Goal: Information Seeking & Learning: Find specific fact

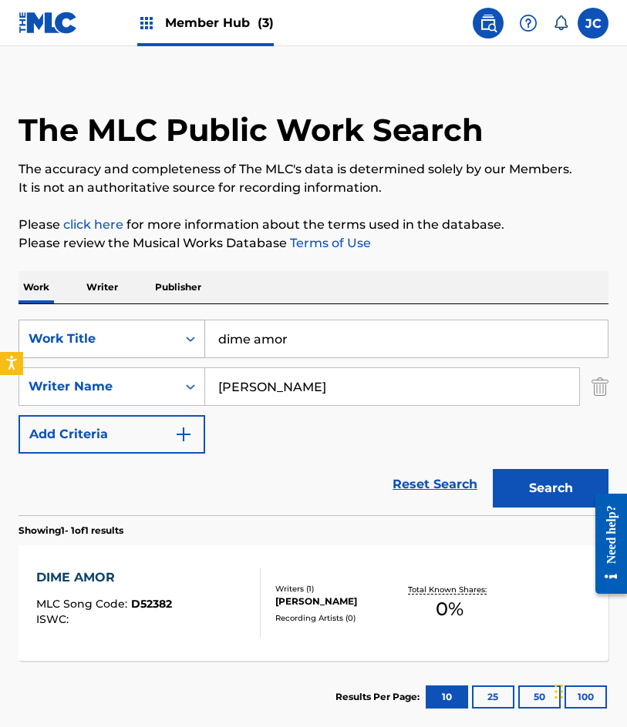
click at [204, 354] on div "SearchWithCriteriac761e17e-7091-4f53-b12b-0a7c525a5ffc Work Title dime amor" at bounding box center [313, 339] width 590 height 39
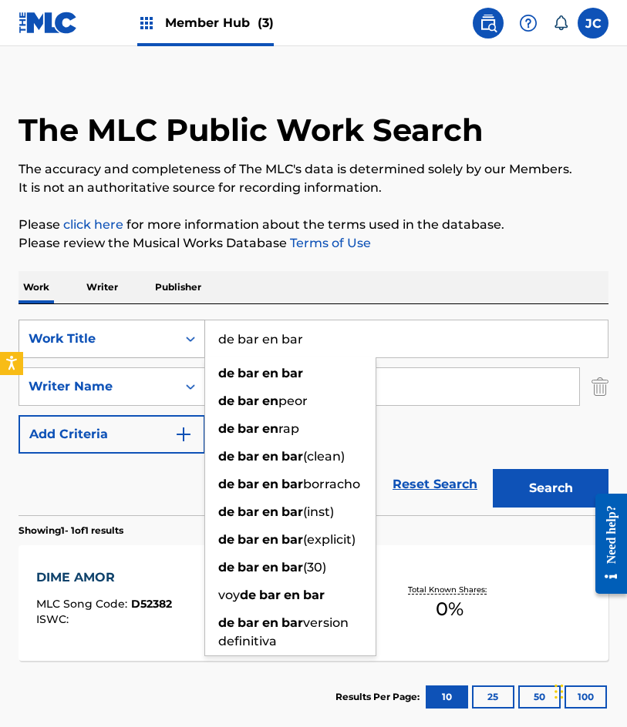
type input "de bar en bar"
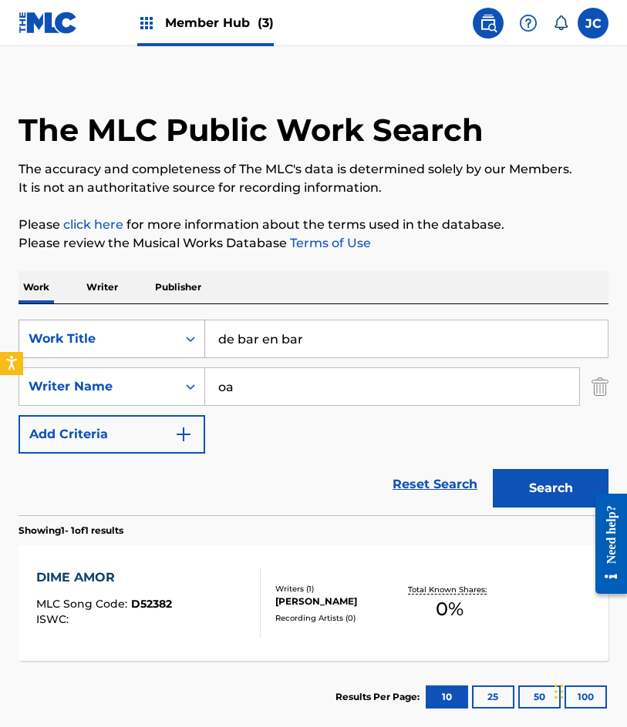
type input "o"
type input "e"
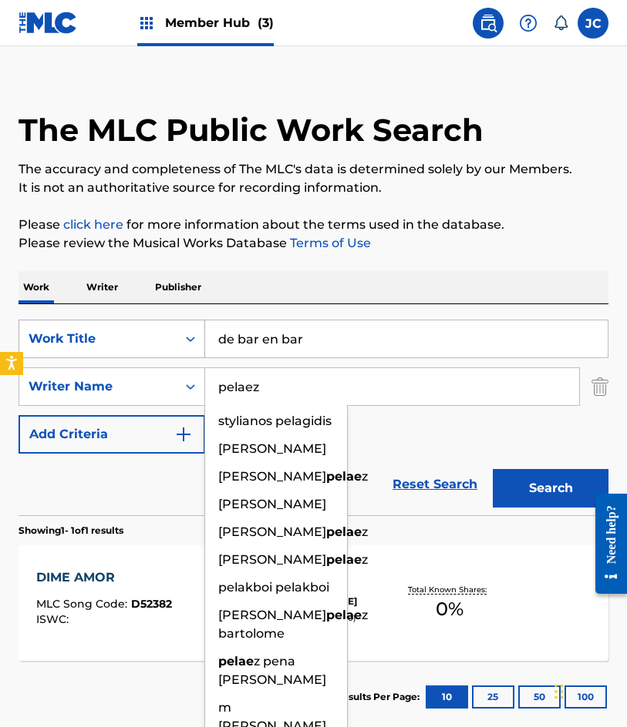
type input "pelaez"
click at [492, 469] on button "Search" at bounding box center [550, 488] width 116 height 39
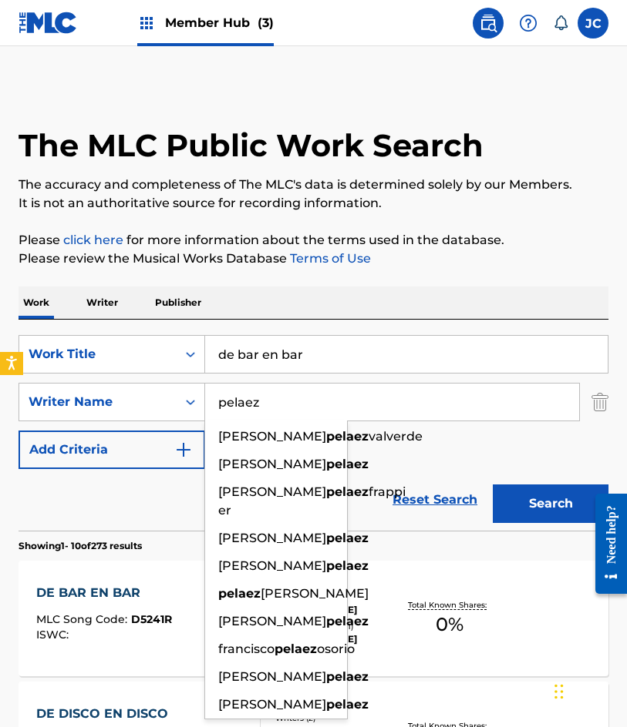
click at [425, 437] on div "SearchWithCriteriac761e17e-7091-4f53-b12b-0a7c525a5ffc Work Title de bar en bar…" at bounding box center [313, 402] width 590 height 134
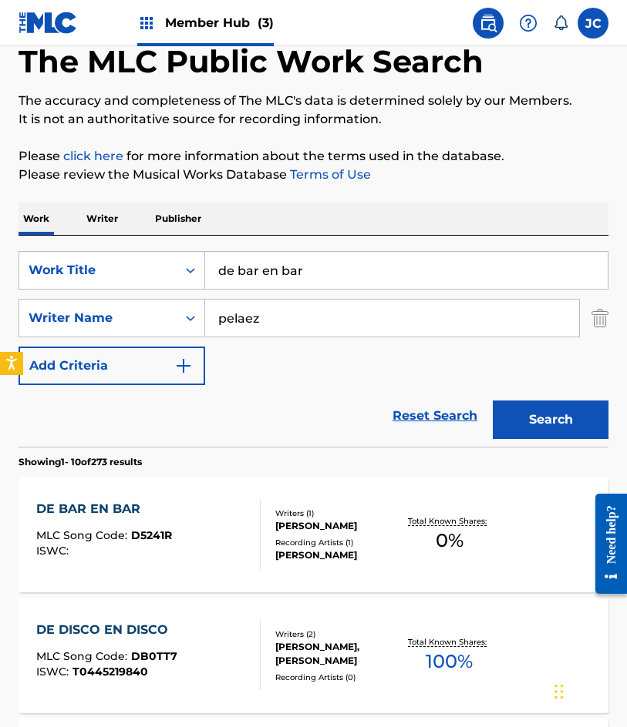
scroll to position [231, 0]
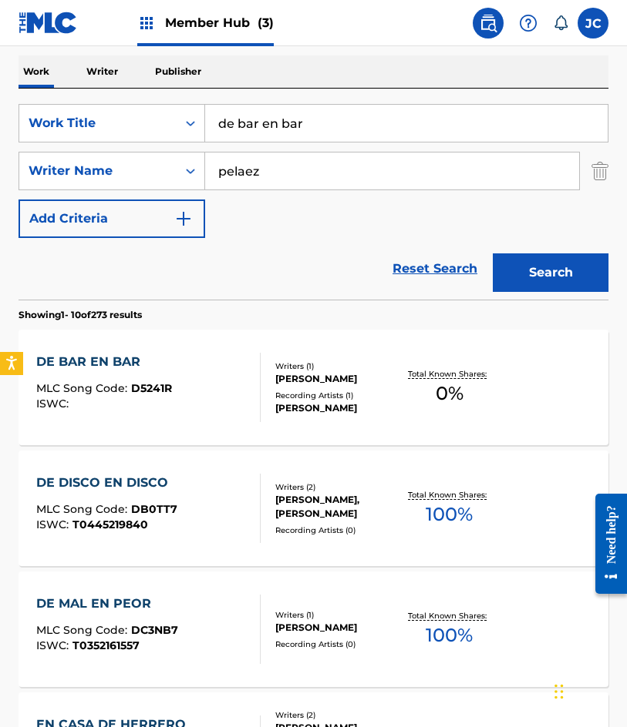
click at [233, 380] on div "DE BAR EN BAR MLC Song Code : D5241R ISWC :" at bounding box center [148, 387] width 224 height 69
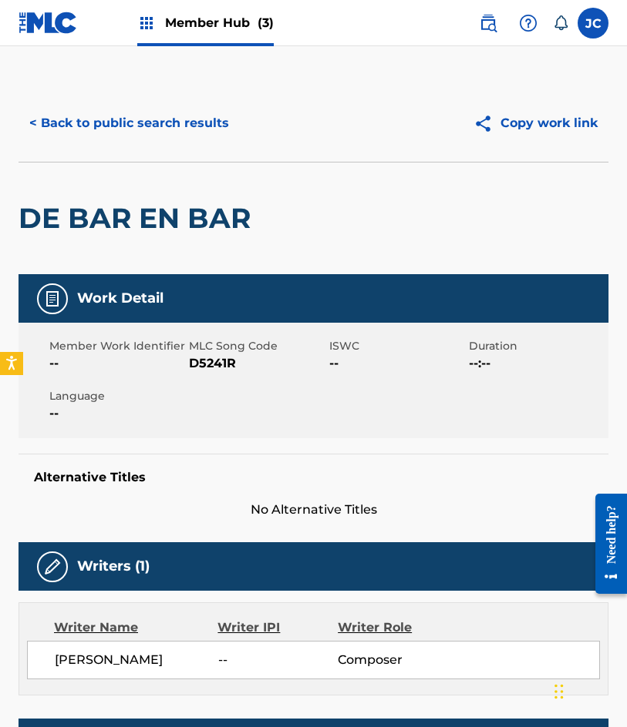
click at [215, 360] on span "D5241R" at bounding box center [257, 363] width 136 height 18
copy span "D5241R"
drag, startPoint x: 104, startPoint y: 129, endPoint x: 235, endPoint y: 42, distance: 157.3
click at [104, 129] on button "< Back to public search results" at bounding box center [128, 123] width 221 height 39
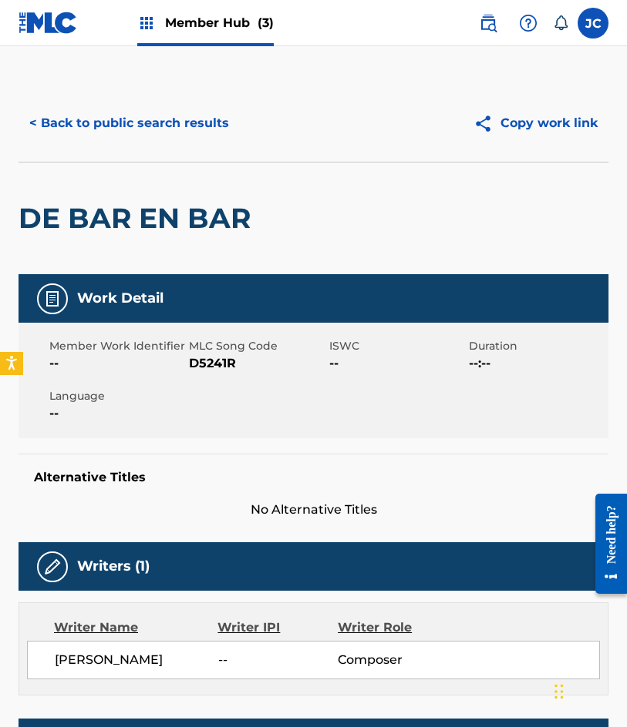
scroll to position [231, 0]
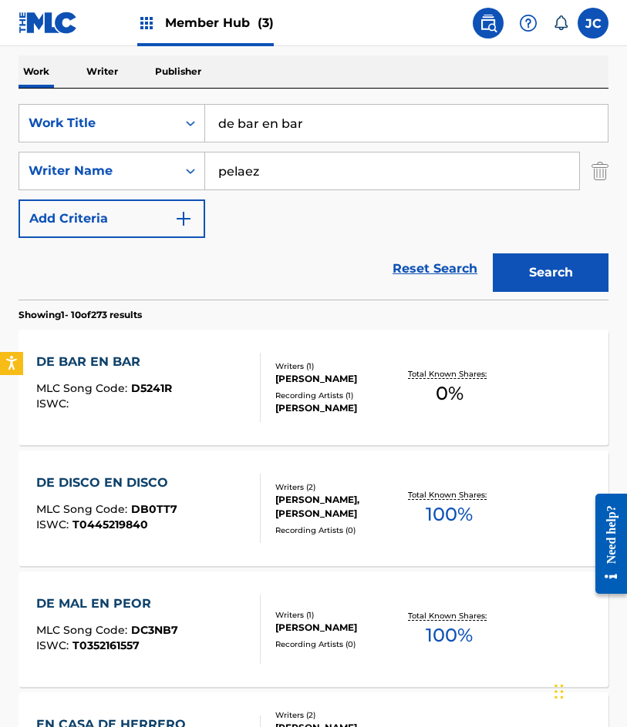
click at [217, 364] on div "DE BAR EN BAR MLC Song Code : D5241R ISWC :" at bounding box center [148, 387] width 224 height 69
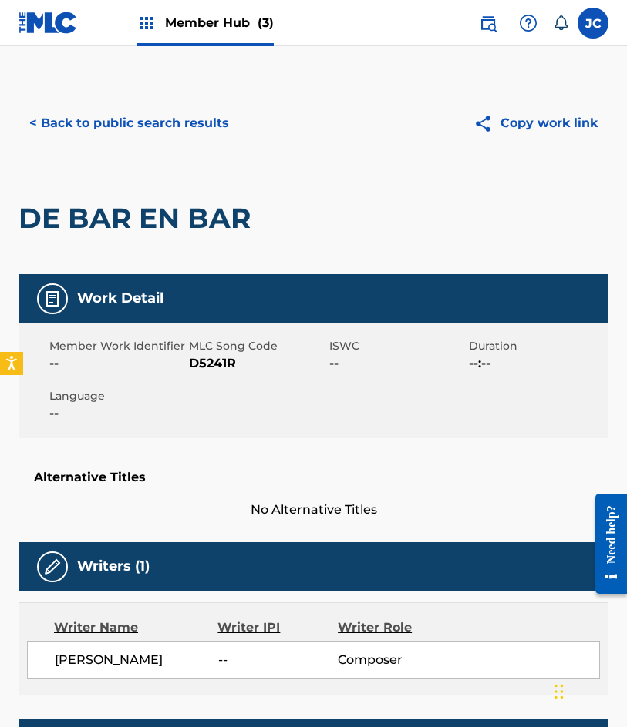
click at [220, 360] on span "D5241R" at bounding box center [257, 363] width 136 height 18
copy span "D5241R"
click at [113, 142] on button "< Back to public search results" at bounding box center [128, 123] width 221 height 39
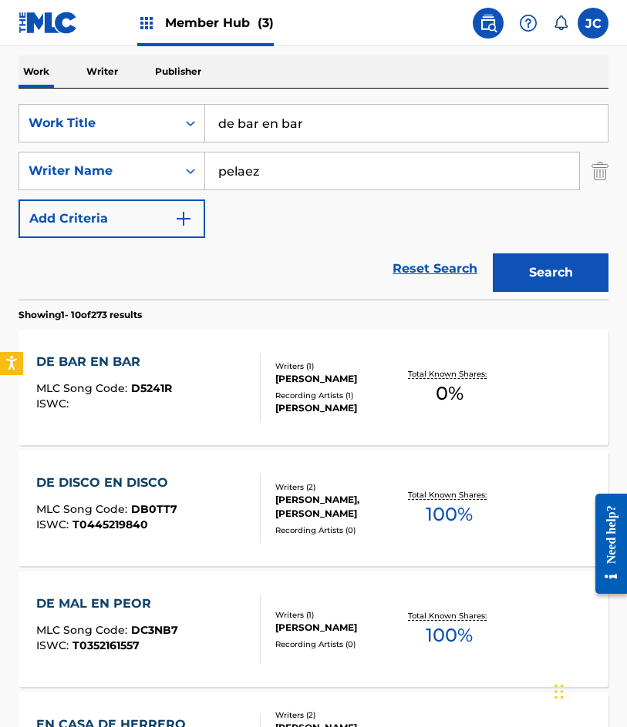
click at [345, 127] on input "de bar en bar" at bounding box center [406, 123] width 402 height 37
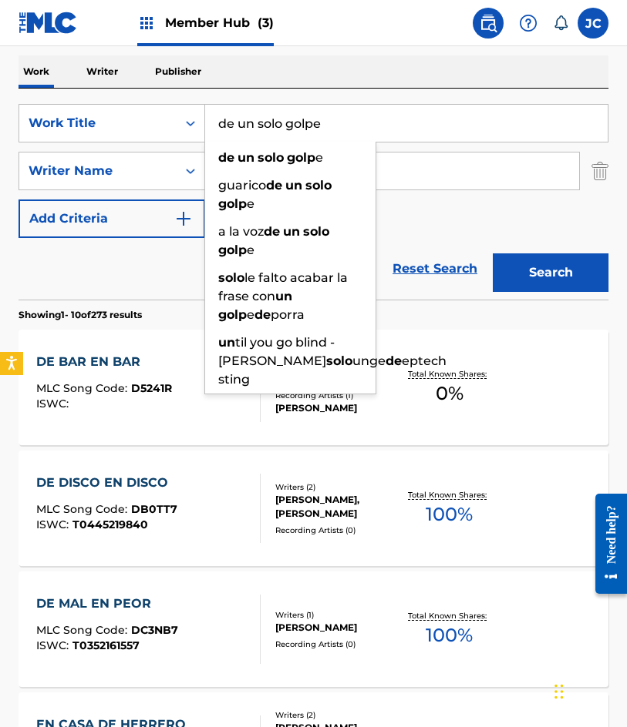
type input "de un solo golpe"
click at [492, 254] on button "Search" at bounding box center [550, 273] width 116 height 39
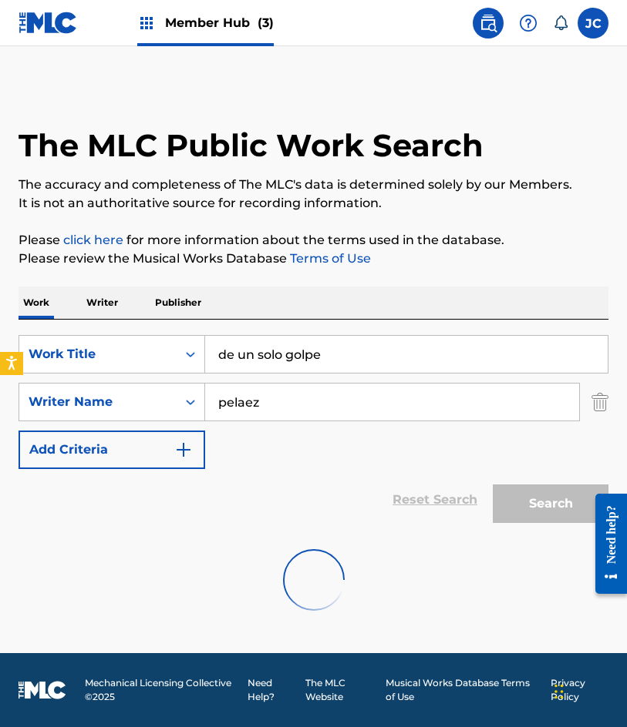
scroll to position [0, 0]
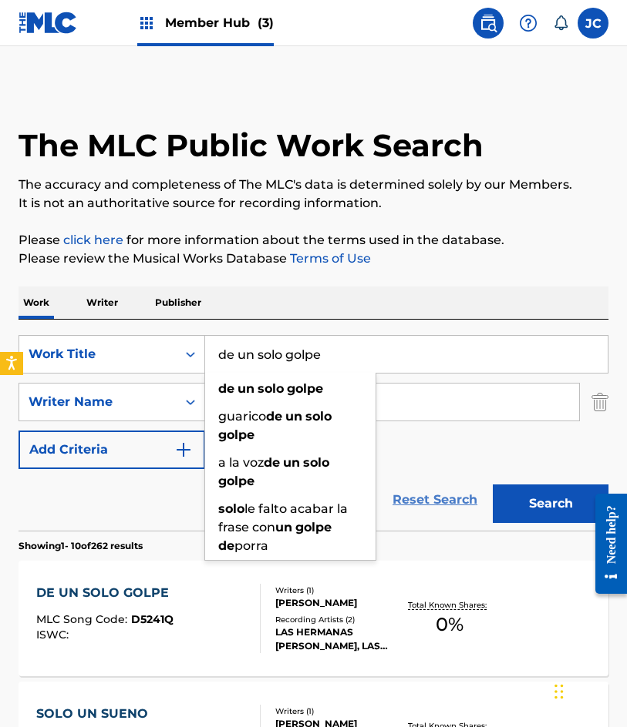
click at [438, 487] on link "Reset Search" at bounding box center [435, 500] width 100 height 34
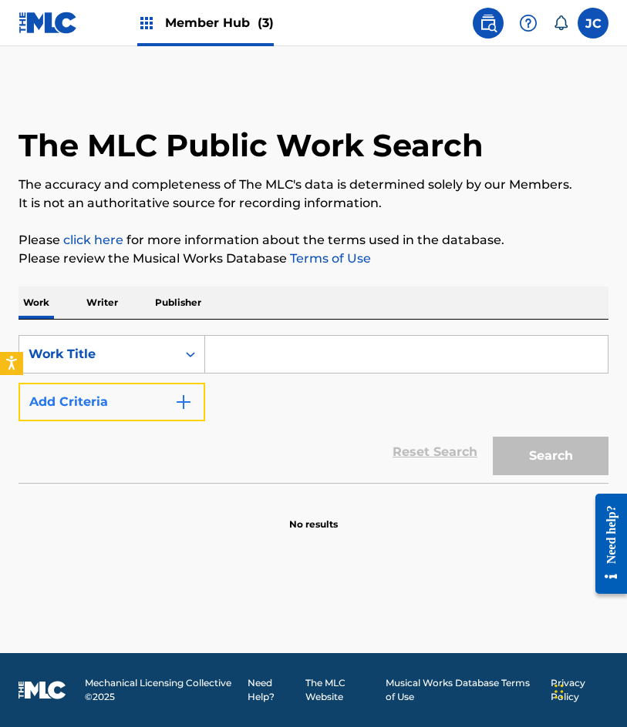
click at [176, 390] on button "Add Criteria" at bounding box center [111, 402] width 186 height 39
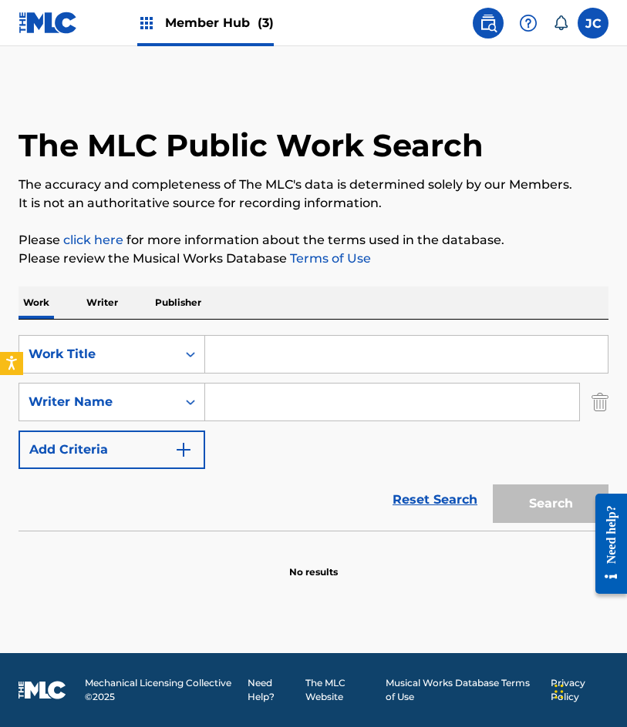
click at [291, 361] on input "Search Form" at bounding box center [406, 354] width 402 height 37
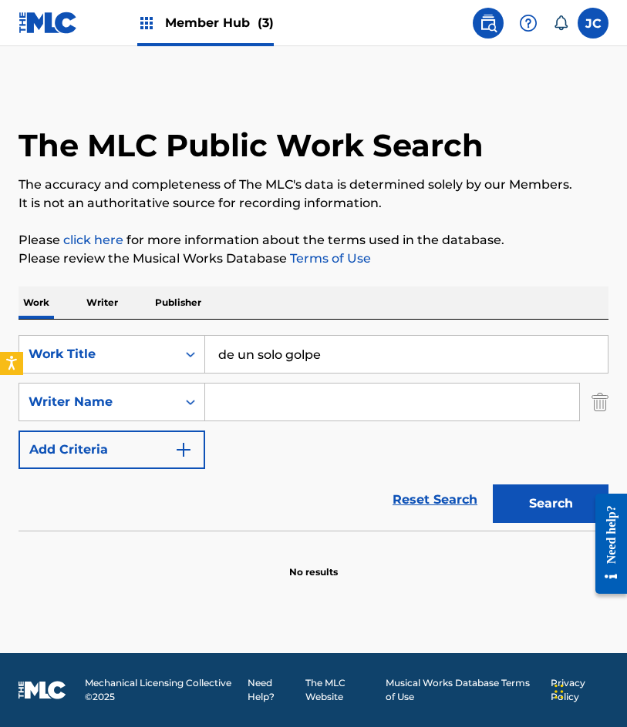
type input "de un solo golpe"
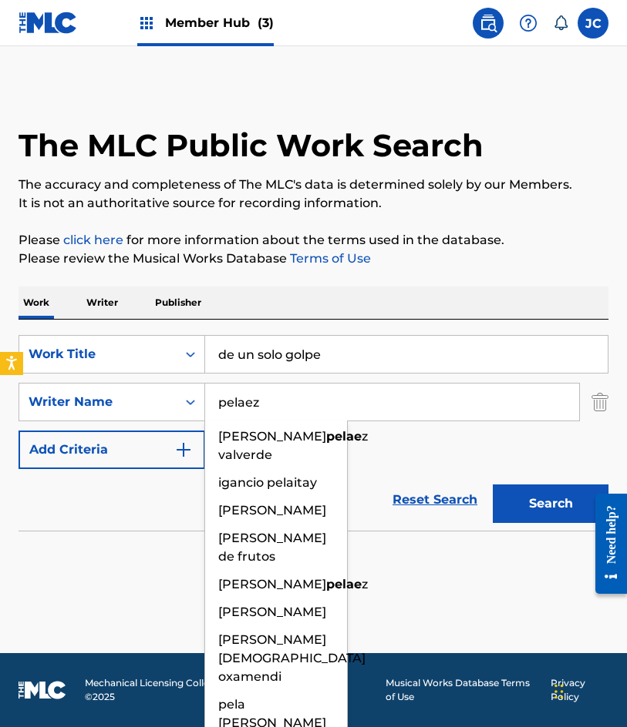
type input "pelaez"
click at [492, 485] on button "Search" at bounding box center [550, 504] width 116 height 39
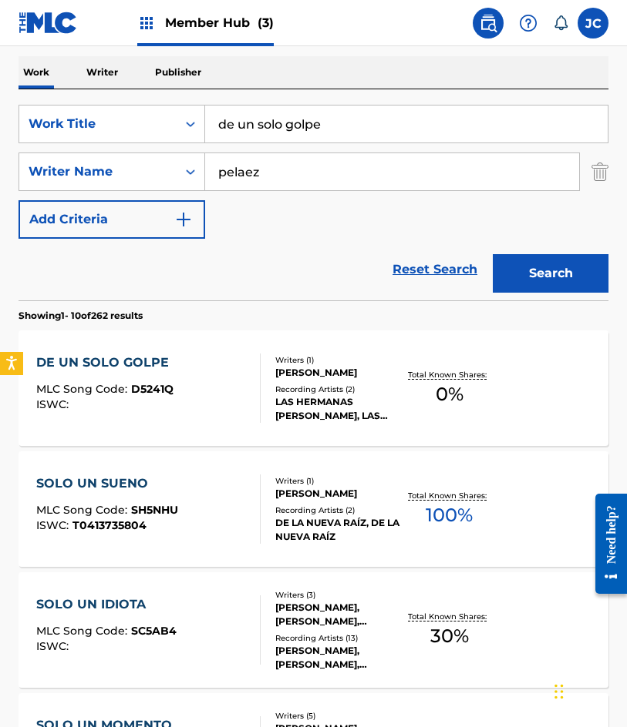
scroll to position [231, 0]
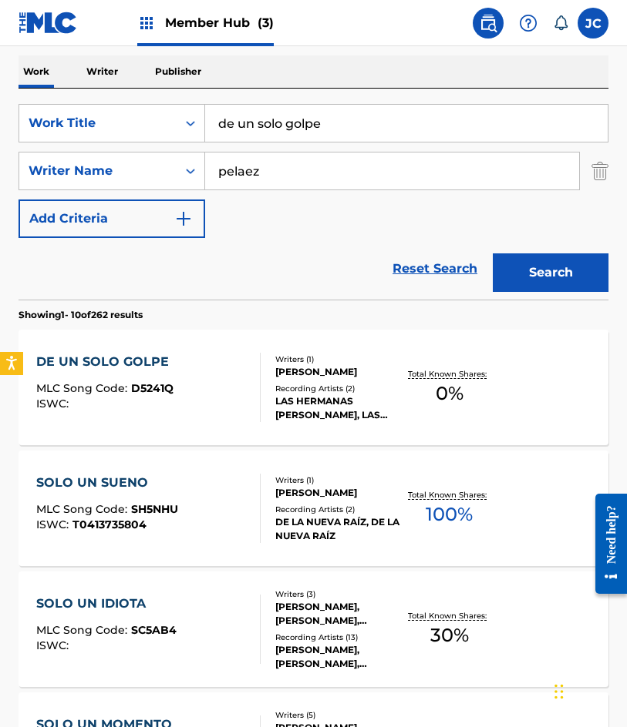
click at [256, 381] on div at bounding box center [253, 387] width 12 height 69
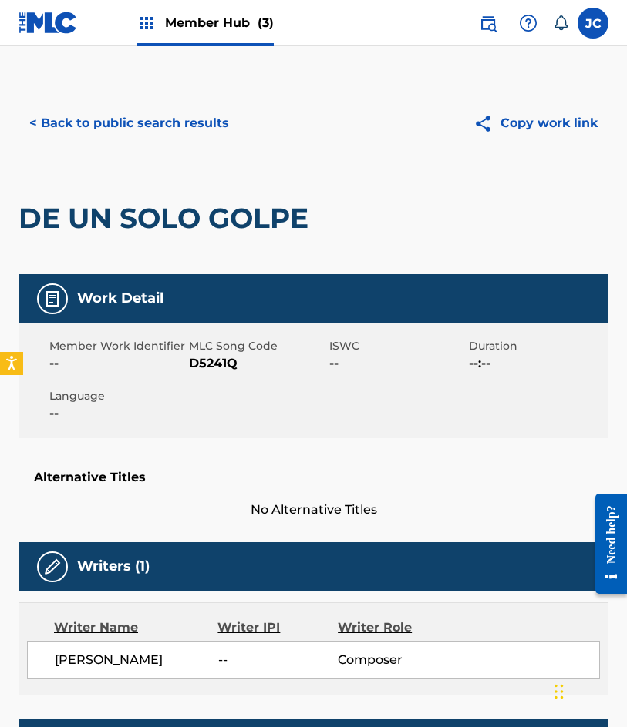
click at [206, 363] on span "D5241Q" at bounding box center [257, 363] width 136 height 18
copy span "D5241Q"
click at [129, 123] on button "< Back to public search results" at bounding box center [128, 123] width 221 height 39
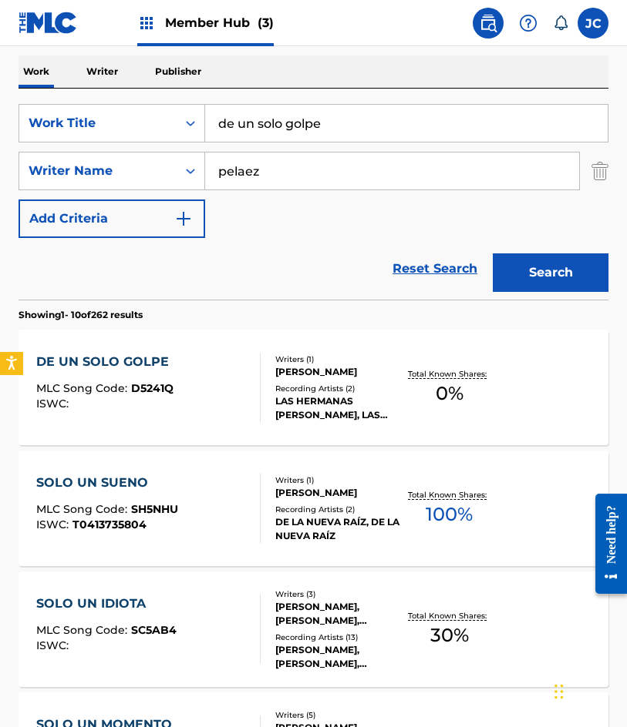
drag, startPoint x: 135, startPoint y: 149, endPoint x: 107, endPoint y: 151, distance: 27.8
click at [107, 151] on div "SearchWithCriteria4d8e975b-c5fd-4165-b06b-4cb992b5b7a2 Work Title de un solo go…" at bounding box center [313, 171] width 590 height 134
type input "por el recuerdo"
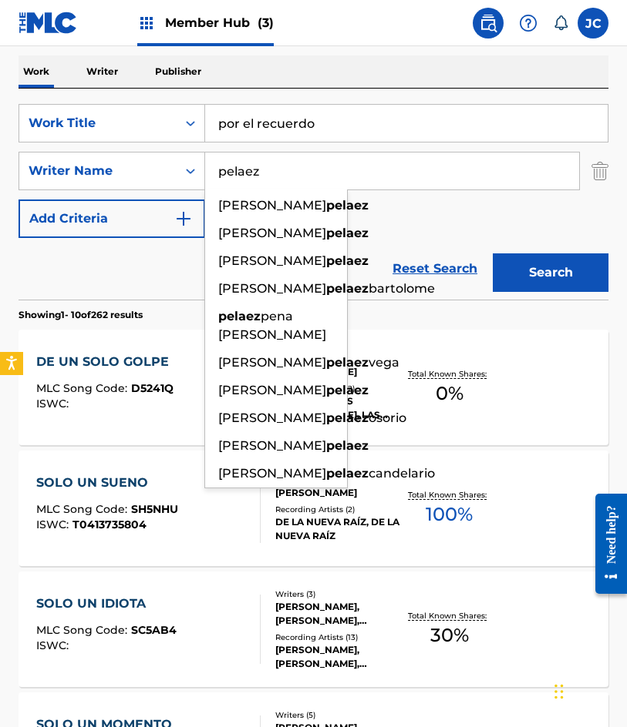
click at [492, 254] on button "Search" at bounding box center [550, 273] width 116 height 39
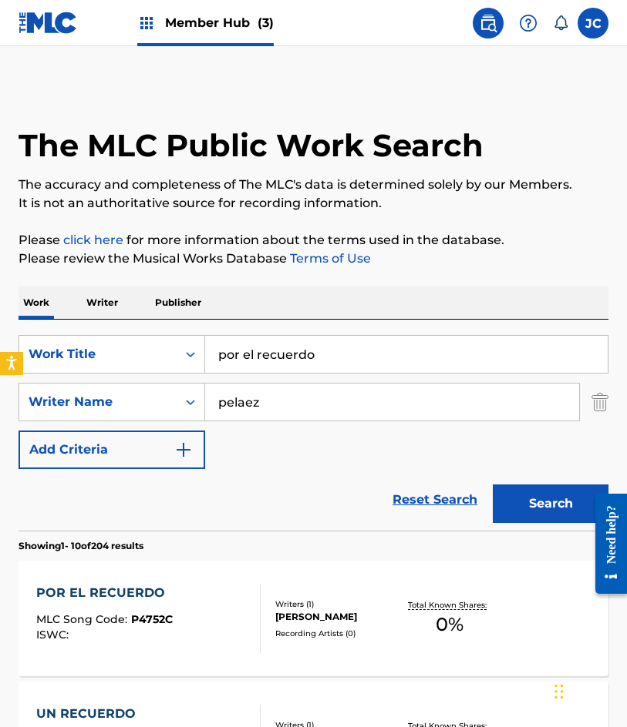
drag, startPoint x: 255, startPoint y: 442, endPoint x: 281, endPoint y: 443, distance: 25.4
click at [256, 442] on div "SearchWithCriteria4d8e975b-c5fd-4165-b06b-4cb992b5b7a2 Work Title por el recuer…" at bounding box center [313, 402] width 590 height 134
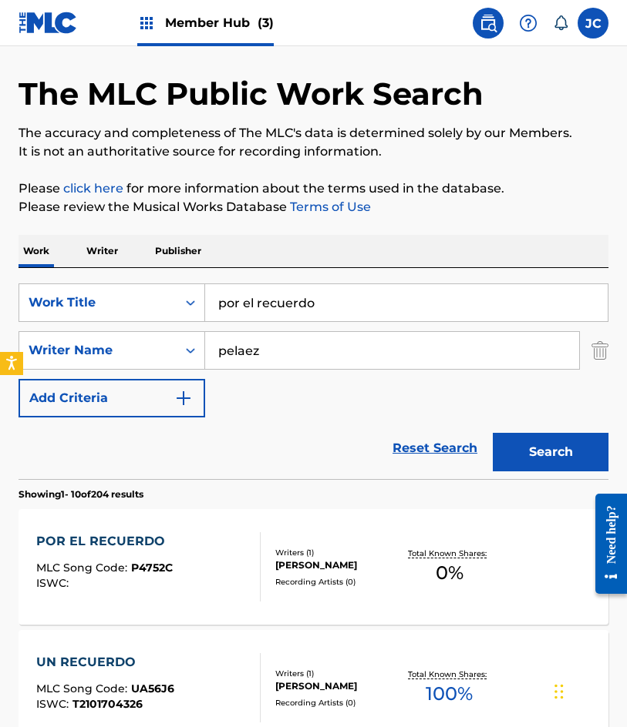
scroll to position [77, 0]
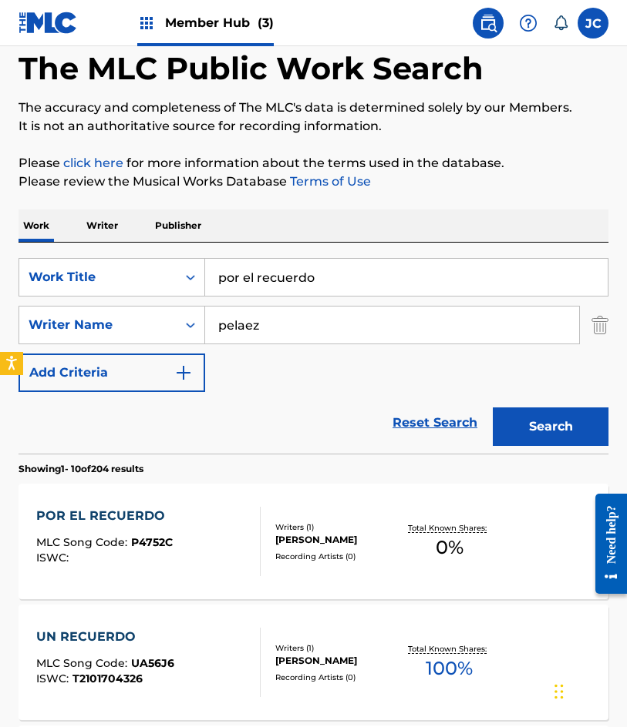
click at [288, 543] on div "[PERSON_NAME]" at bounding box center [338, 540] width 126 height 14
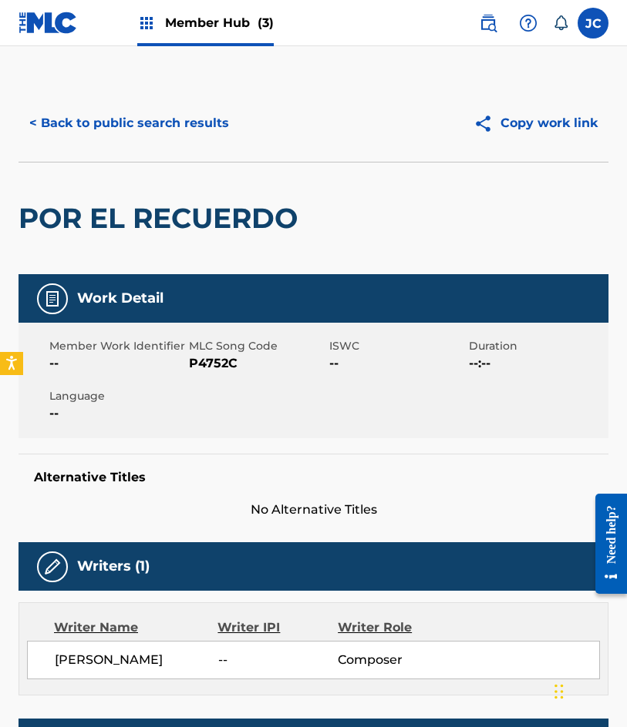
click at [213, 357] on span "P4752C" at bounding box center [257, 363] width 136 height 18
copy span "P4752C"
click at [145, 112] on button "< Back to public search results" at bounding box center [128, 123] width 221 height 39
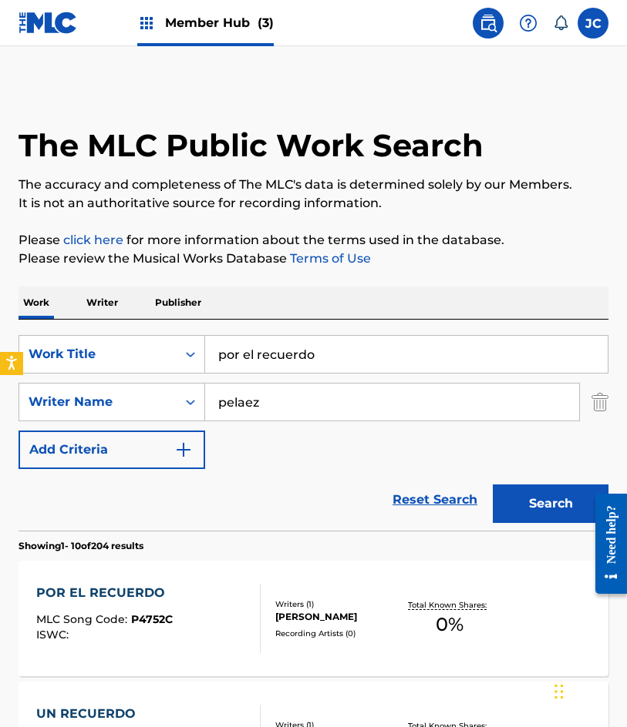
scroll to position [77, 0]
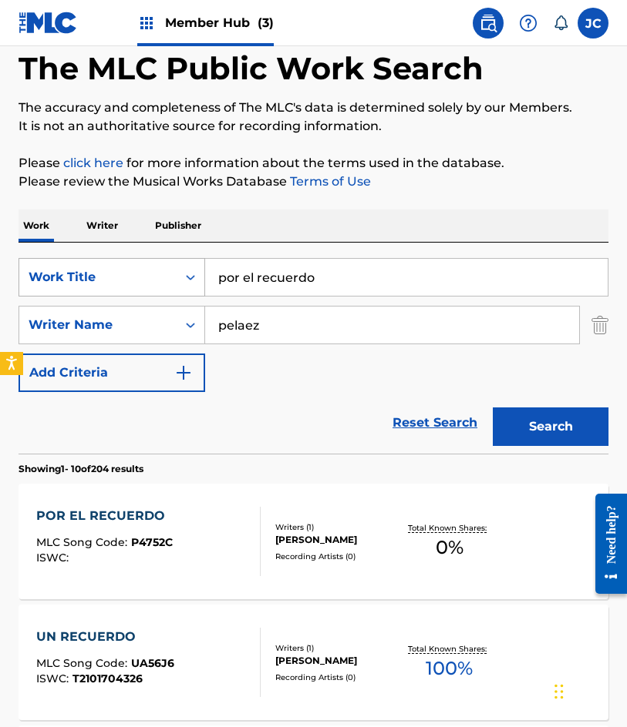
drag, startPoint x: 225, startPoint y: 293, endPoint x: 118, endPoint y: 294, distance: 107.1
click at [119, 294] on div "SearchWithCriteria4d8e975b-c5fd-4165-b06b-4cb992b5b7a2 Work Title por el recuer…" at bounding box center [313, 277] width 590 height 39
type input "y se"
click at [492, 408] on button "Search" at bounding box center [550, 427] width 116 height 39
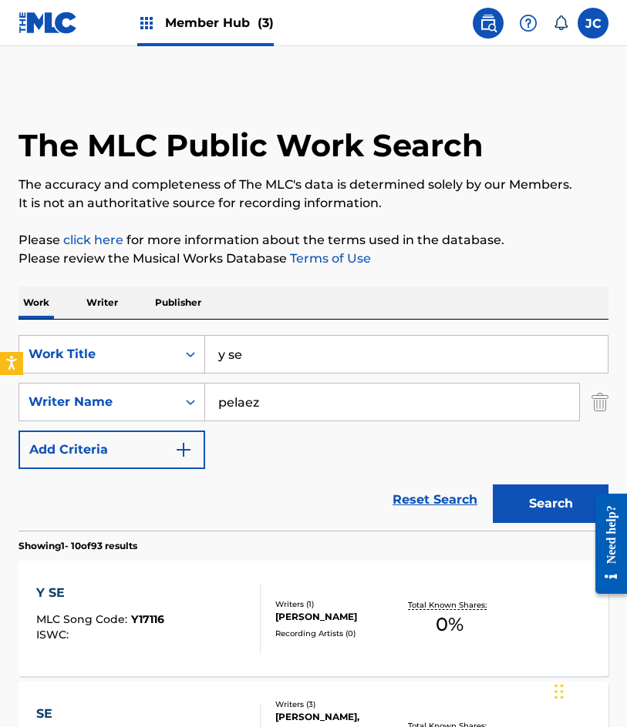
click at [475, 452] on div "SearchWithCriteria4d8e975b-c5fd-4165-b06b-4cb992b5b7a2 Work Title y se SearchWi…" at bounding box center [313, 402] width 590 height 134
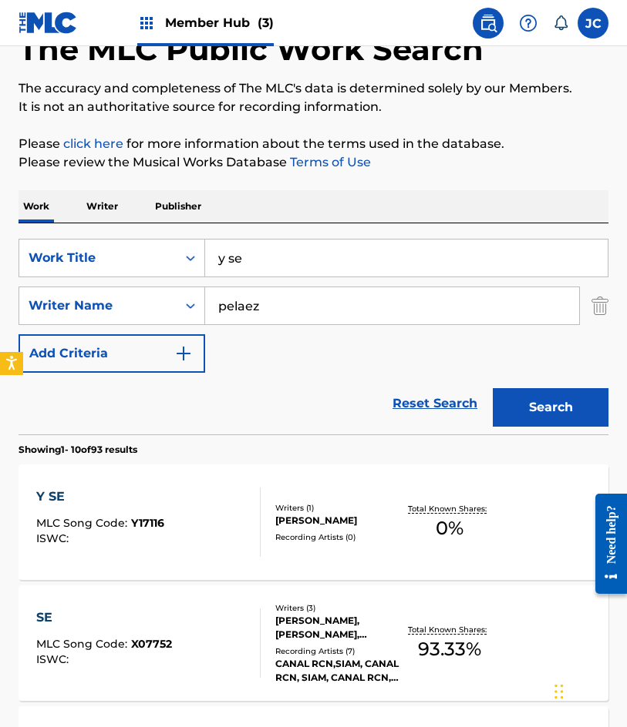
scroll to position [154, 0]
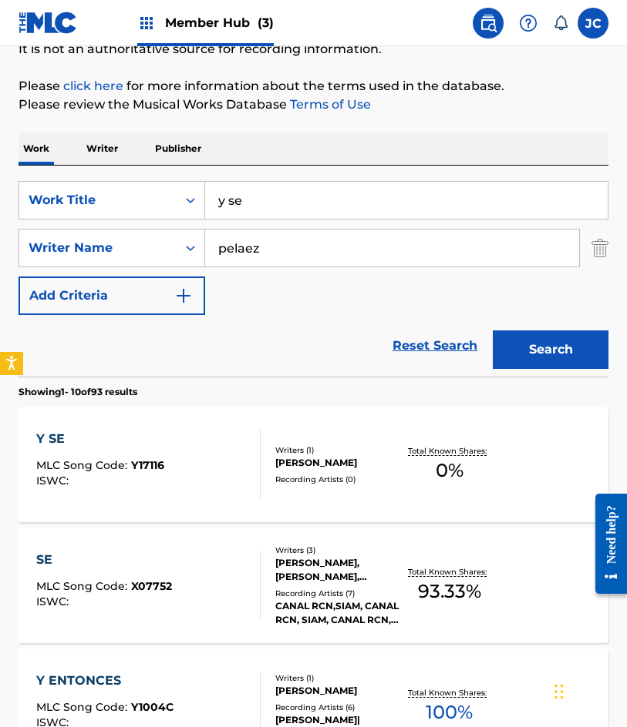
click at [146, 464] on span "Y17116" at bounding box center [147, 466] width 33 height 14
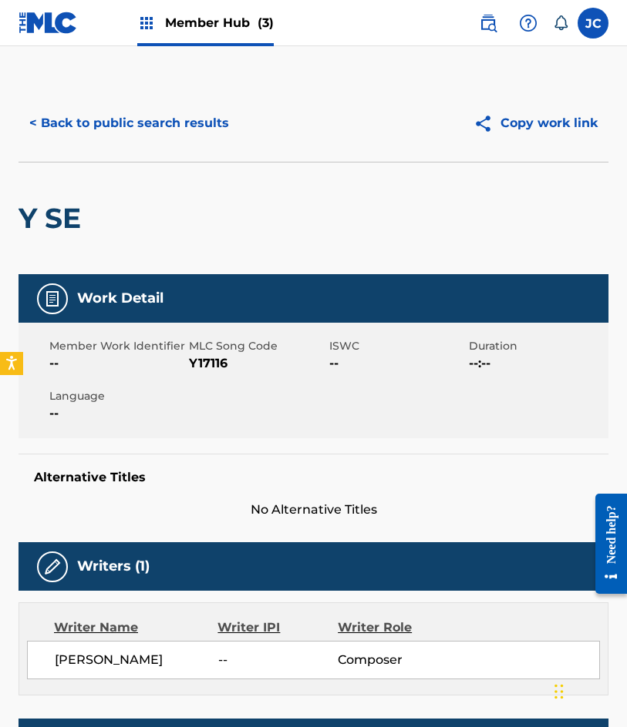
click at [205, 365] on span "Y17116" at bounding box center [257, 363] width 136 height 18
copy span "Y17116"
drag, startPoint x: 94, startPoint y: 193, endPoint x: 140, endPoint y: 117, distance: 88.6
click at [94, 192] on div "Y SE" at bounding box center [313, 218] width 590 height 113
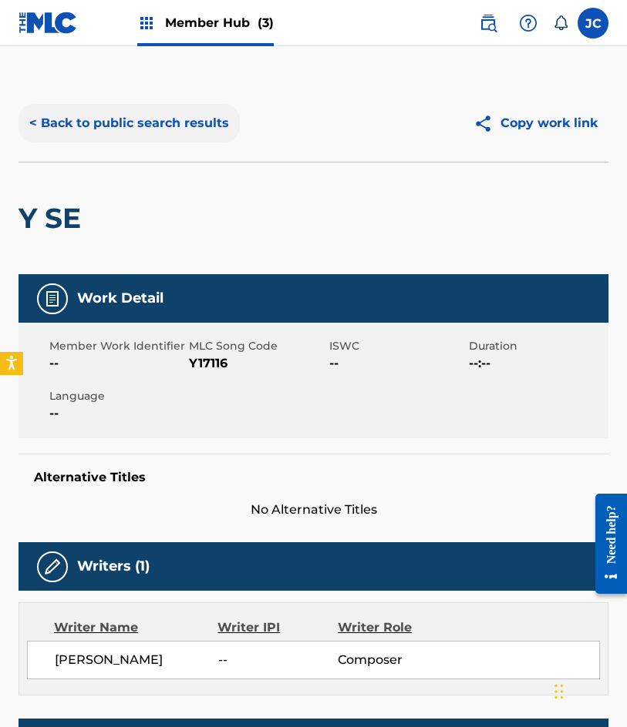
click at [142, 116] on button "< Back to public search results" at bounding box center [128, 123] width 221 height 39
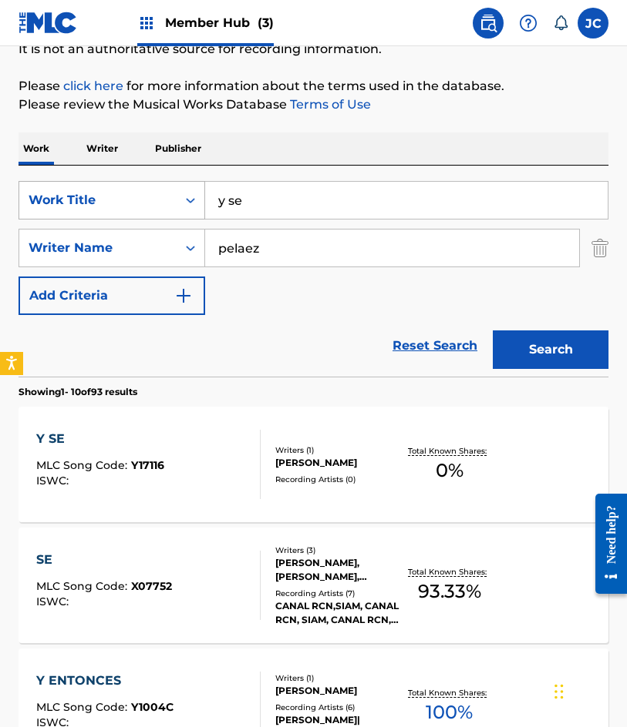
drag, startPoint x: 381, startPoint y: 192, endPoint x: 142, endPoint y: 188, distance: 239.7
click at [142, 188] on div "SearchWithCriteria4d8e975b-c5fd-4165-b06b-4cb992b5b7a2 Work Title y se" at bounding box center [313, 200] width 590 height 39
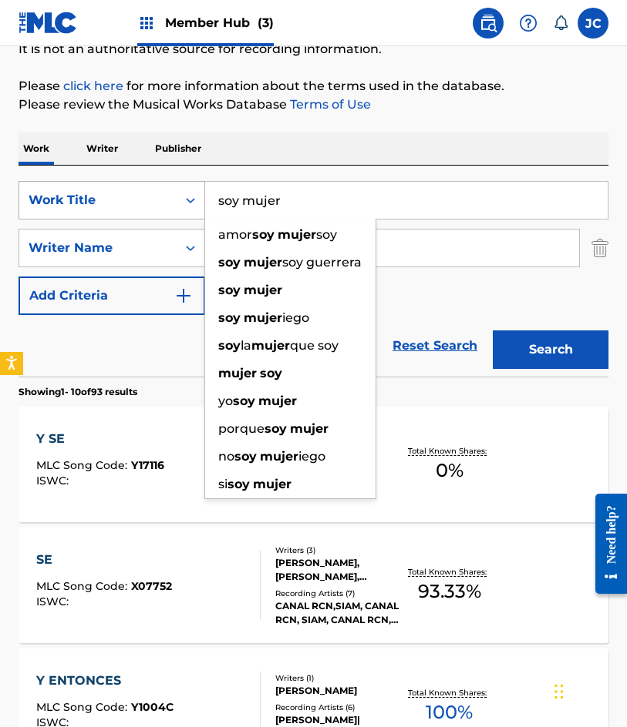
type input "soy mujer"
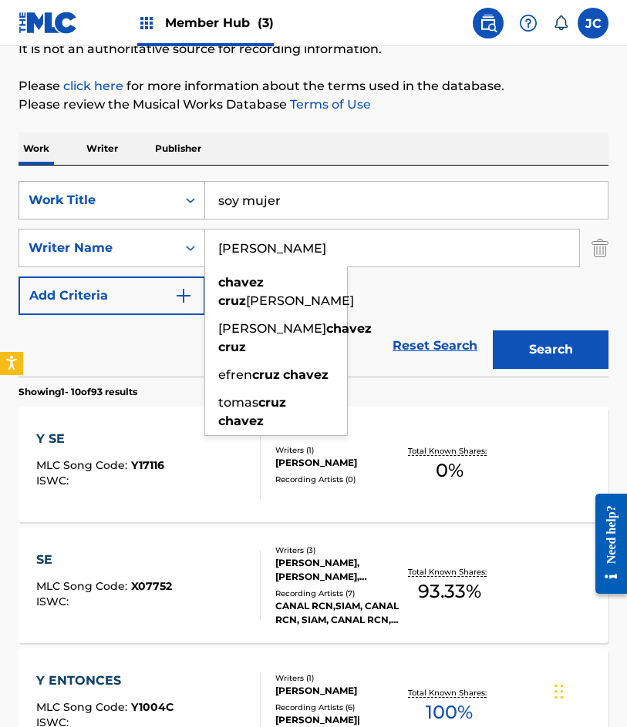
type input "[PERSON_NAME]"
click at [492, 331] on button "Search" at bounding box center [550, 350] width 116 height 39
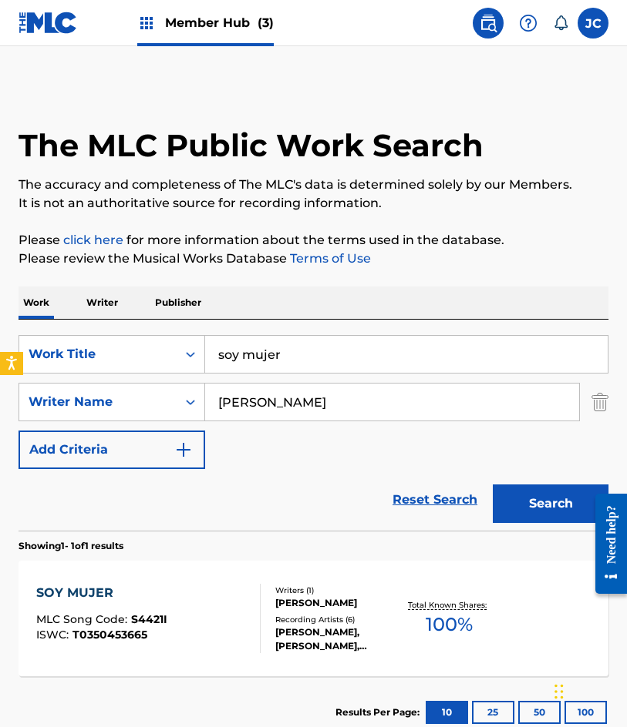
click at [270, 612] on div "Writers ( 1 ) [PERSON_NAME] Recording Artists ( 6 ) [PERSON_NAME], [PERSON_NAME…" at bounding box center [330, 619] width 140 height 69
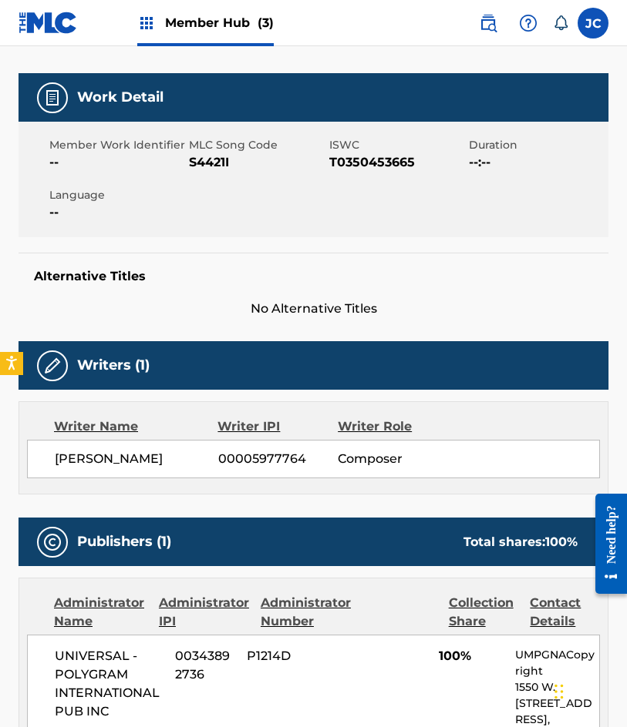
scroll to position [200, 0]
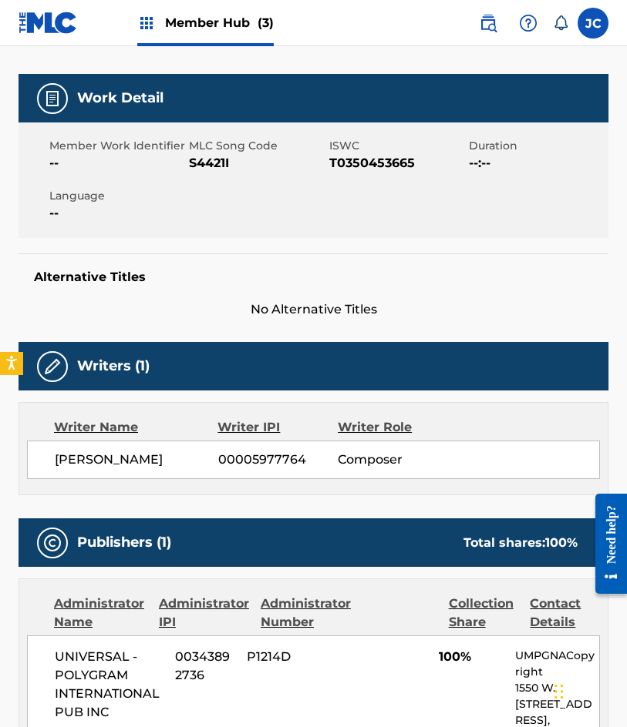
click at [221, 160] on span "S4421I" at bounding box center [257, 163] width 136 height 18
copy span "S4421I"
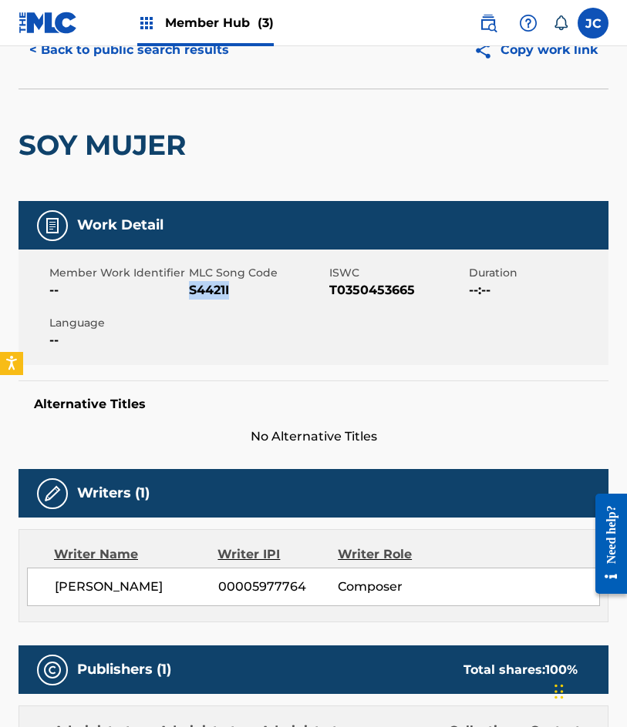
scroll to position [0, 0]
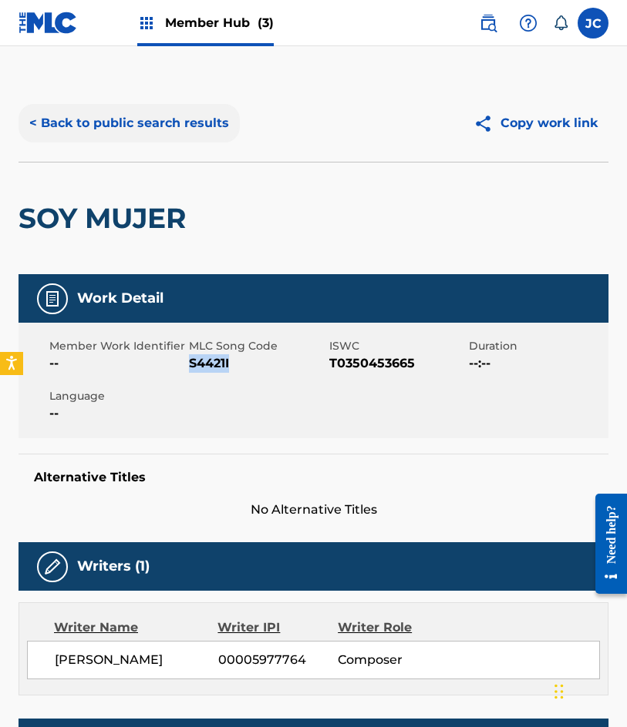
click at [154, 106] on button "< Back to public search results" at bounding box center [128, 123] width 221 height 39
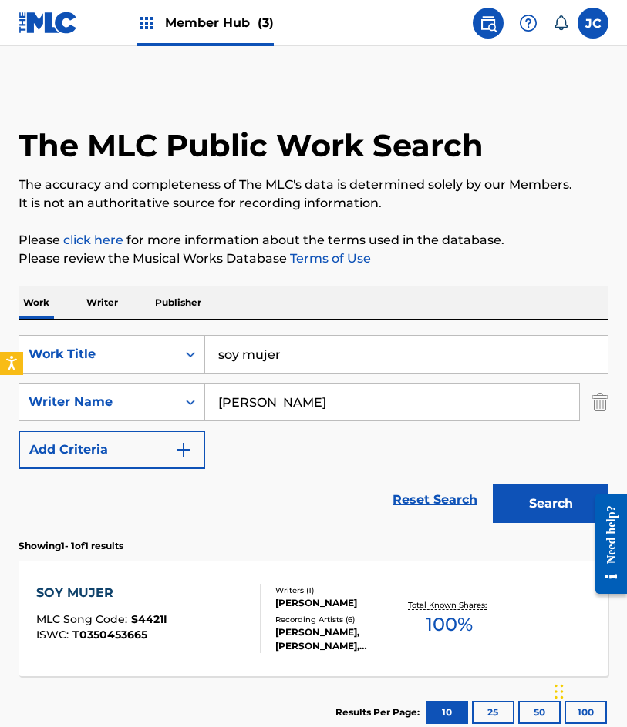
click at [68, 341] on div "SearchWithCriteria4d8e975b-c5fd-4165-b06b-4cb992b5b7a2 Work Title soy mujer" at bounding box center [313, 354] width 590 height 39
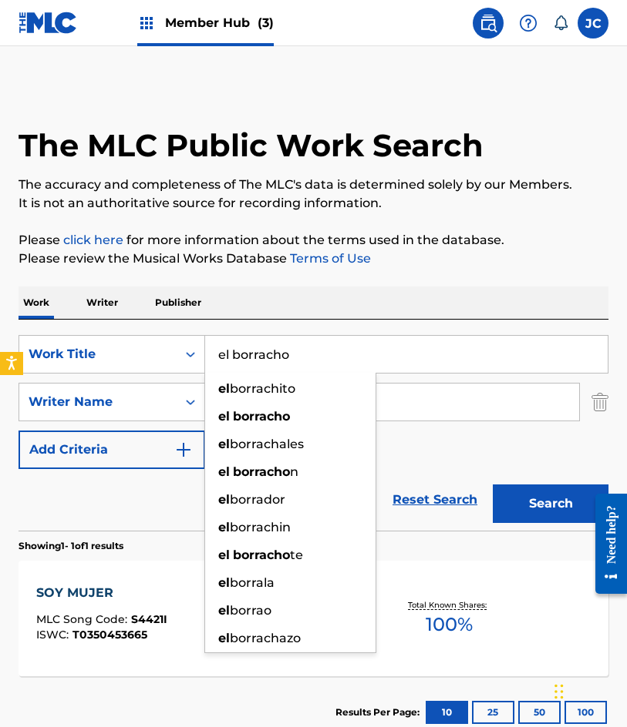
type input "el borracho"
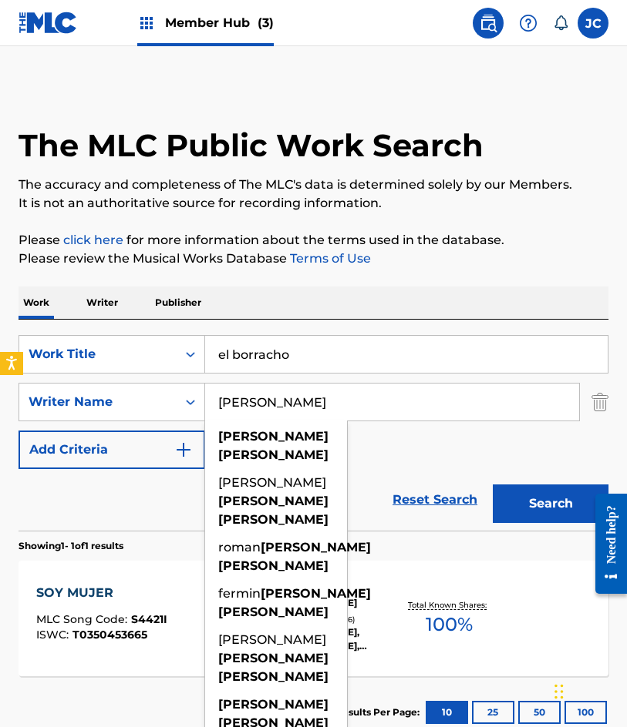
type input "[PERSON_NAME]"
click at [492, 485] on button "Search" at bounding box center [550, 504] width 116 height 39
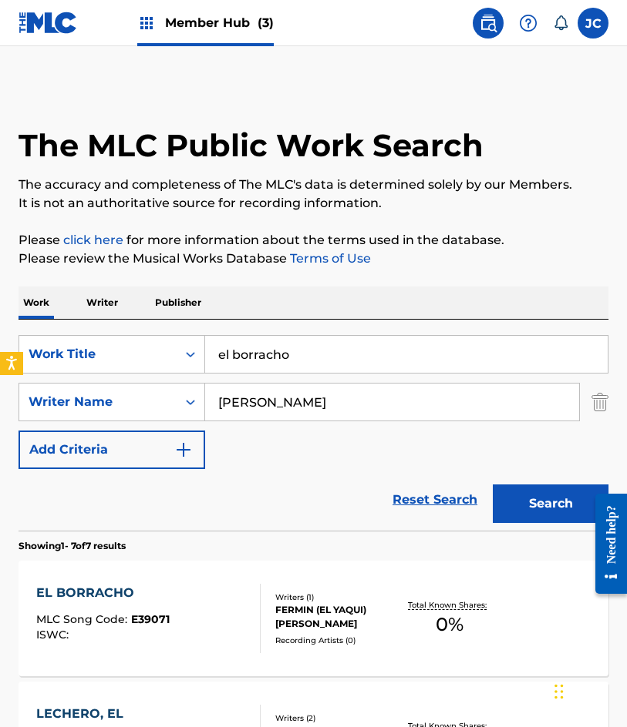
click at [386, 436] on div "SearchWithCriteria4d8e975b-c5fd-4165-b06b-4cb992b5b7a2 Work Title el borracho S…" at bounding box center [313, 402] width 590 height 134
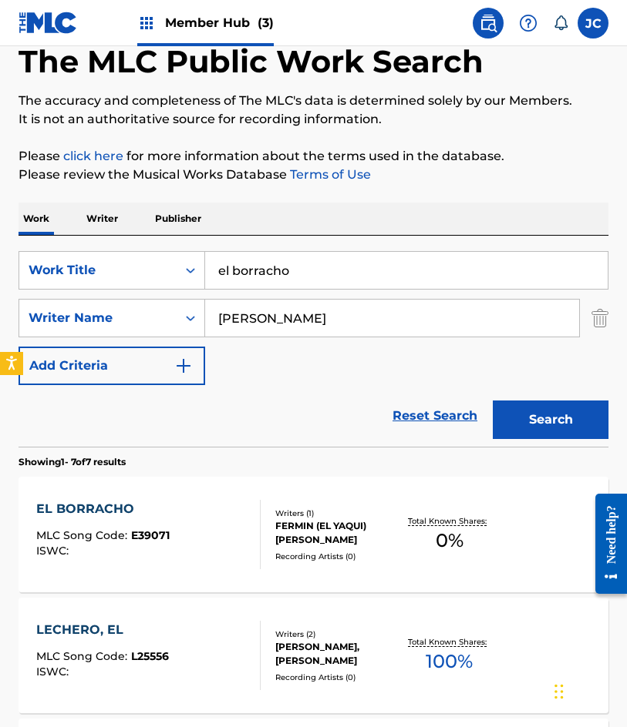
scroll to position [154, 0]
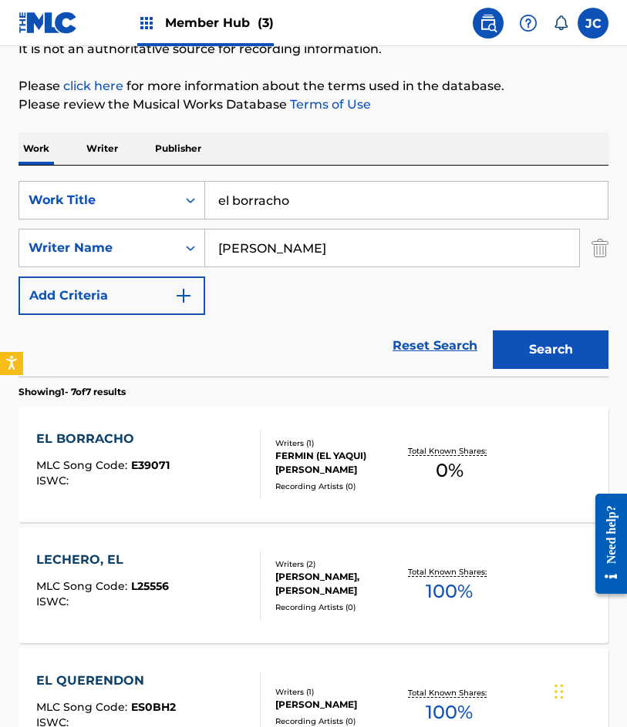
click at [331, 460] on div "FERMIN (EL YAQUI) [PERSON_NAME]" at bounding box center [338, 463] width 126 height 28
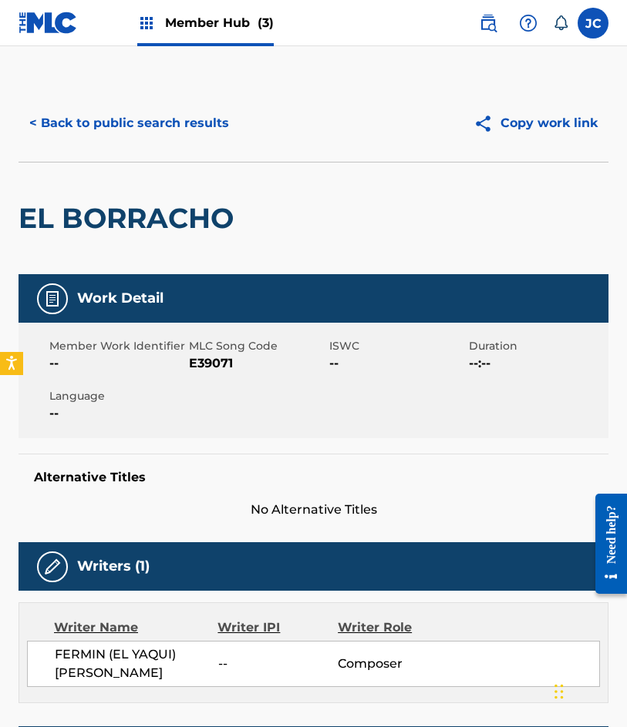
click at [215, 368] on span "E39071" at bounding box center [257, 363] width 136 height 18
copy span "E39071"
click at [113, 155] on div "< Back to public search results Copy work link" at bounding box center [313, 123] width 590 height 77
click at [148, 114] on button "< Back to public search results" at bounding box center [128, 123] width 221 height 39
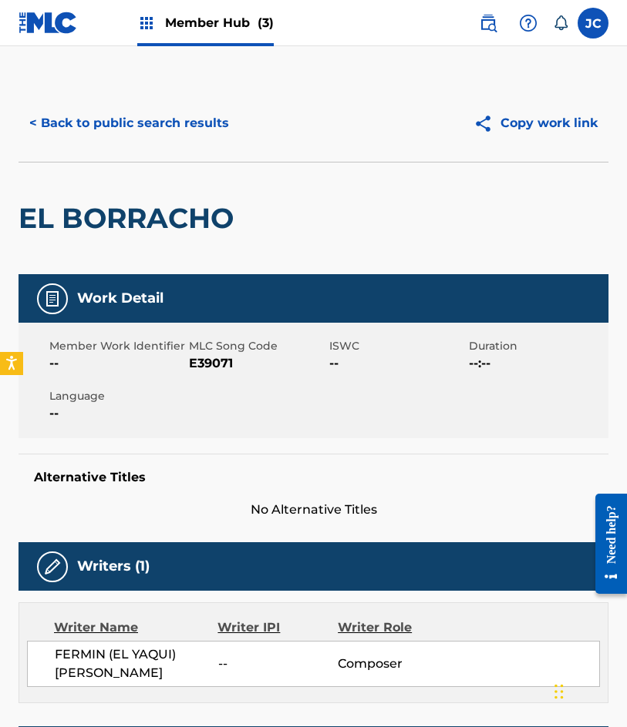
scroll to position [154, 0]
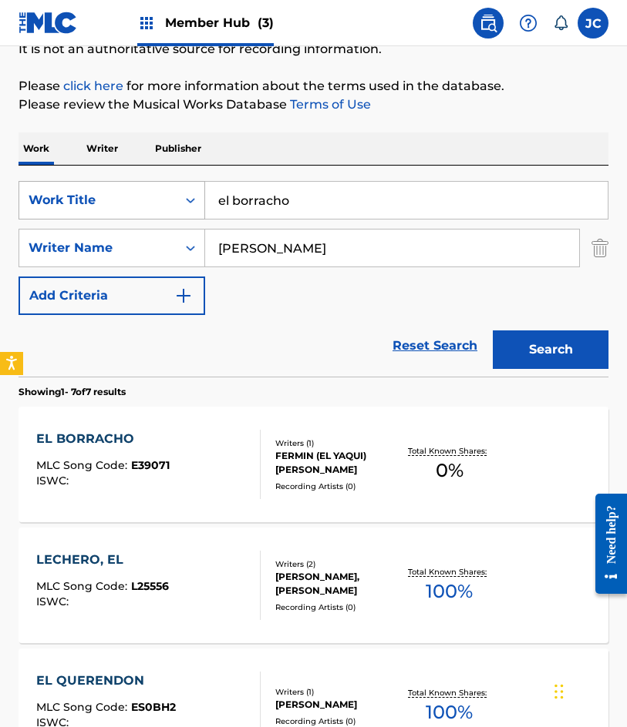
click at [167, 226] on div "SearchWithCriteria4d8e975b-c5fd-4165-b06b-4cb992b5b7a2 Work Title el borracho S…" at bounding box center [313, 248] width 590 height 134
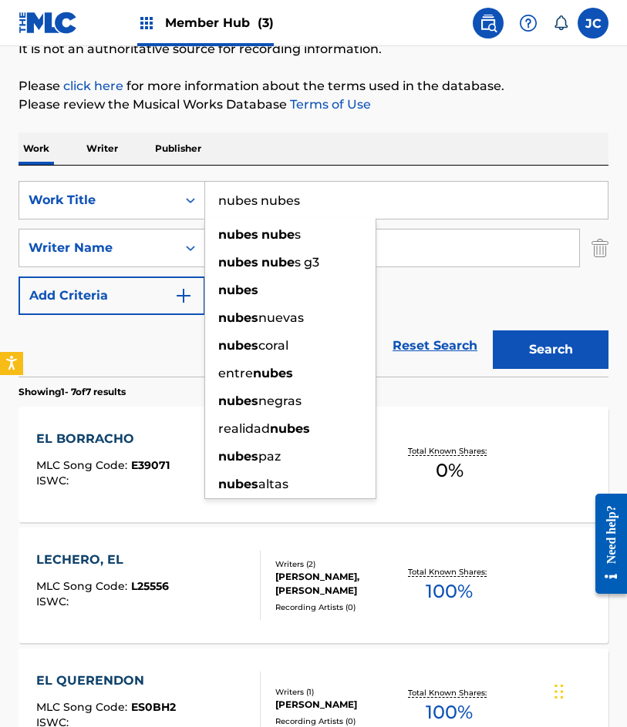
type input "nubes nubes"
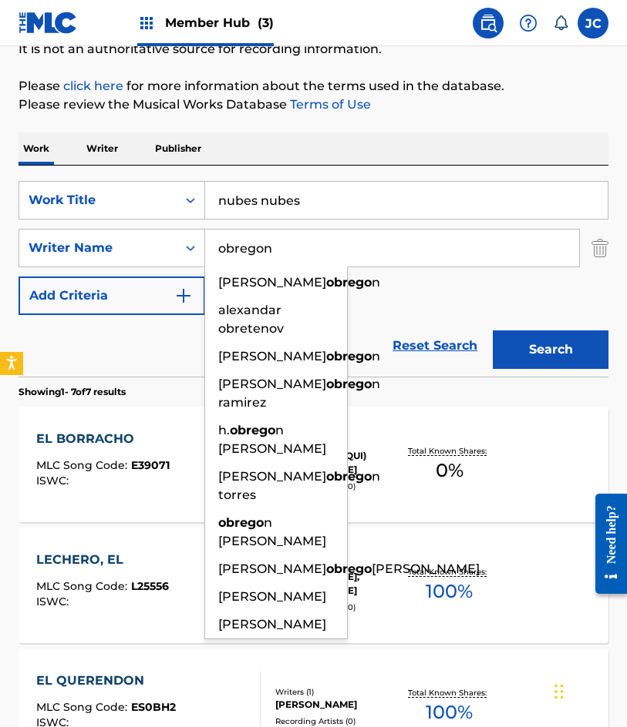
type input "obregon"
click at [492, 331] on button "Search" at bounding box center [550, 350] width 116 height 39
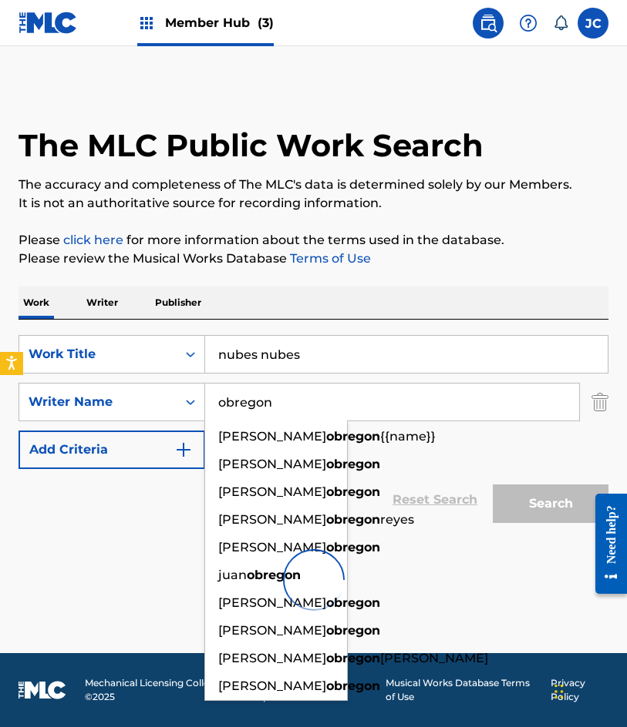
scroll to position [0, 0]
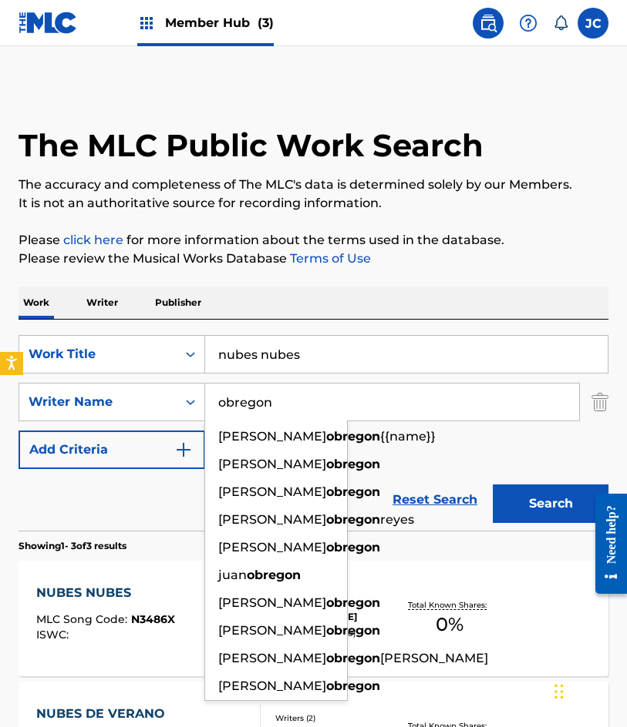
click at [425, 450] on div "SearchWithCriteria4d8e975b-c5fd-4165-b06b-4cb992b5b7a2 Work Title nubes nubes S…" at bounding box center [313, 402] width 590 height 134
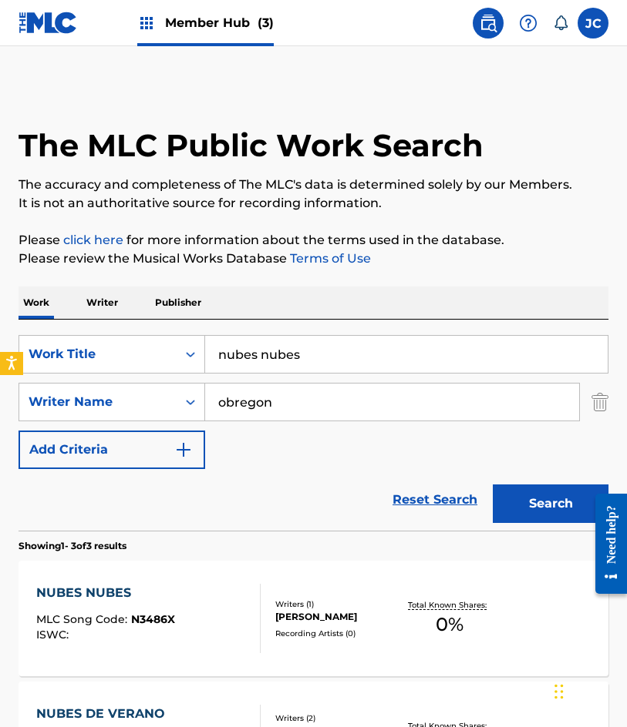
scroll to position [77, 0]
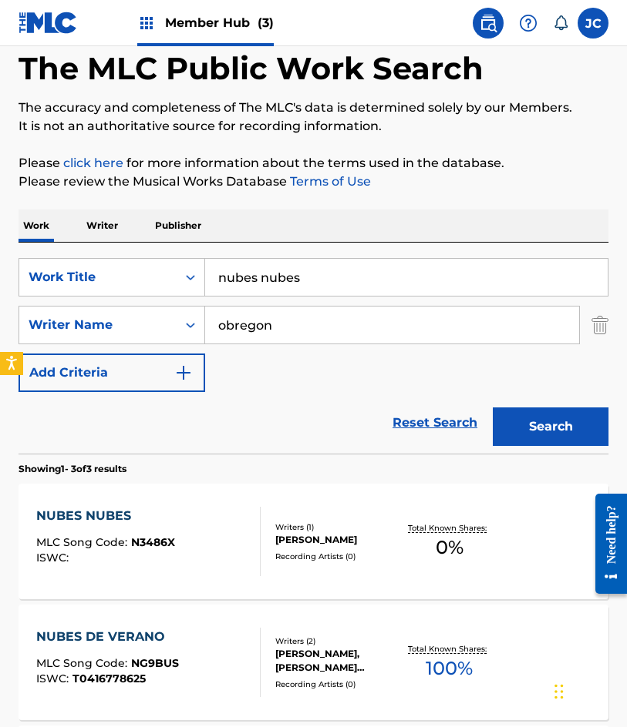
click at [270, 546] on div "Writers ( 1 ) [PERSON_NAME] Recording Artists ( 0 )" at bounding box center [330, 542] width 140 height 41
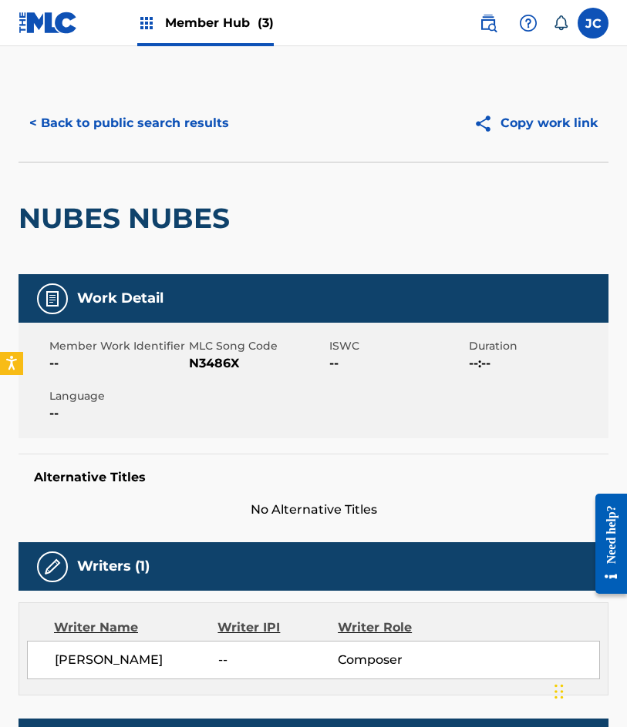
click at [226, 364] on span "N3486X" at bounding box center [257, 363] width 136 height 18
copy span "N3486X"
click at [114, 111] on button "< Back to public search results" at bounding box center [128, 123] width 221 height 39
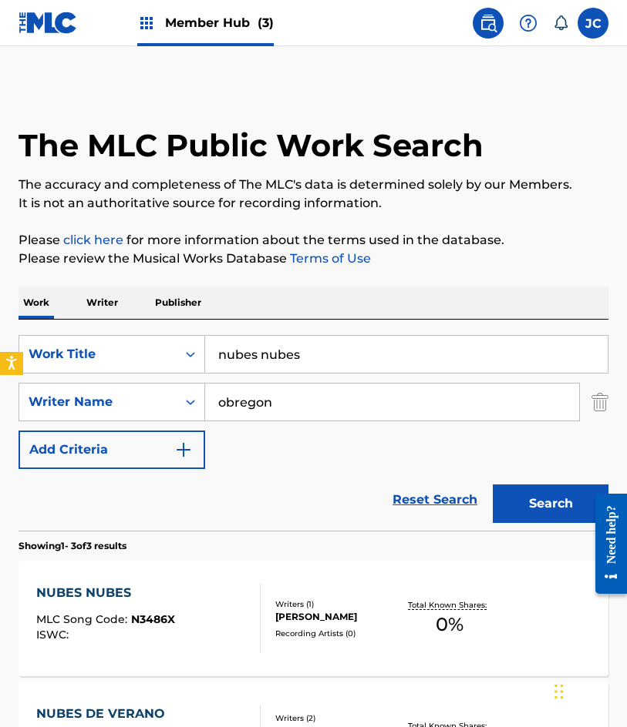
scroll to position [77, 0]
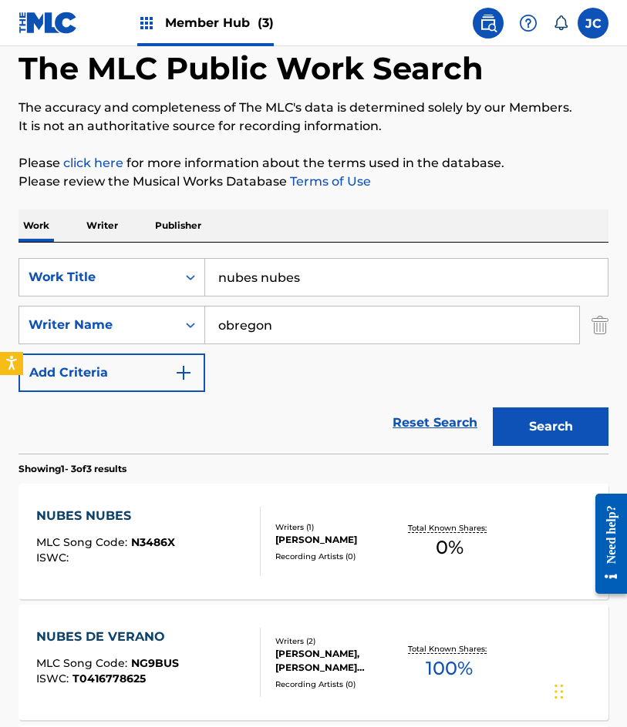
click at [236, 296] on div "nubes nubes" at bounding box center [406, 277] width 403 height 39
type input "n"
type input "que sucedio"
click at [492, 408] on button "Search" at bounding box center [550, 427] width 116 height 39
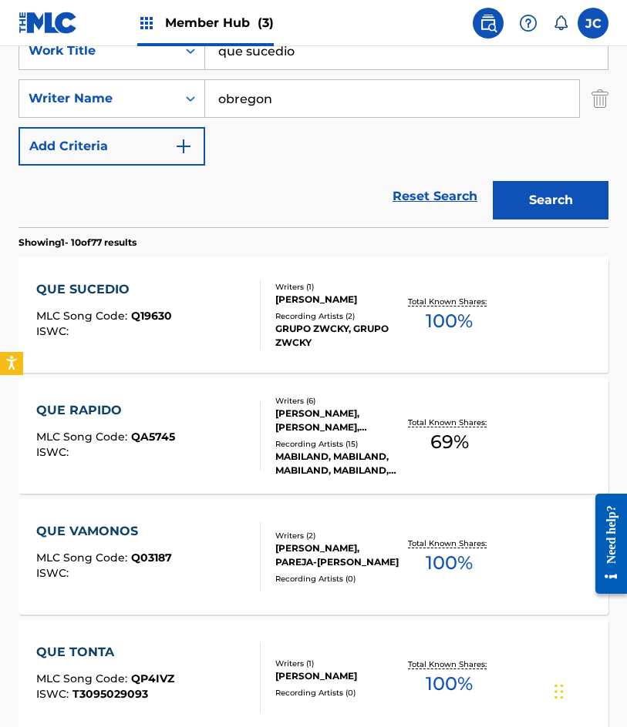
scroll to position [308, 0]
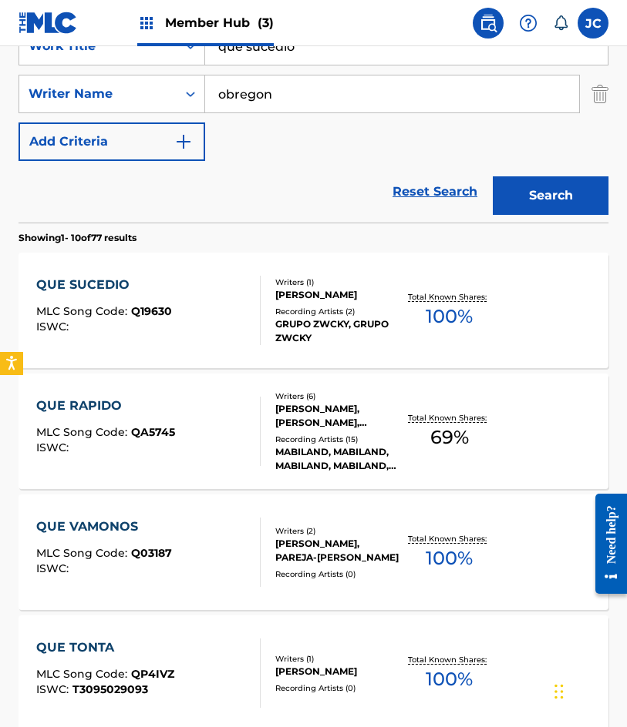
click at [254, 299] on div at bounding box center [253, 310] width 12 height 69
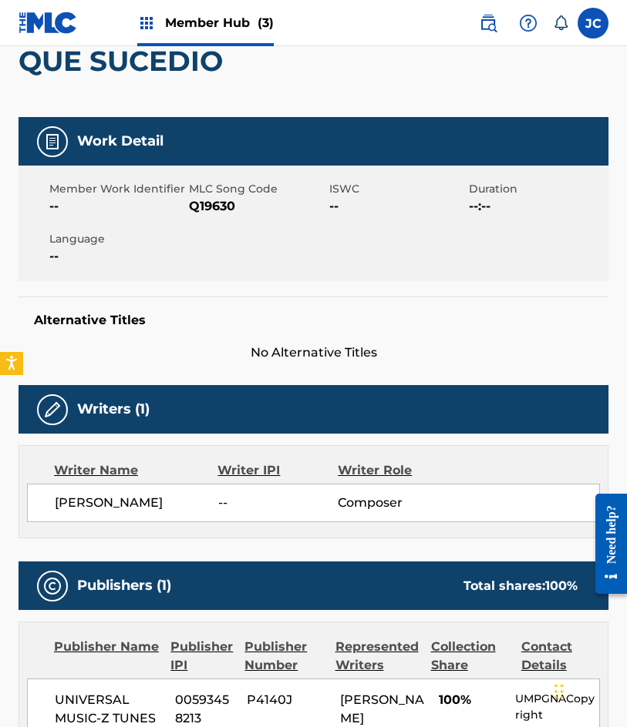
scroll to position [156, 0]
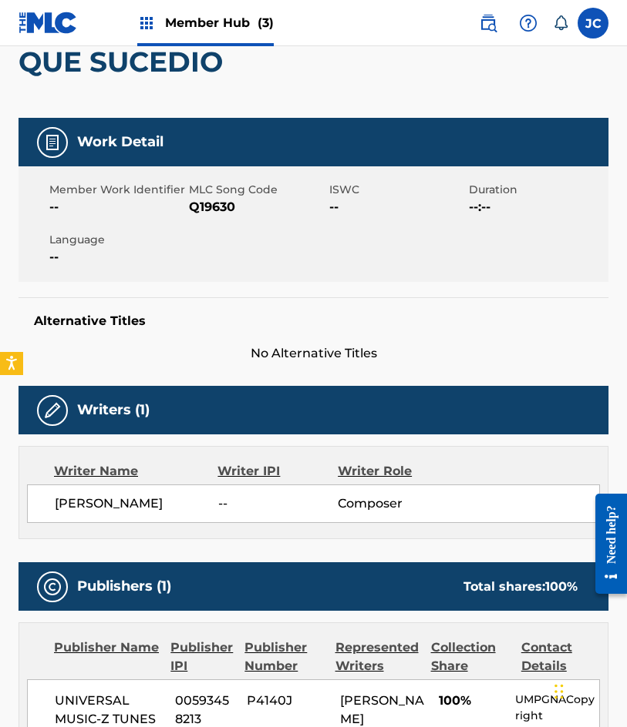
click at [206, 198] on span "Q19630" at bounding box center [257, 207] width 136 height 18
copy span "Q19630"
click at [391, 219] on div "Member Work Identifier -- MLC Song Code Q19630 ISWC -- Duration --:-- Language …" at bounding box center [313, 224] width 590 height 116
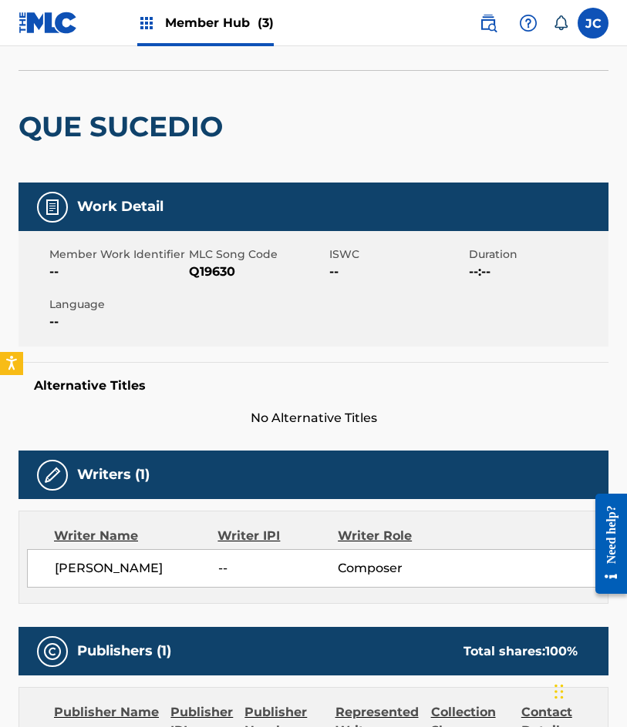
scroll to position [0, 0]
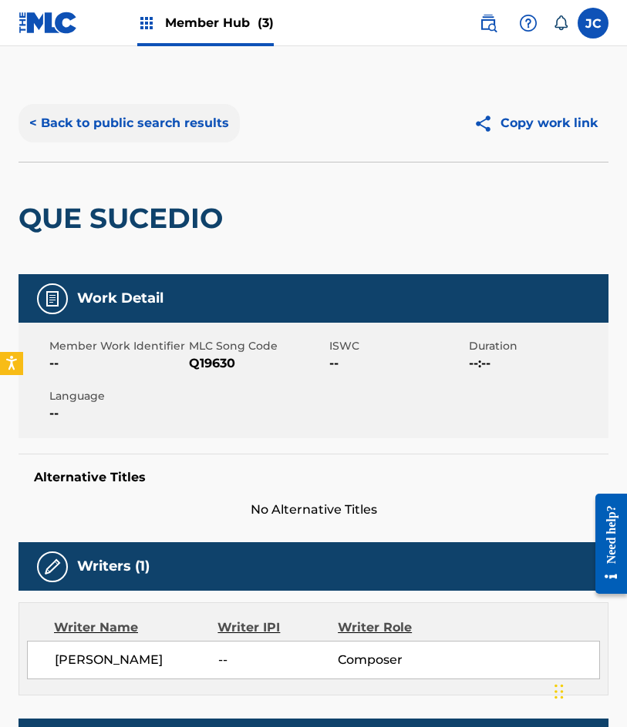
click at [220, 129] on button "< Back to public search results" at bounding box center [128, 123] width 221 height 39
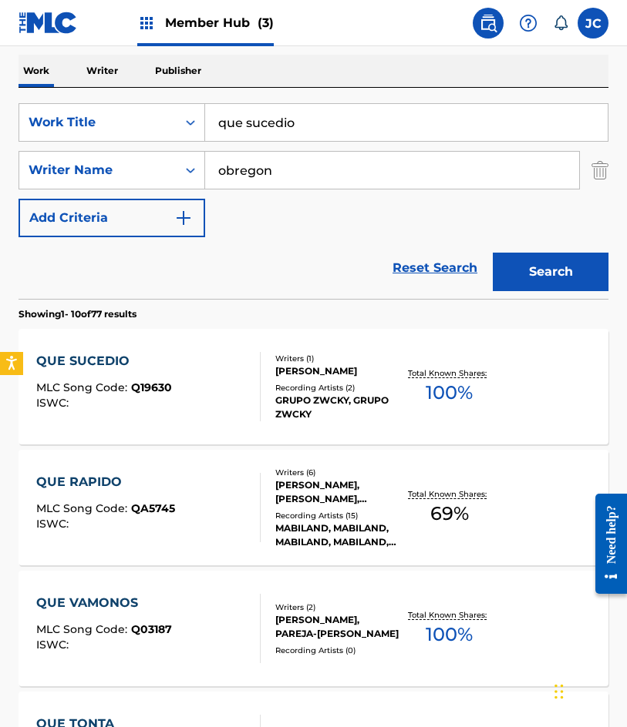
scroll to position [231, 0]
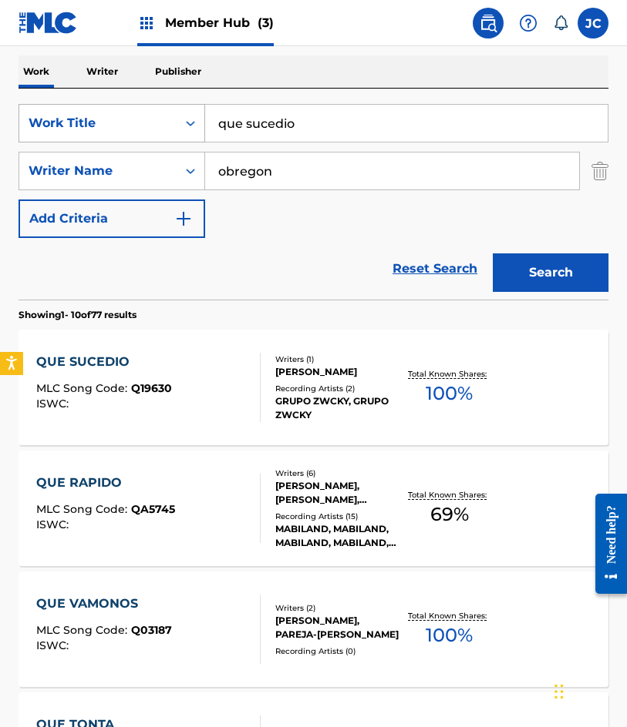
click at [145, 126] on div "SearchWithCriteria4d8e975b-c5fd-4165-b06b-4cb992b5b7a2 Work Title que sucedio" at bounding box center [313, 123] width 590 height 39
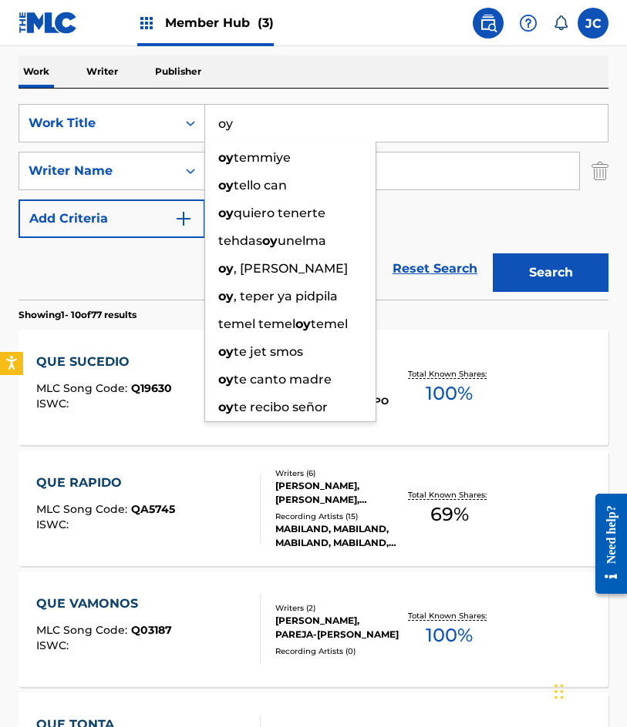
type input "o"
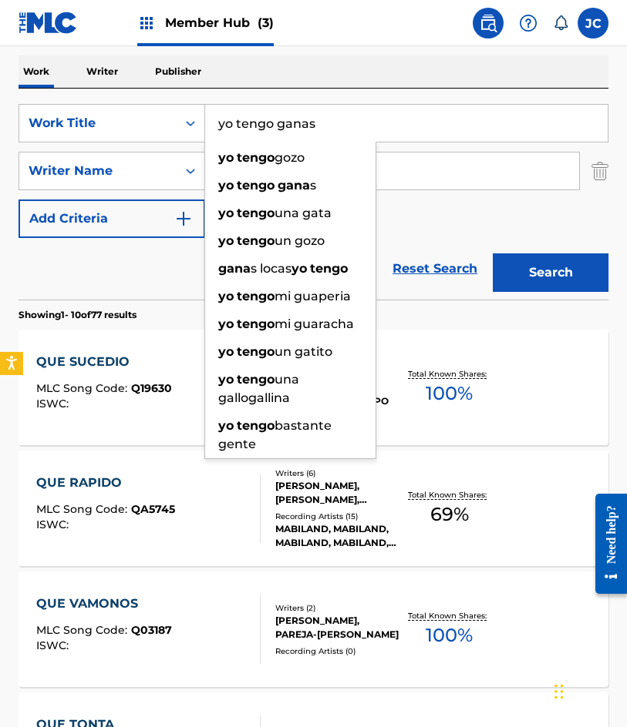
type input "yo tengo ganas"
click at [492, 254] on button "Search" at bounding box center [550, 273] width 116 height 39
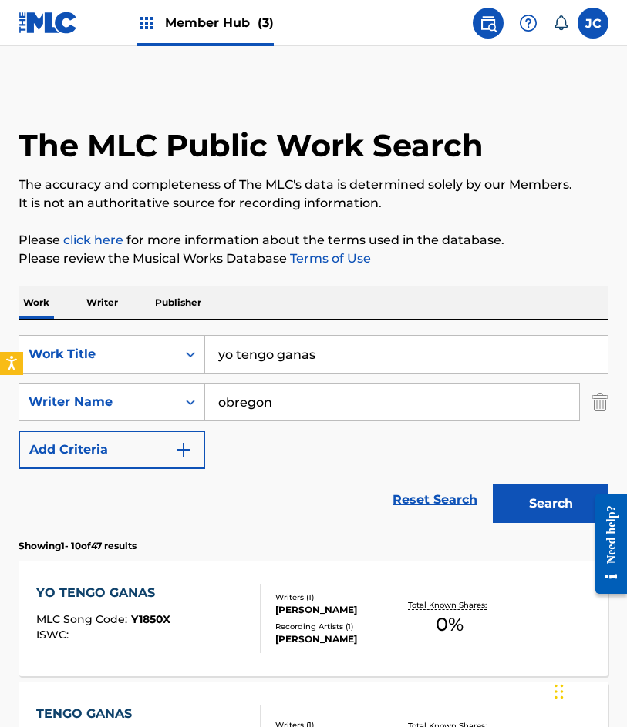
scroll to position [154, 0]
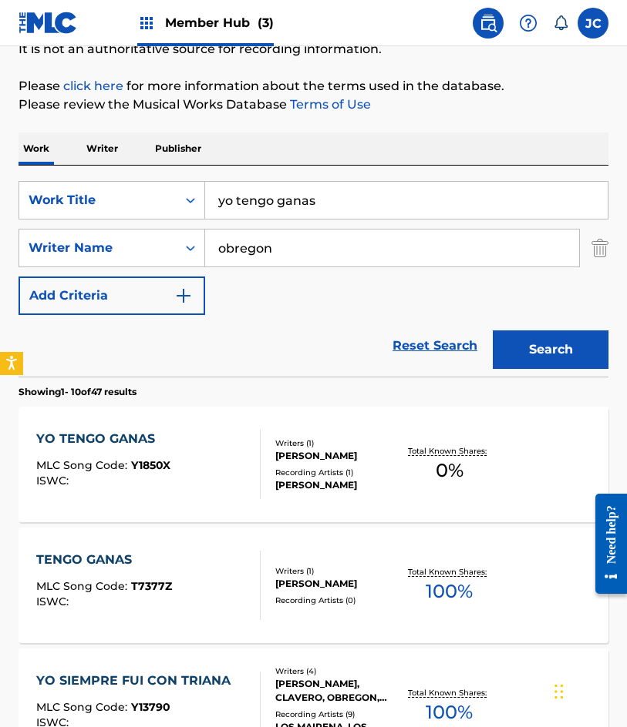
click at [323, 471] on div "Writers ( 1 ) [PERSON_NAME] Recording Artists ( 1 ) [PERSON_NAME]" at bounding box center [330, 465] width 140 height 55
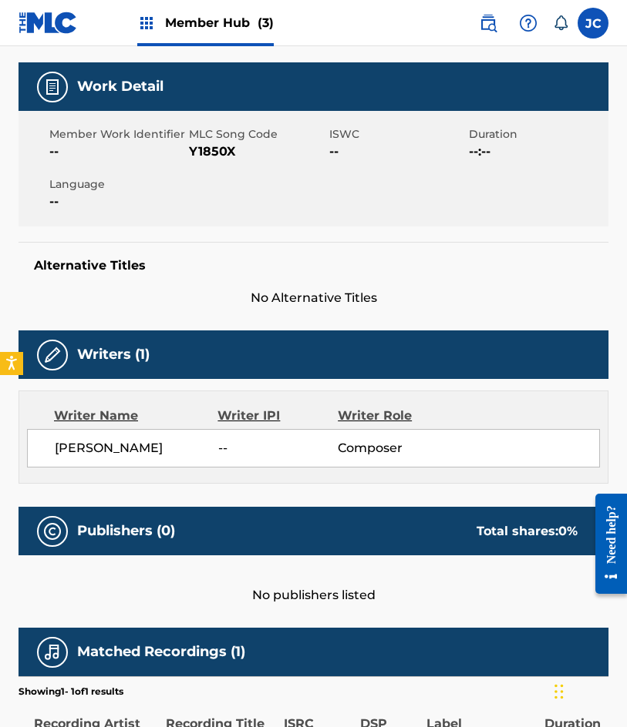
scroll to position [135, 0]
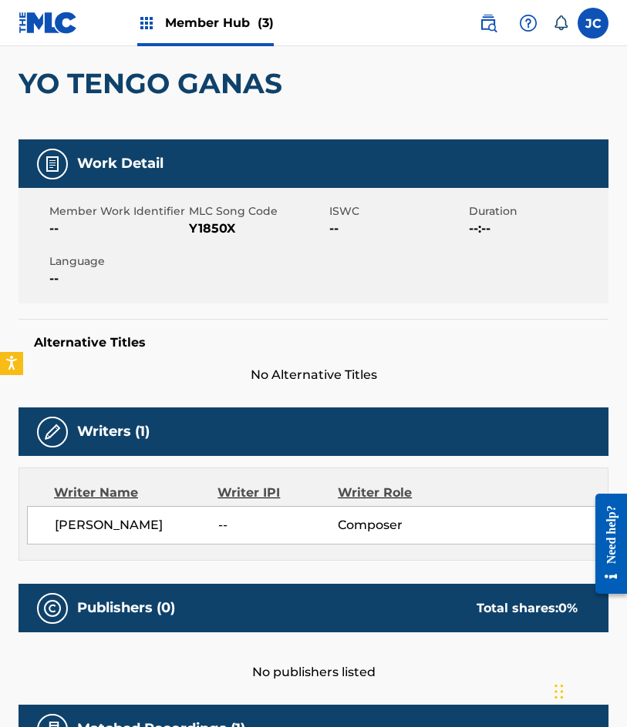
click at [223, 226] on span "Y1850X" at bounding box center [257, 229] width 136 height 18
copy span "Y1850X"
click at [92, 284] on span "--" at bounding box center [117, 279] width 136 height 18
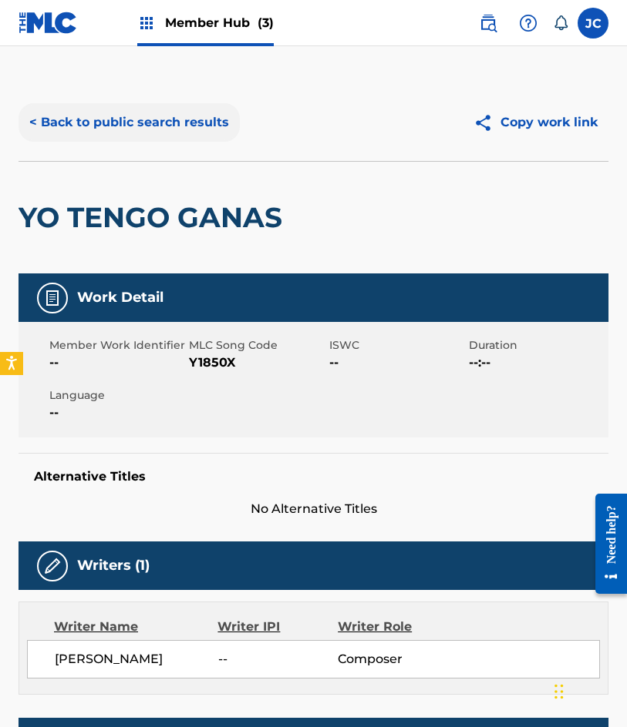
scroll to position [0, 0]
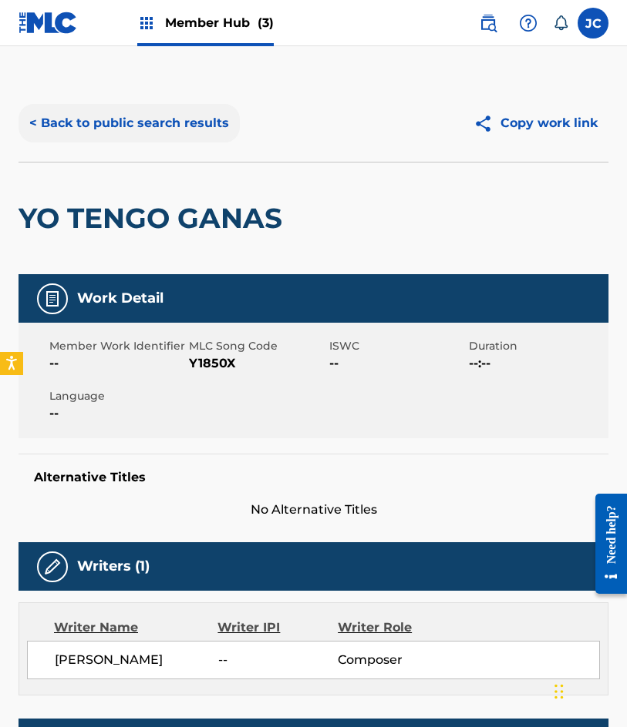
click at [139, 116] on button "< Back to public search results" at bounding box center [128, 123] width 221 height 39
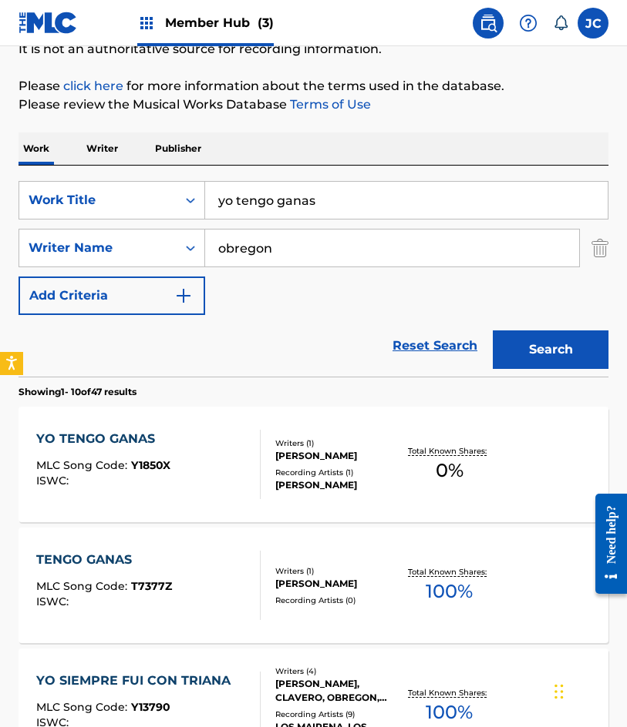
drag, startPoint x: 349, startPoint y: 195, endPoint x: 228, endPoint y: 219, distance: 123.3
click at [227, 217] on input "yo tengo ganas" at bounding box center [406, 200] width 402 height 37
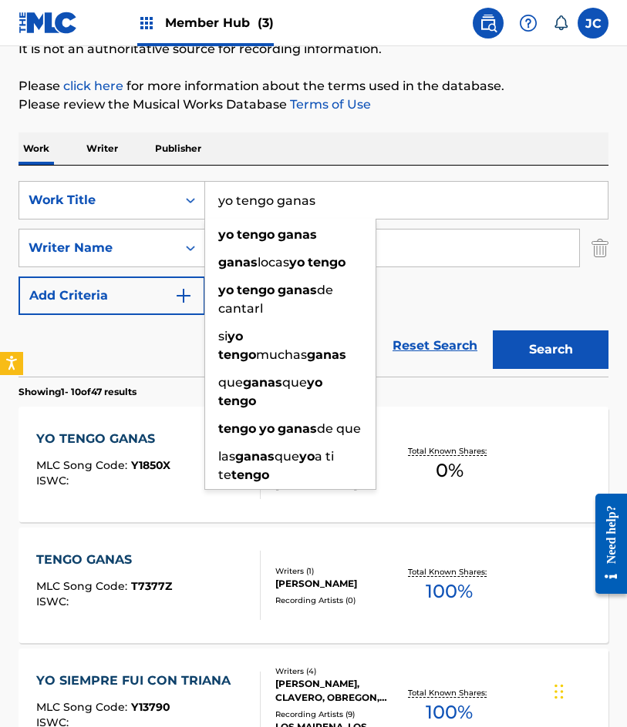
type input "y"
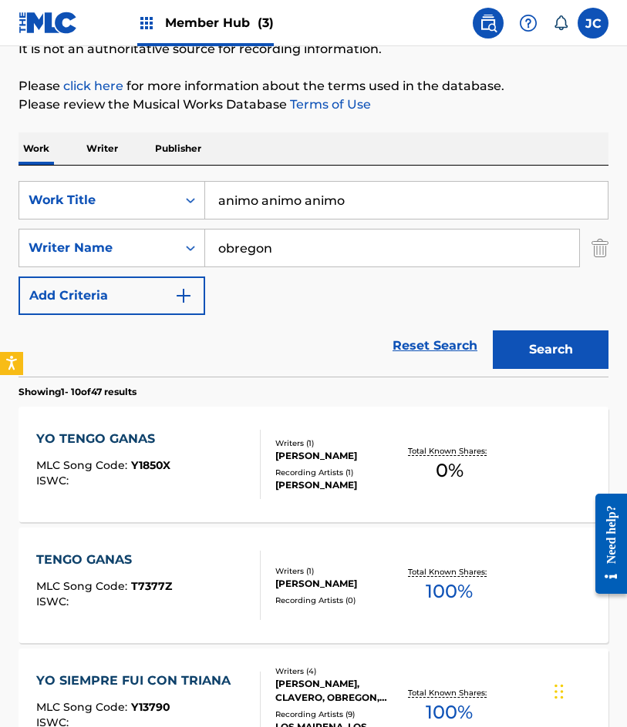
type input "animo animo animo"
type input "arcos"
click at [492, 331] on button "Search" at bounding box center [550, 350] width 116 height 39
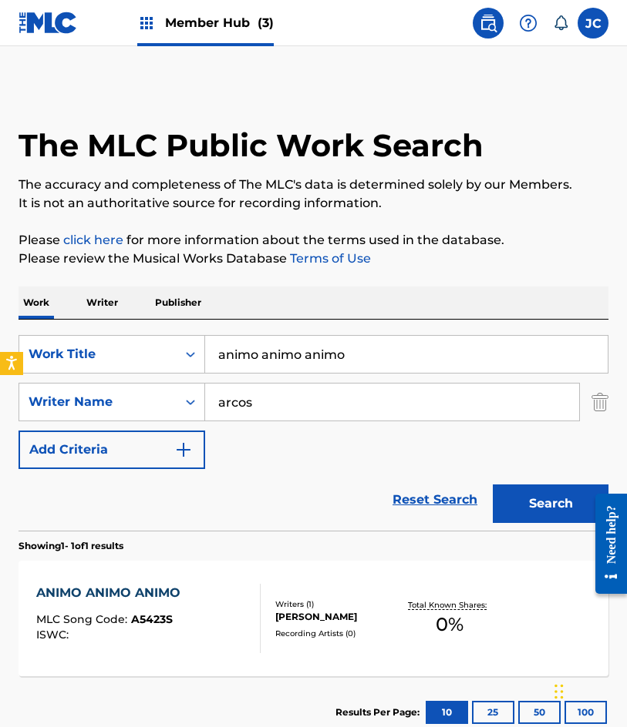
click at [250, 596] on div at bounding box center [253, 618] width 12 height 69
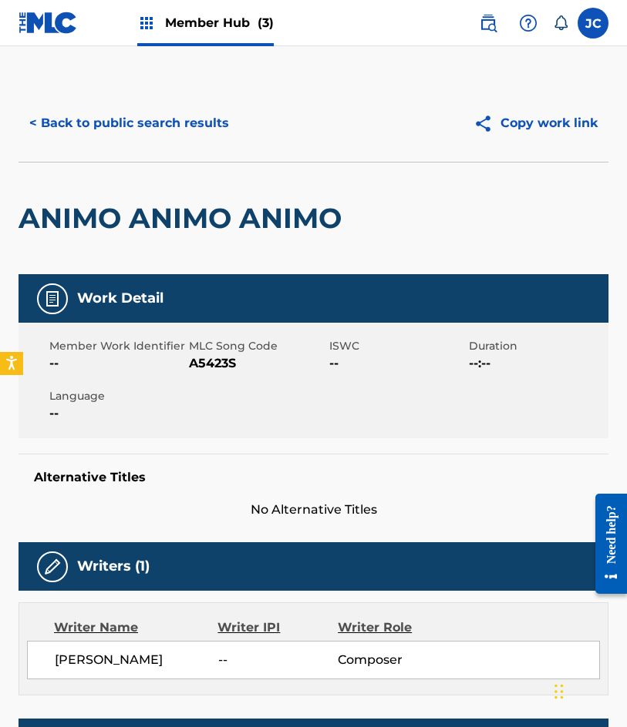
click at [216, 354] on span "A5423S" at bounding box center [257, 363] width 136 height 18
click at [126, 120] on button "< Back to public search results" at bounding box center [128, 123] width 221 height 39
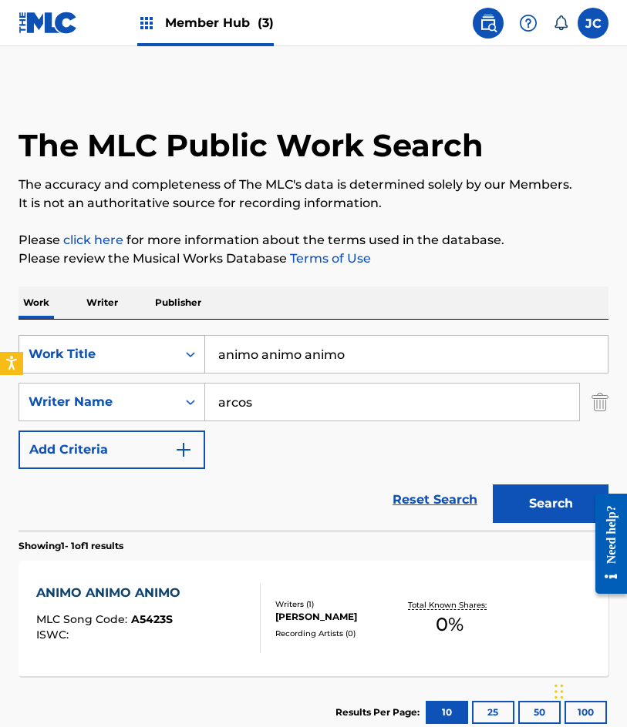
drag, startPoint x: 369, startPoint y: 355, endPoint x: 176, endPoint y: 353, distance: 192.7
click at [179, 355] on div "SearchWithCriteria4d8e975b-c5fd-4165-b06b-4cb992b5b7a2 Work Title animo animo a…" at bounding box center [313, 354] width 590 height 39
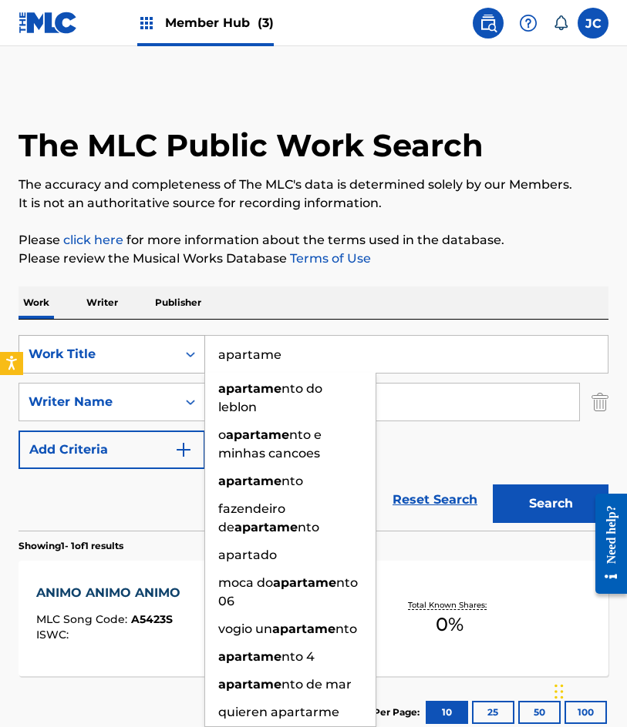
type input "apartame"
click at [492, 485] on button "Search" at bounding box center [550, 504] width 116 height 39
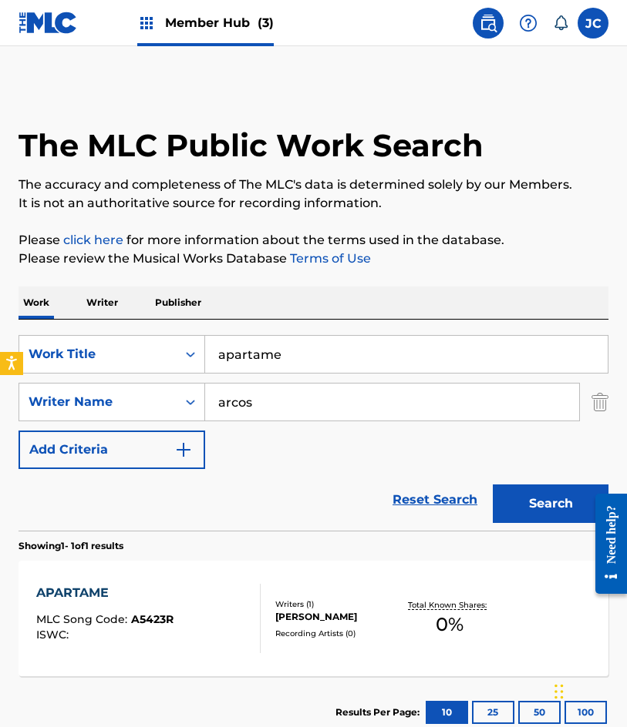
click at [282, 610] on div "[PERSON_NAME]" at bounding box center [338, 617] width 126 height 14
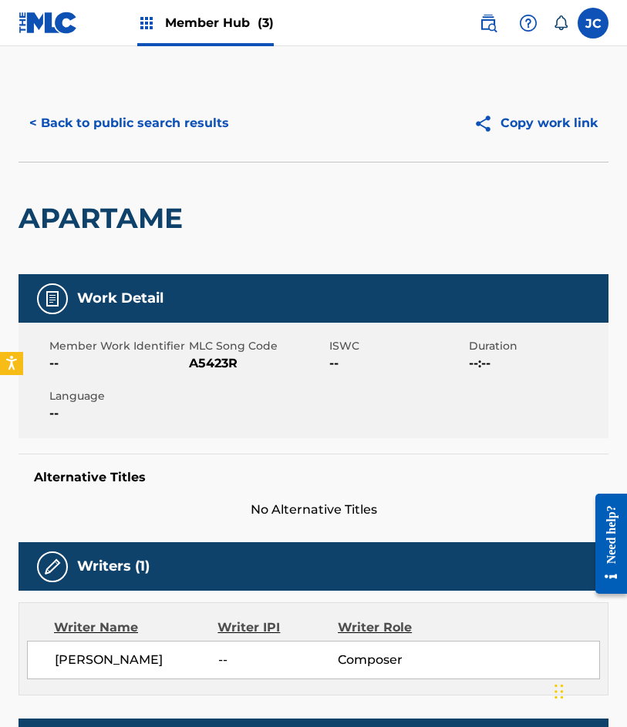
click at [195, 370] on span "A5423R" at bounding box center [257, 363] width 136 height 18
drag, startPoint x: 83, startPoint y: 210, endPoint x: 139, endPoint y: 97, distance: 125.8
click at [84, 208] on h2 "APARTAME" at bounding box center [104, 218] width 172 height 35
click at [139, 97] on div "< Back to public search results Copy work link" at bounding box center [313, 123] width 590 height 77
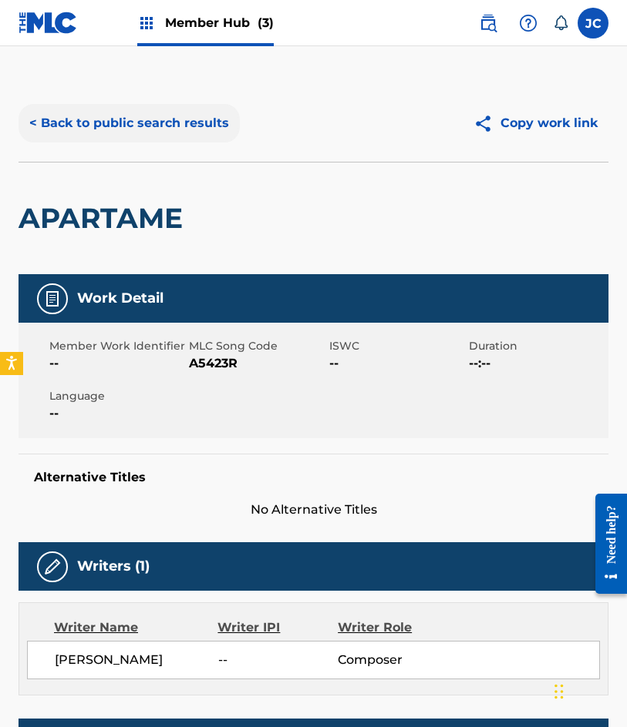
click at [140, 116] on button "< Back to public search results" at bounding box center [128, 123] width 221 height 39
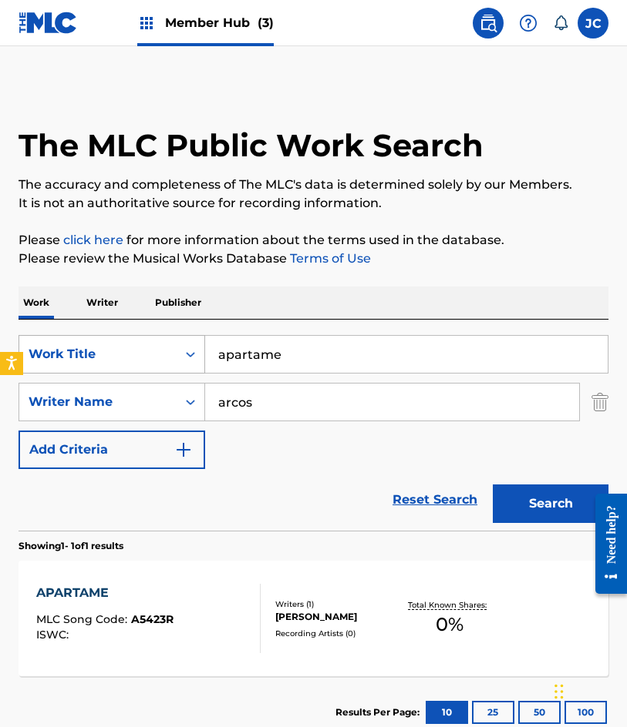
drag, startPoint x: 313, startPoint y: 362, endPoint x: 198, endPoint y: 351, distance: 115.3
click at [223, 361] on input "apartame" at bounding box center [406, 354] width 402 height 37
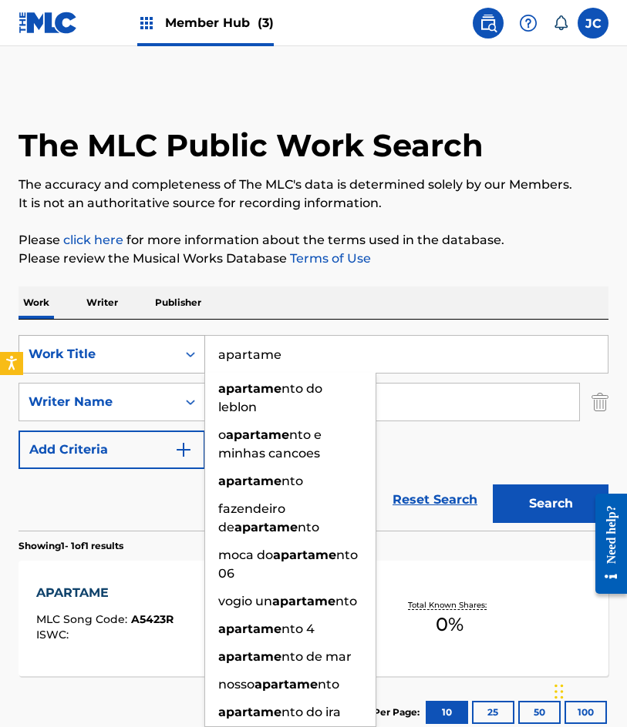
type input "a"
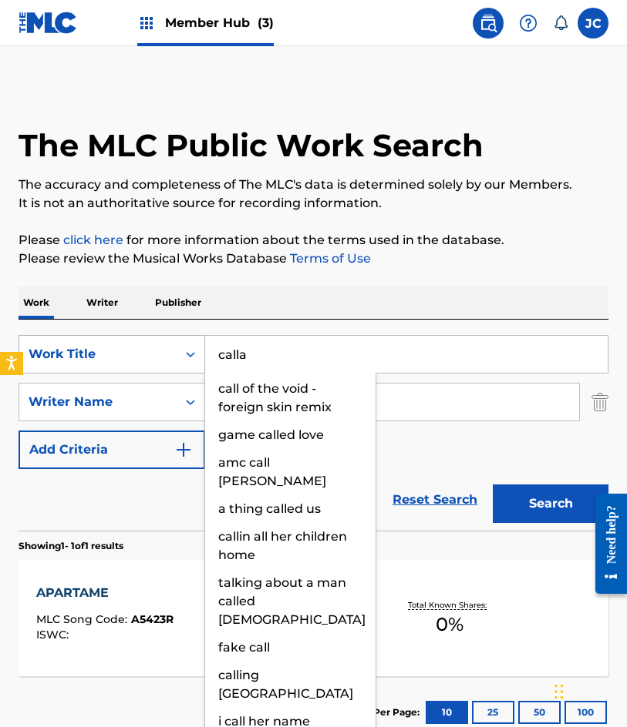
type input "calla"
click at [492, 485] on button "Search" at bounding box center [550, 504] width 116 height 39
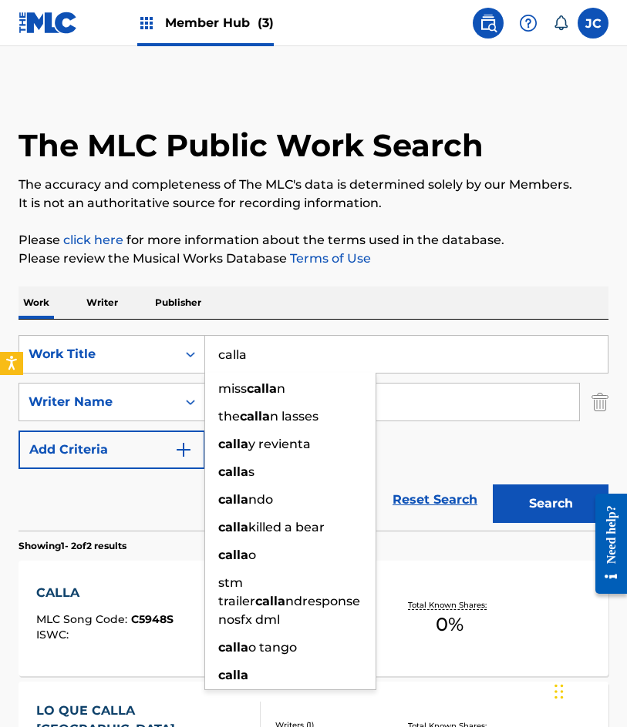
click at [445, 455] on div "SearchWithCriteria4d8e975b-c5fd-4165-b06b-4cb992b5b7a2 Work Title calla miss ca…" at bounding box center [313, 402] width 590 height 134
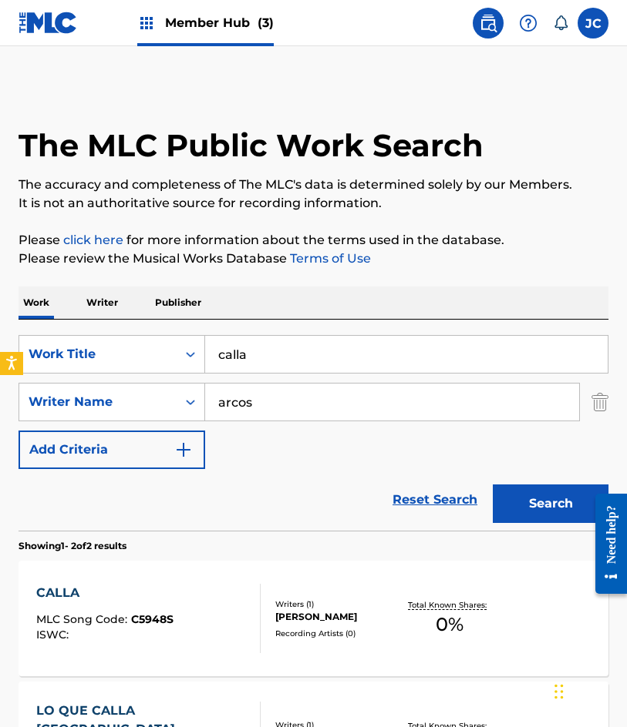
click at [168, 98] on div "The MLC Public Work Search" at bounding box center [313, 137] width 590 height 105
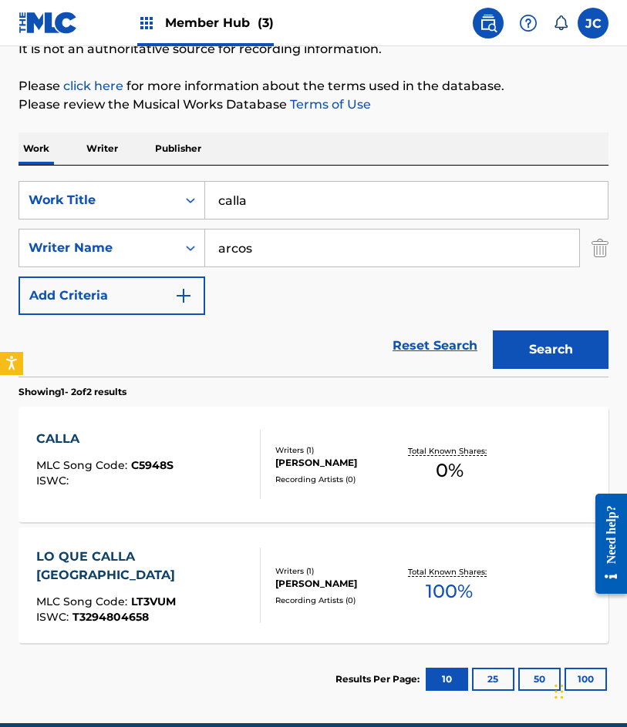
click at [311, 445] on div "Writers ( 1 )" at bounding box center [338, 451] width 126 height 12
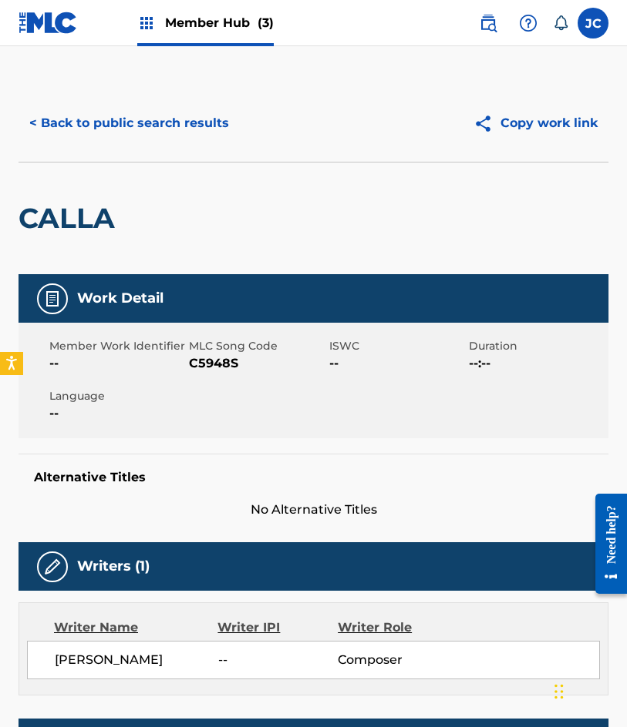
click at [215, 361] on span "C5948S" at bounding box center [257, 363] width 136 height 18
click at [192, 137] on button "< Back to public search results" at bounding box center [128, 123] width 221 height 39
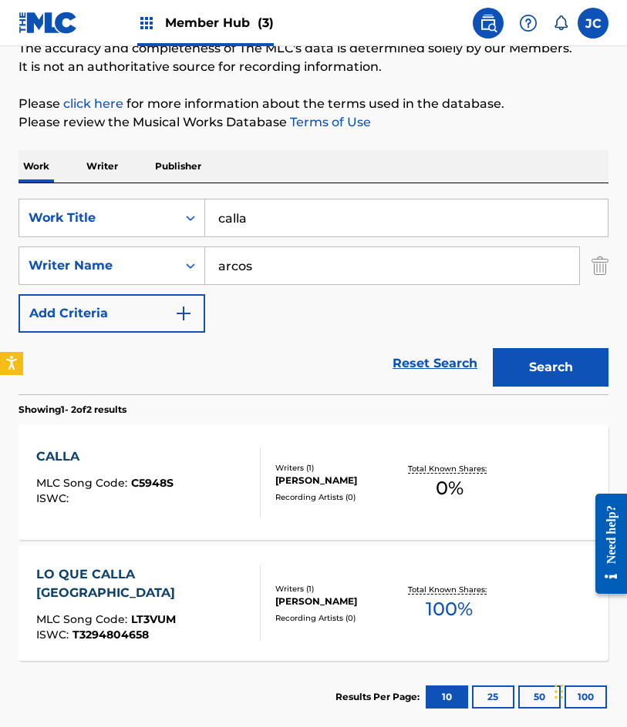
drag, startPoint x: 383, startPoint y: 223, endPoint x: 281, endPoint y: 226, distance: 102.5
click at [282, 230] on input "calla" at bounding box center [406, 218] width 402 height 37
type input "c"
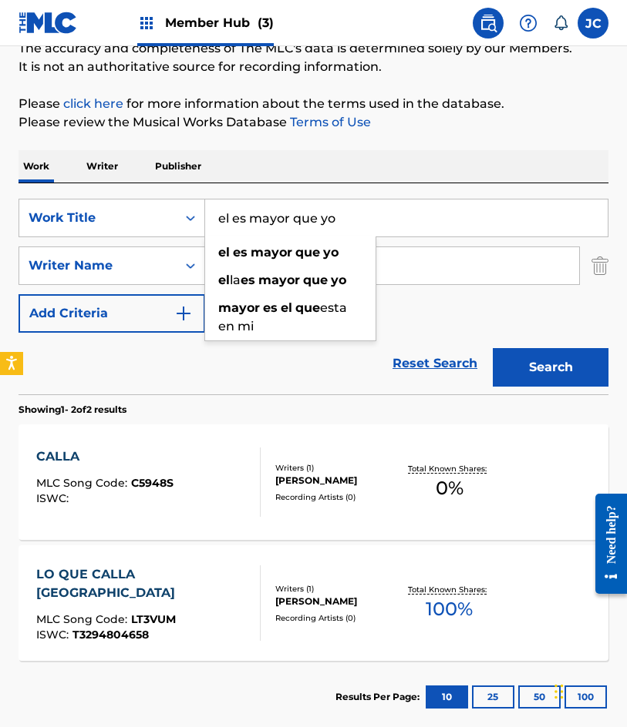
type input "el es mayor que yo"
click at [492, 348] on button "Search" at bounding box center [550, 367] width 116 height 39
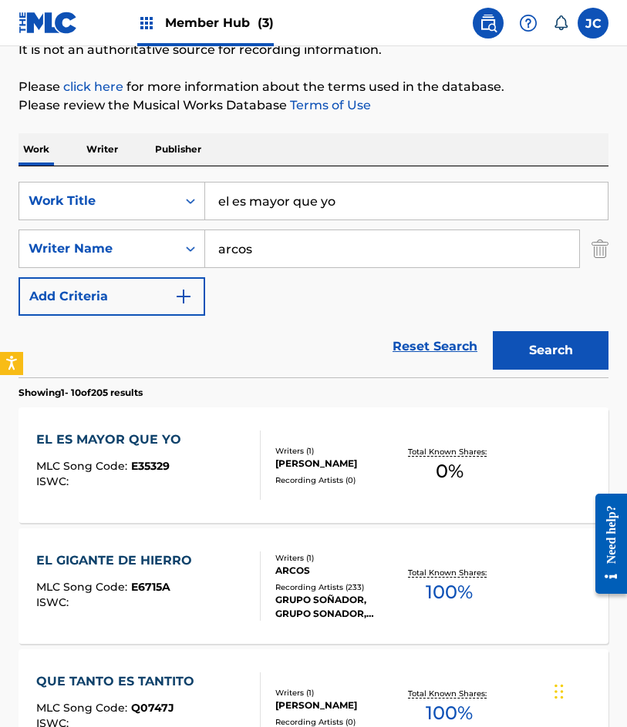
scroll to position [154, 0]
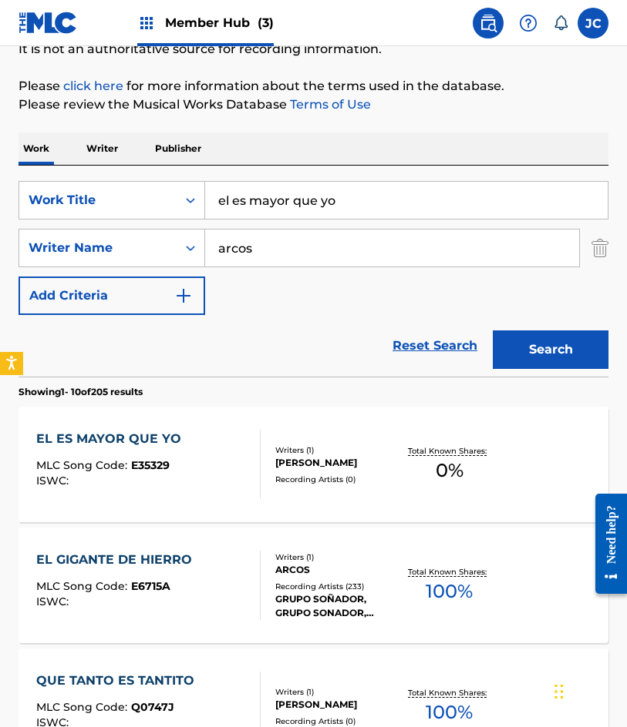
click at [276, 456] on div "[PERSON_NAME]" at bounding box center [338, 463] width 126 height 14
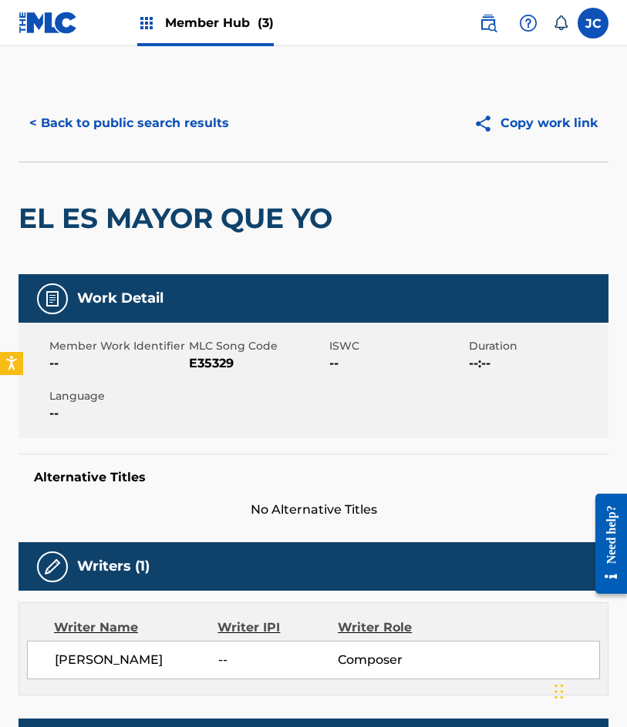
click at [215, 366] on span "E35329" at bounding box center [257, 363] width 136 height 18
drag, startPoint x: 163, startPoint y: 160, endPoint x: 171, endPoint y: 141, distance: 20.0
click at [163, 160] on div "< Back to public search results Copy work link" at bounding box center [313, 123] width 590 height 77
click at [171, 141] on button "< Back to public search results" at bounding box center [128, 123] width 221 height 39
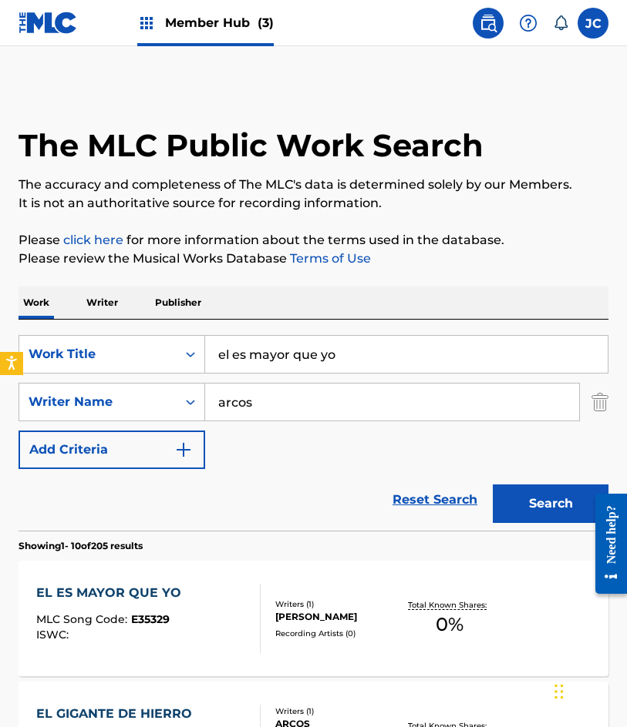
scroll to position [154, 0]
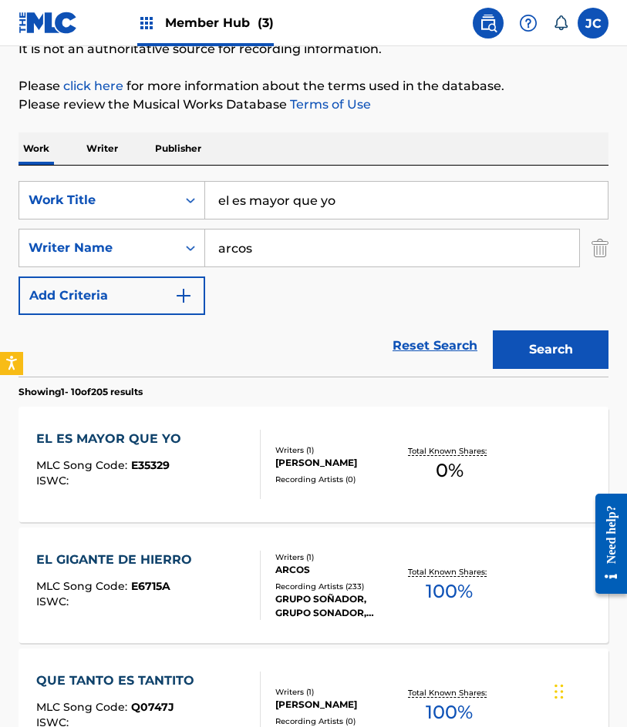
drag, startPoint x: 381, startPoint y: 189, endPoint x: 62, endPoint y: 224, distance: 320.2
click at [62, 224] on div "SearchWithCriteria4d8e975b-c5fd-4165-b06b-4cb992b5b7a2 Work Title el es mayor q…" at bounding box center [313, 248] width 590 height 134
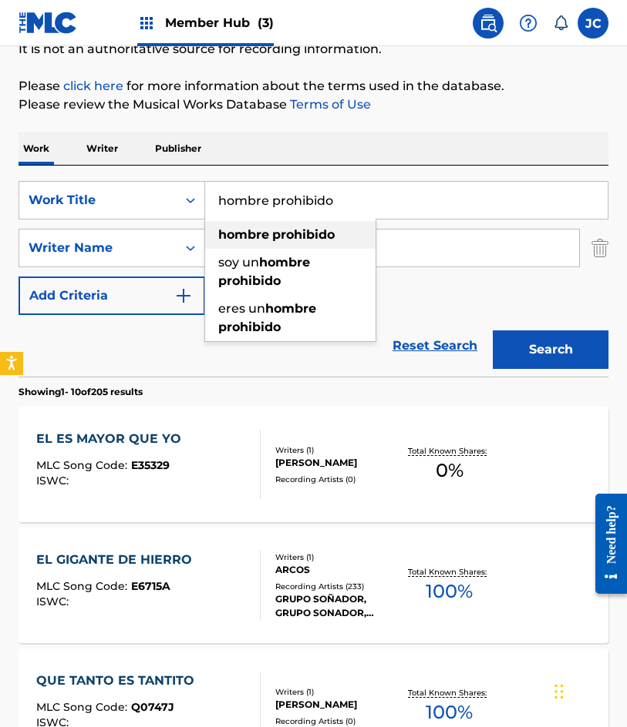
type input "hombre prohibido"
click at [492, 331] on button "Search" at bounding box center [550, 350] width 116 height 39
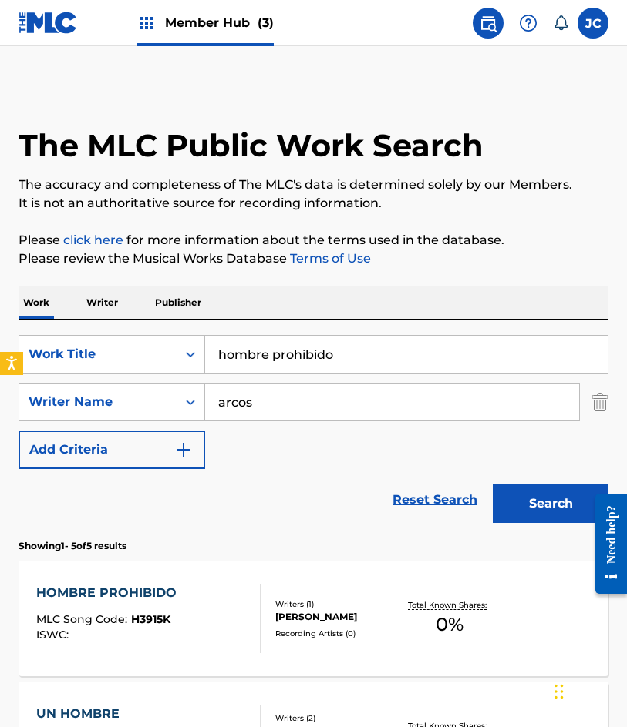
scroll to position [231, 0]
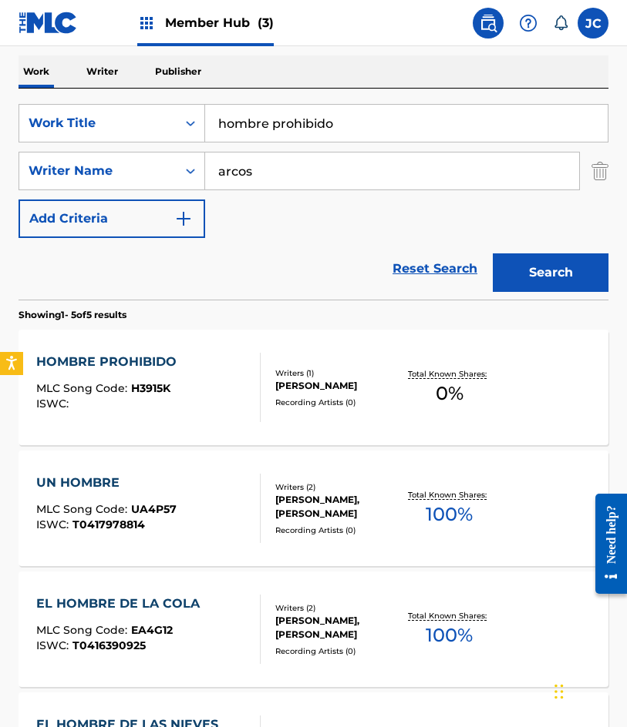
click at [290, 382] on div "[PERSON_NAME]" at bounding box center [338, 386] width 126 height 14
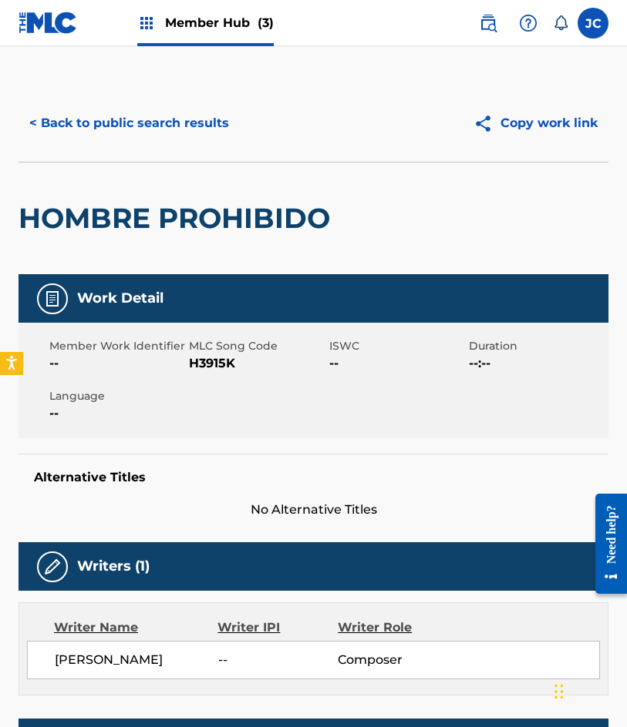
click at [213, 362] on span "H3915K" at bounding box center [257, 363] width 136 height 18
click at [173, 119] on button "< Back to public search results" at bounding box center [128, 123] width 221 height 39
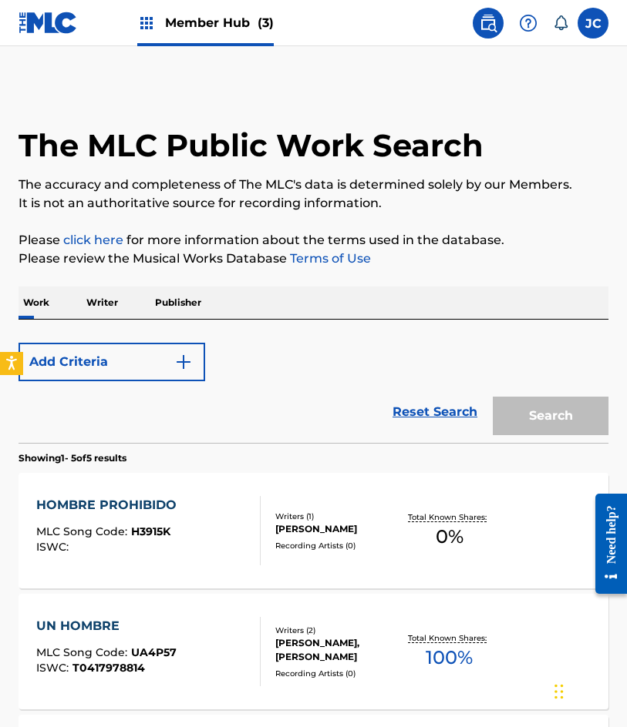
scroll to position [231, 0]
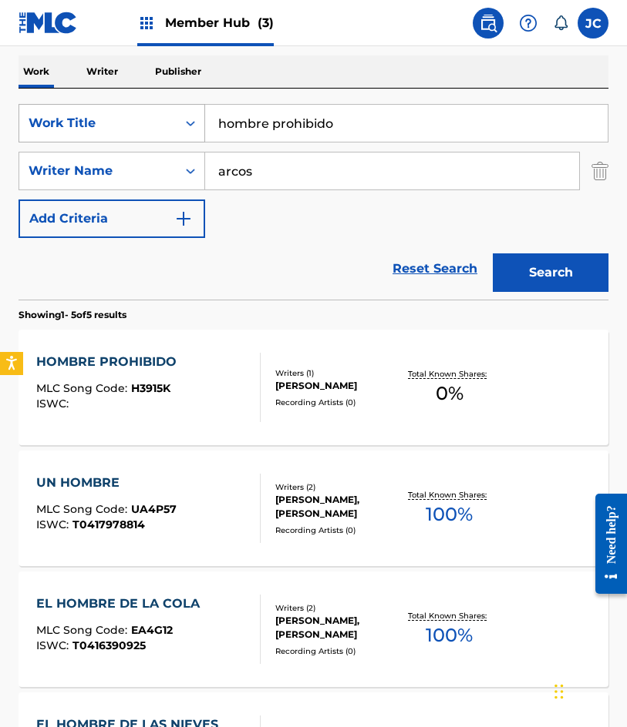
drag, startPoint x: 345, startPoint y: 120, endPoint x: 191, endPoint y: 135, distance: 154.8
click at [191, 135] on div "SearchWithCriteria4d8e975b-c5fd-4165-b06b-4cb992b5b7a2 Work Title hombre prohib…" at bounding box center [313, 123] width 590 height 39
type input "[PERSON_NAME]"
click at [492, 254] on button "Search" at bounding box center [550, 273] width 116 height 39
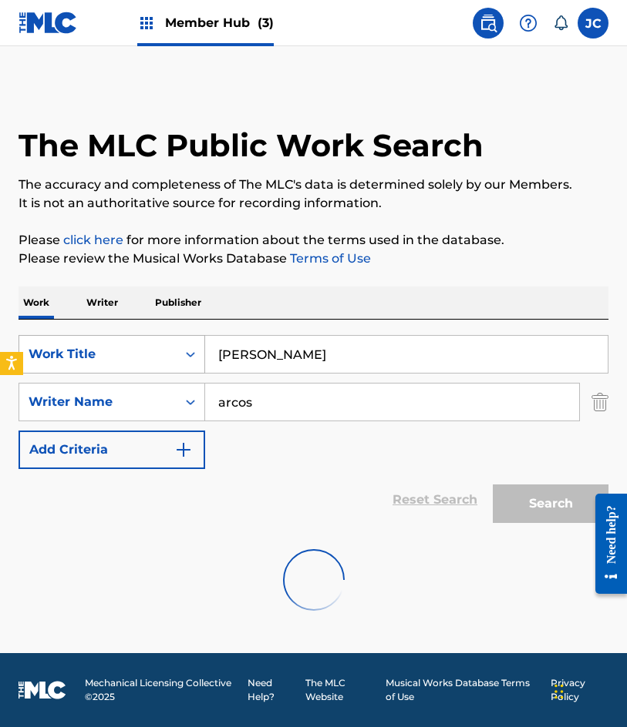
scroll to position [0, 0]
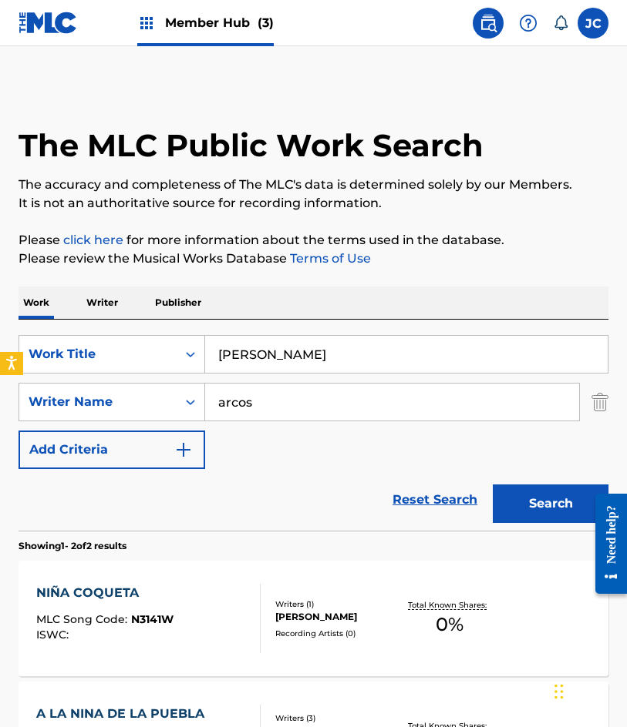
click at [445, 446] on div "SearchWithCriteria4d8e975b-c5fd-4165-b06b-4cb992b5b7a2 Work Title nina coqueta …" at bounding box center [313, 402] width 590 height 134
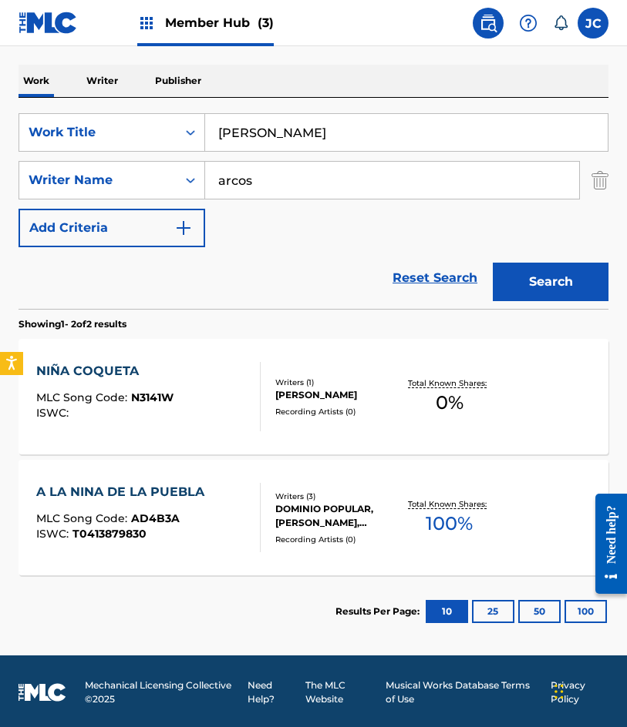
scroll to position [224, 0]
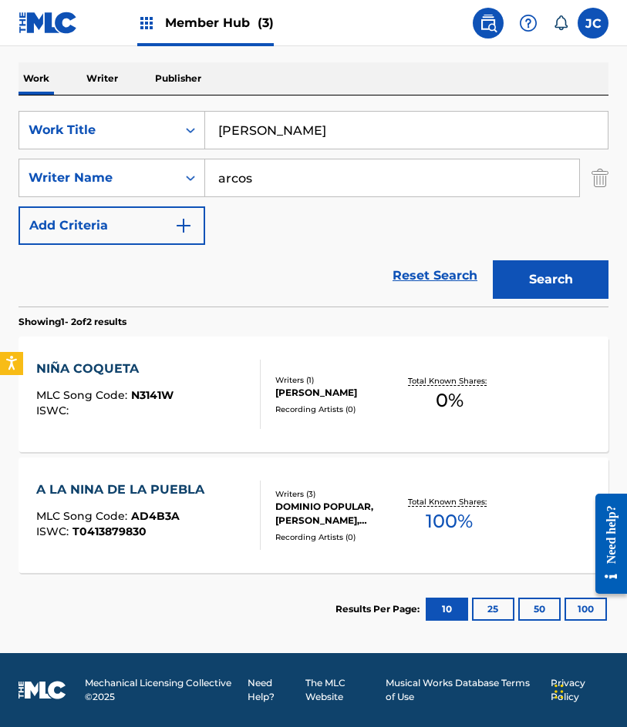
click at [298, 398] on div "[PERSON_NAME]" at bounding box center [338, 393] width 126 height 14
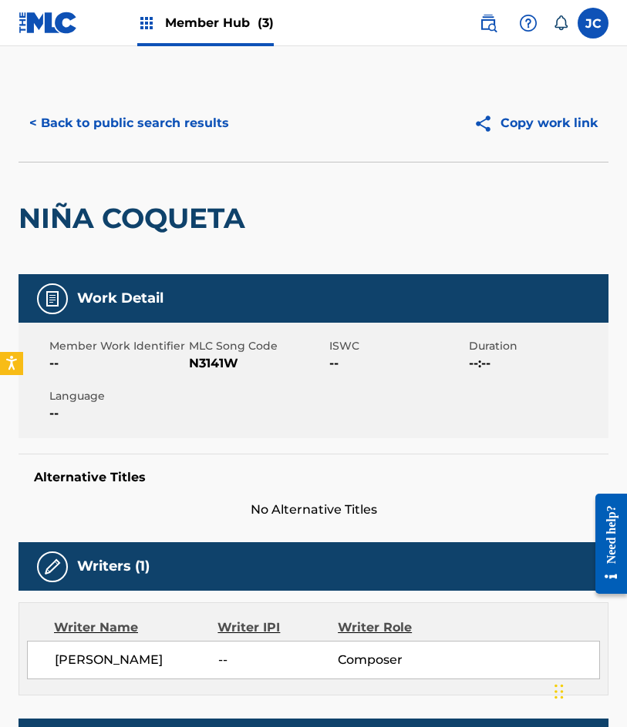
click at [197, 363] on span "N3141W" at bounding box center [257, 363] width 136 height 18
click at [168, 150] on div "< Back to public search results Copy work link" at bounding box center [313, 123] width 590 height 77
click at [196, 115] on button "< Back to public search results" at bounding box center [128, 123] width 221 height 39
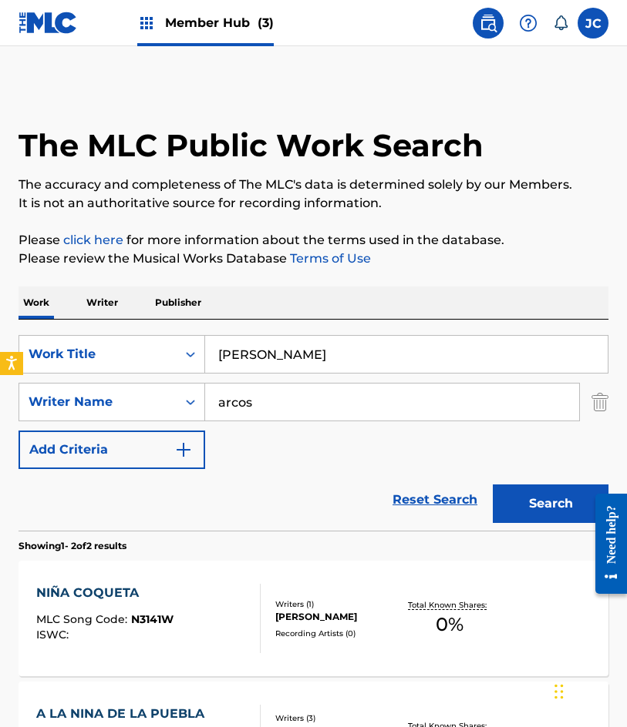
scroll to position [136, 0]
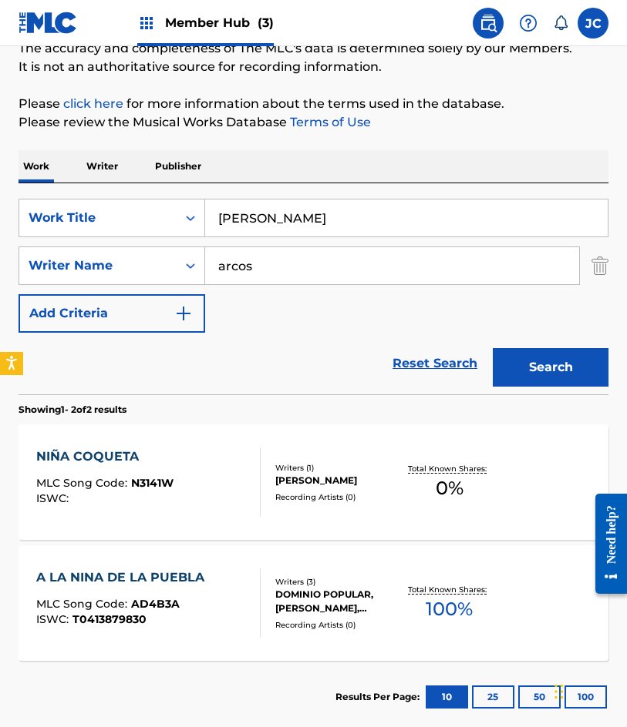
click at [45, 242] on div "SearchWithCriteria4d8e975b-c5fd-4165-b06b-4cb992b5b7a2 Work Title nina coqueta …" at bounding box center [313, 266] width 590 height 134
click at [252, 218] on input "siemore en domingo" at bounding box center [406, 218] width 402 height 37
type input "siempre en domingo"
click at [492, 348] on button "Search" at bounding box center [550, 367] width 116 height 39
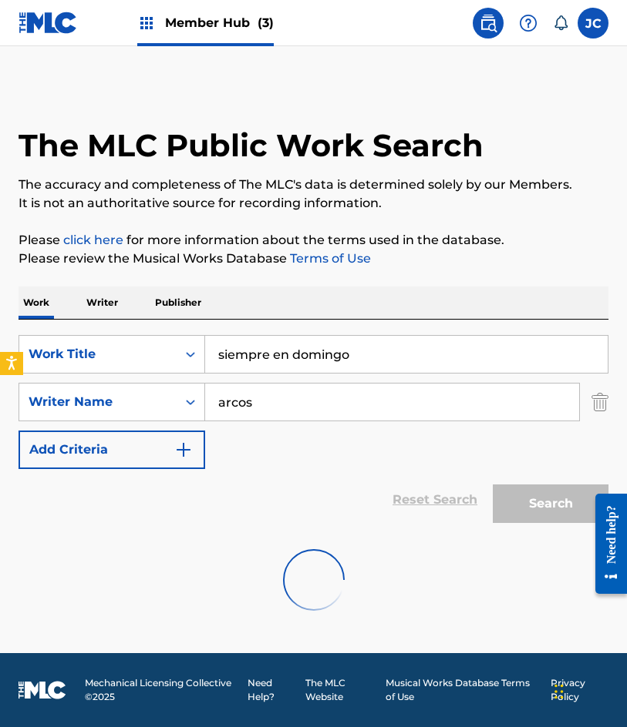
scroll to position [0, 0]
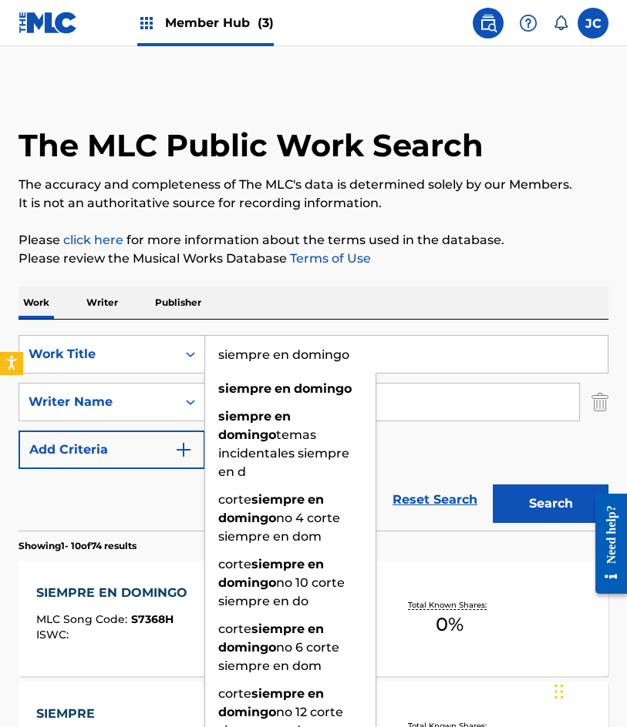
click at [428, 455] on div "SearchWithCriteria4d8e975b-c5fd-4165-b06b-4cb992b5b7a2 Work Title siempre en do…" at bounding box center [313, 402] width 590 height 134
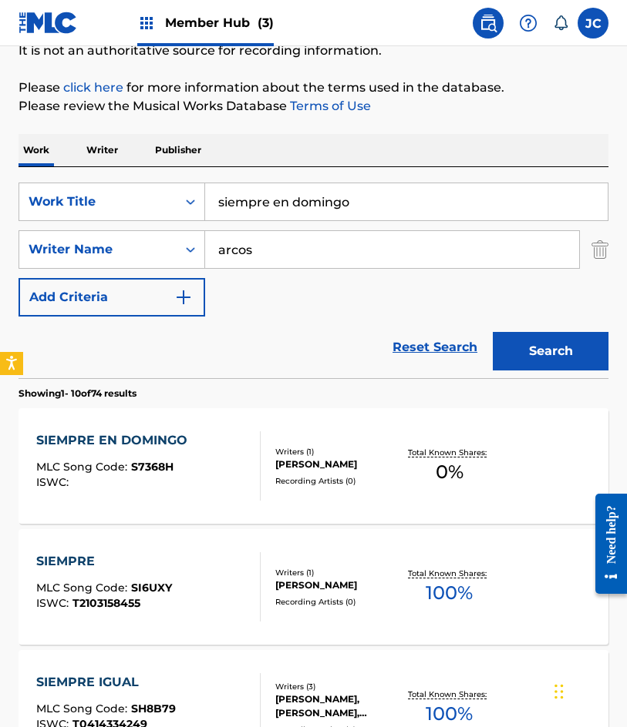
scroll to position [154, 0]
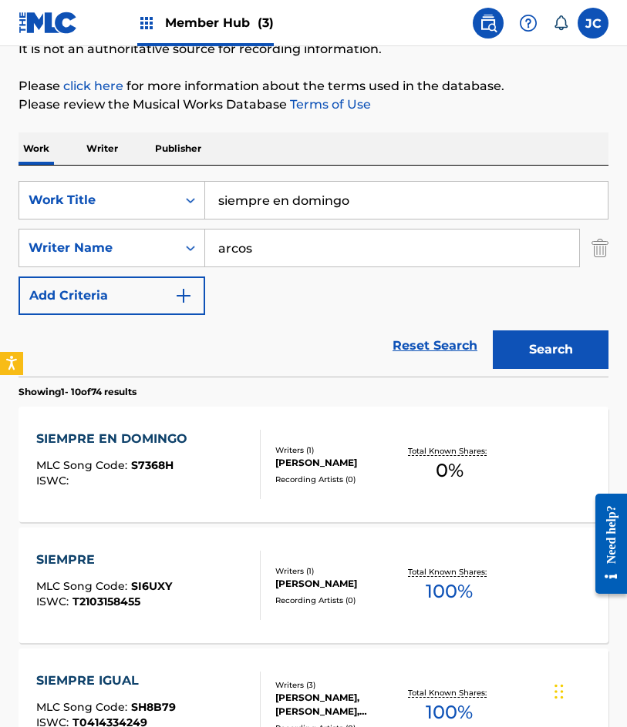
click at [289, 461] on div "[PERSON_NAME]" at bounding box center [338, 463] width 126 height 14
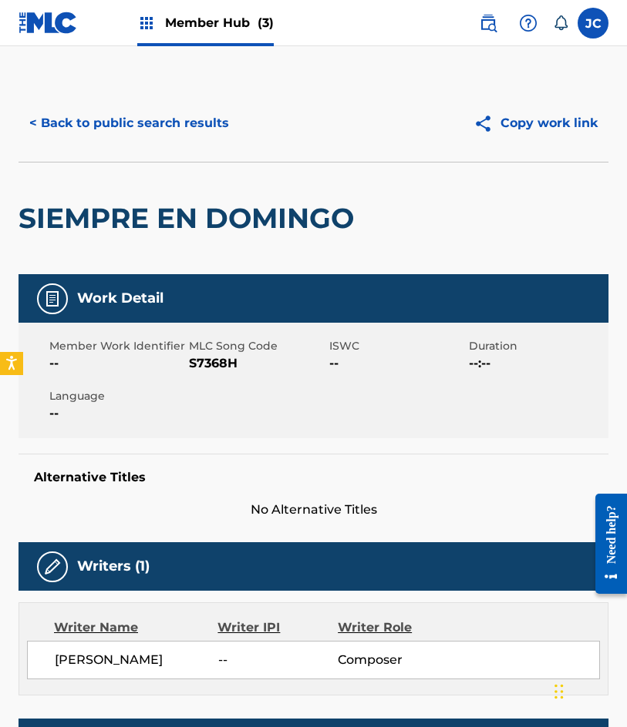
click at [193, 368] on span "S7368H" at bounding box center [257, 363] width 136 height 18
click at [131, 123] on button "< Back to public search results" at bounding box center [128, 123] width 221 height 39
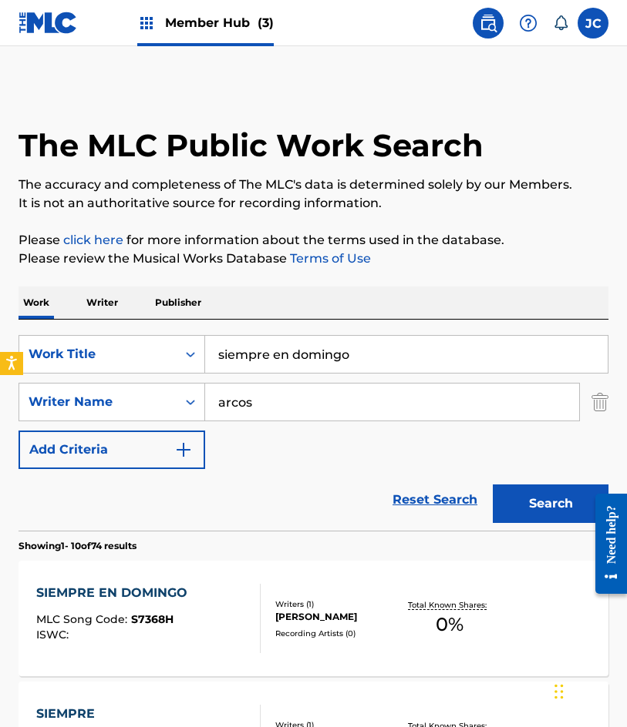
scroll to position [154, 0]
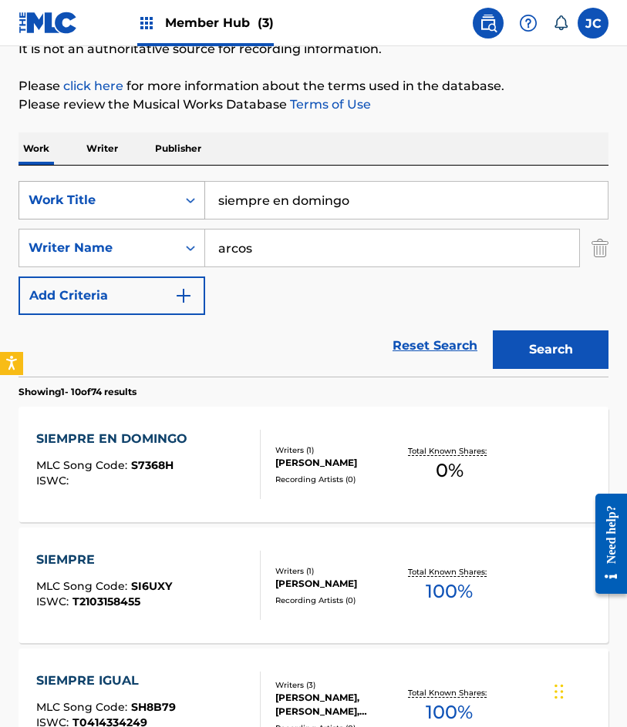
drag, startPoint x: 381, startPoint y: 199, endPoint x: 113, endPoint y: 206, distance: 267.5
click at [121, 206] on div "SearchWithCriteria4d8e975b-c5fd-4165-b06b-4cb992b5b7a2 Work Title siempre en do…" at bounding box center [313, 200] width 590 height 39
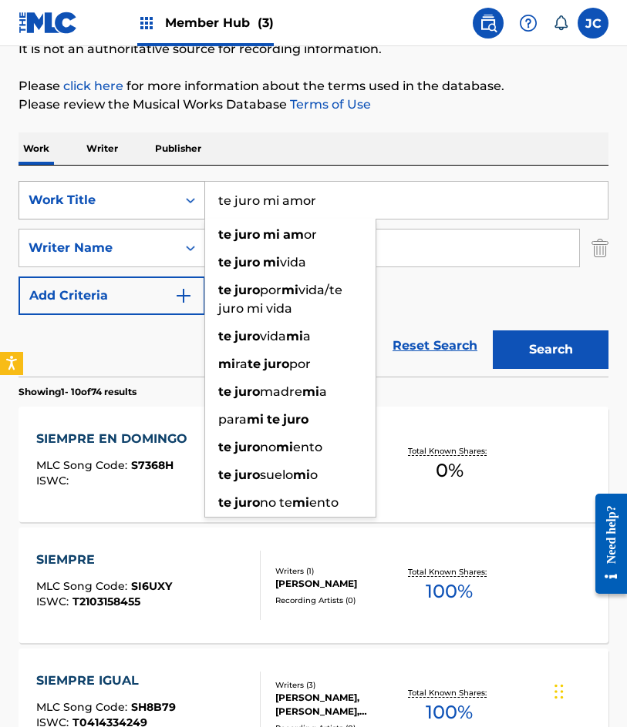
type input "te juro mi amor"
click at [492, 331] on button "Search" at bounding box center [550, 350] width 116 height 39
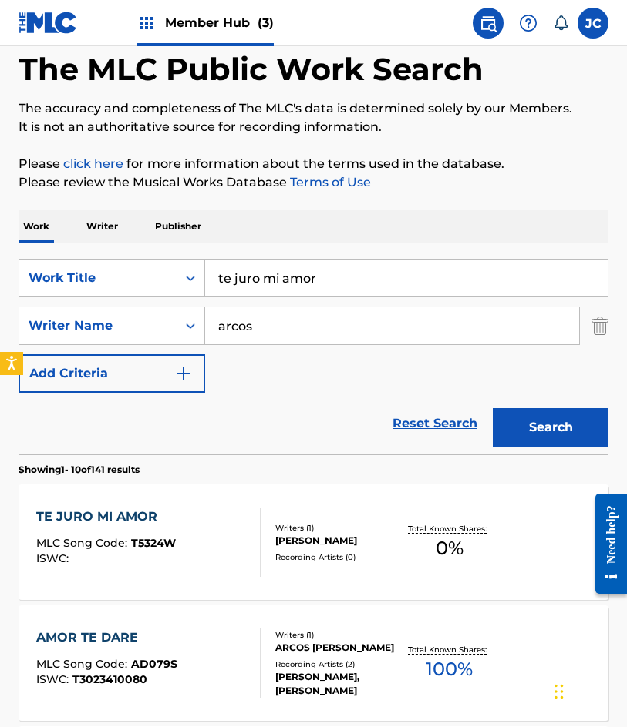
scroll to position [77, 0]
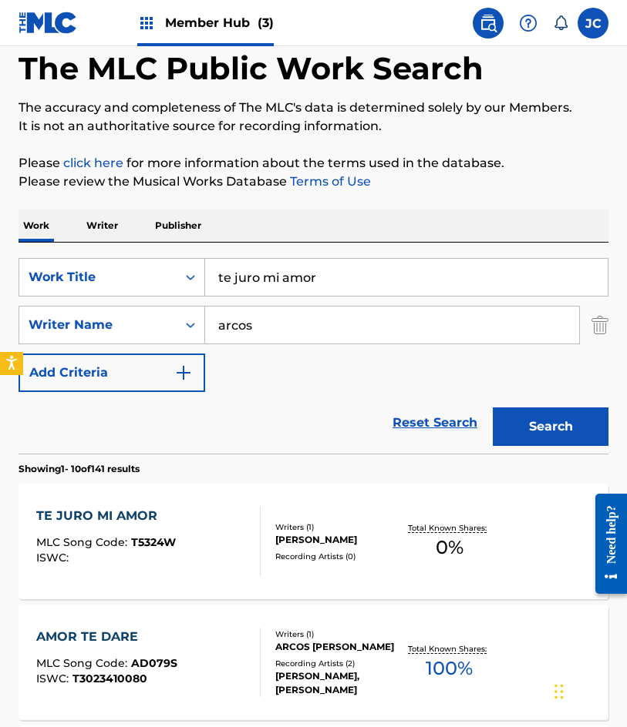
click at [286, 522] on div "Writers ( 1 )" at bounding box center [338, 528] width 126 height 12
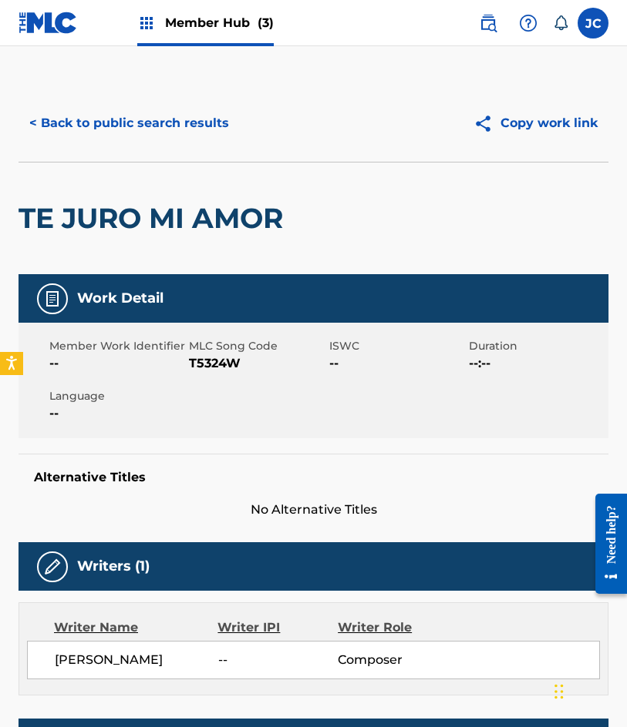
click at [224, 364] on span "T5324W" at bounding box center [257, 363] width 136 height 18
click at [128, 132] on button "< Back to public search results" at bounding box center [128, 123] width 221 height 39
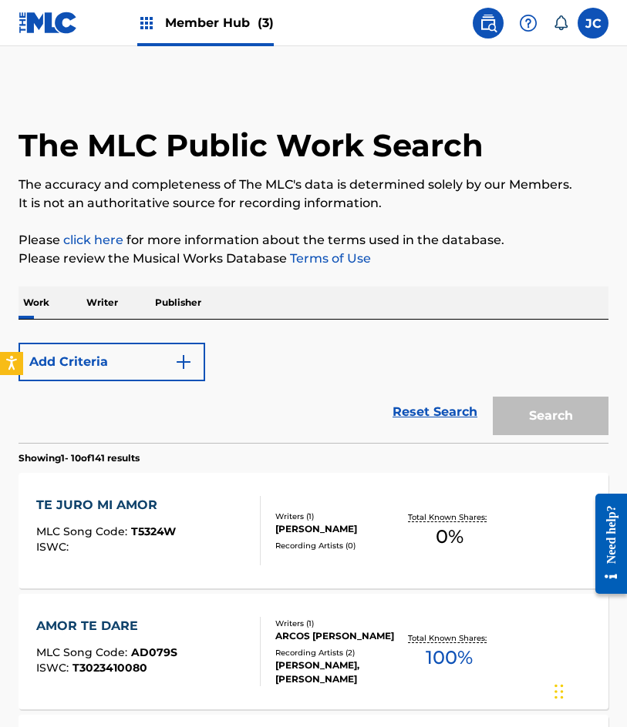
scroll to position [77, 0]
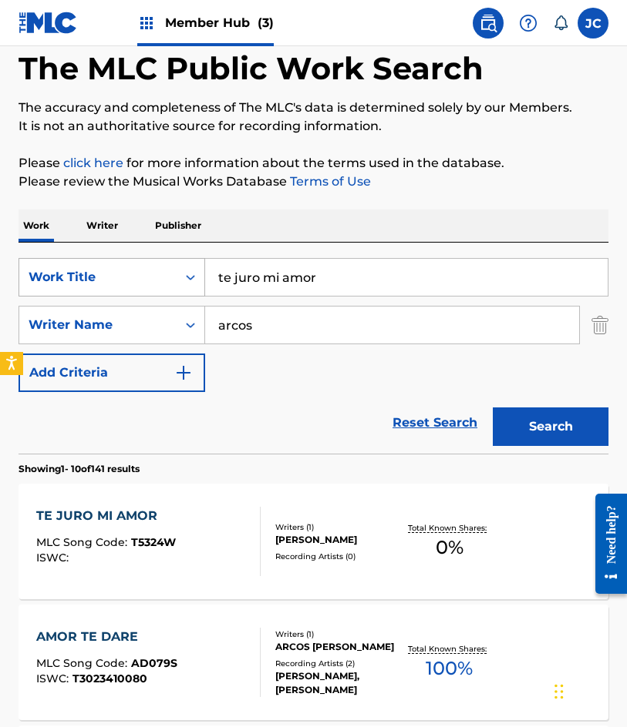
drag, startPoint x: 323, startPoint y: 274, endPoint x: 129, endPoint y: 291, distance: 194.2
click at [129, 291] on div "SearchWithCriteria4d8e975b-c5fd-4165-b06b-4cb992b5b7a2 Work Title te juro mi am…" at bounding box center [313, 277] width 590 height 39
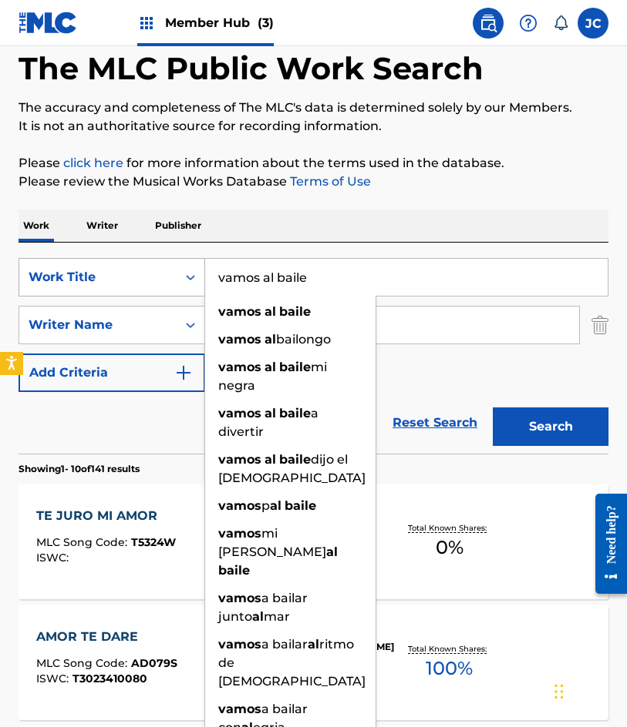
type input "vamos al baile"
click at [492, 408] on button "Search" at bounding box center [550, 427] width 116 height 39
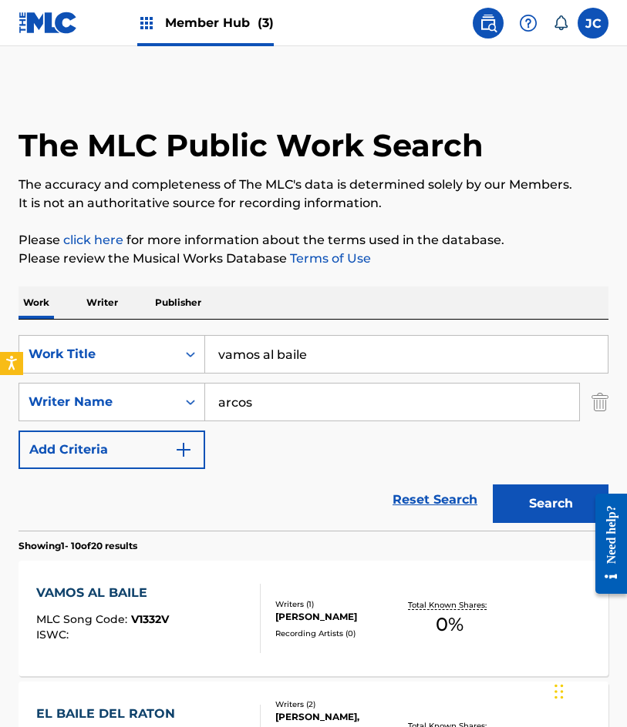
drag, startPoint x: 433, startPoint y: 442, endPoint x: 328, endPoint y: 403, distance: 111.9
click at [435, 442] on div "SearchWithCriteria4d8e975b-c5fd-4165-b06b-4cb992b5b7a2 Work Title vamos al bail…" at bounding box center [313, 402] width 590 height 134
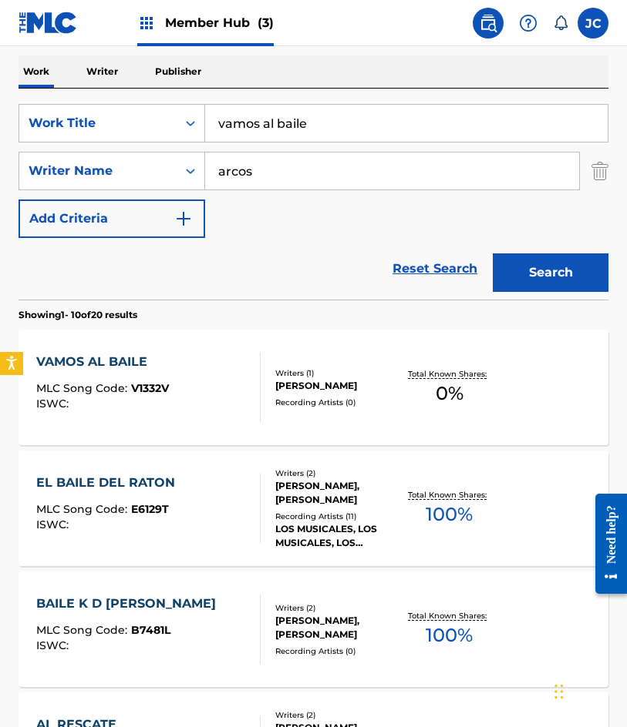
click at [211, 379] on div "VAMOS AL BAILE MLC Song Code : V1332V ISWC :" at bounding box center [148, 387] width 224 height 69
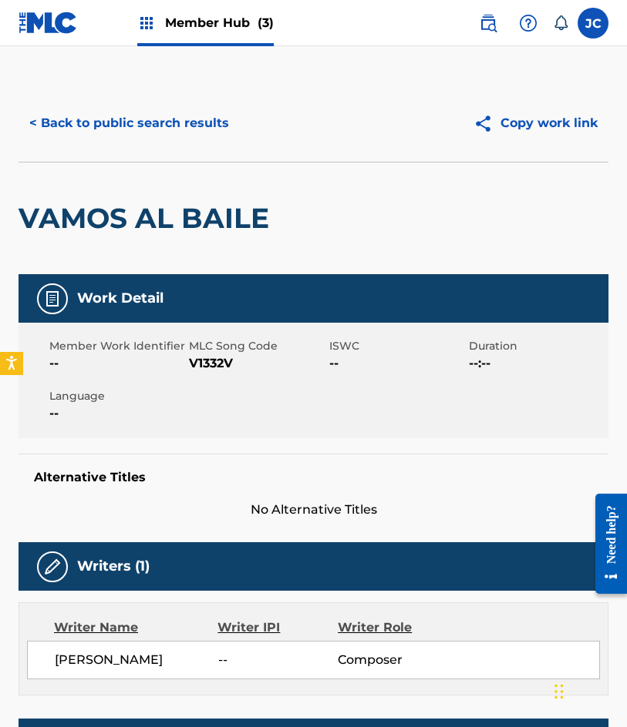
click at [223, 361] on span "V1332V" at bounding box center [257, 363] width 136 height 18
click at [136, 135] on button "< Back to public search results" at bounding box center [128, 123] width 221 height 39
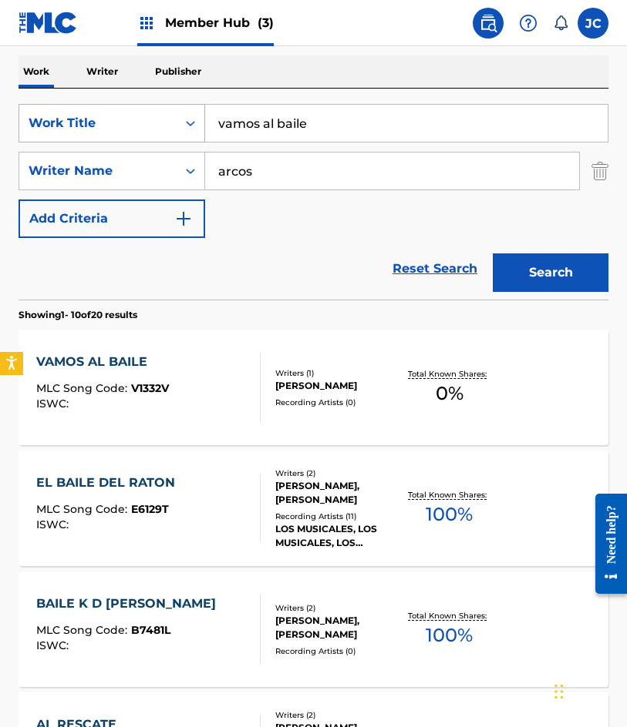
drag, startPoint x: 176, startPoint y: 128, endPoint x: 139, endPoint y: 130, distance: 37.1
click at [139, 130] on div "SearchWithCriteria4d8e975b-c5fd-4165-b06b-4cb992b5b7a2 Work Title vamos al baile" at bounding box center [313, 123] width 590 height 39
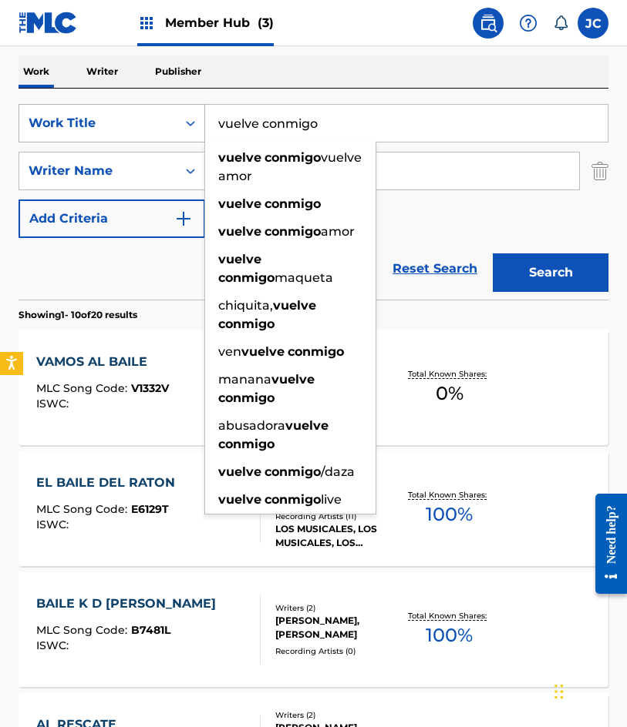
type input "vuelve conmigo"
click at [492, 254] on button "Search" at bounding box center [550, 273] width 116 height 39
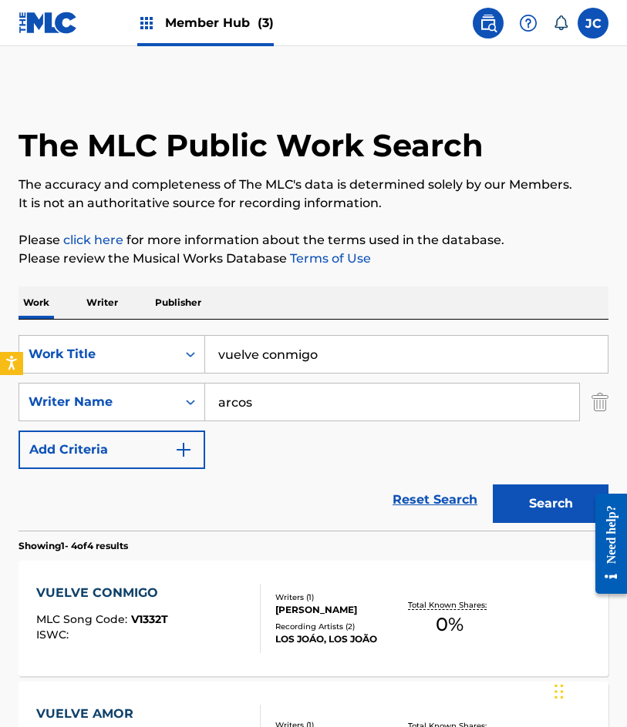
scroll to position [154, 0]
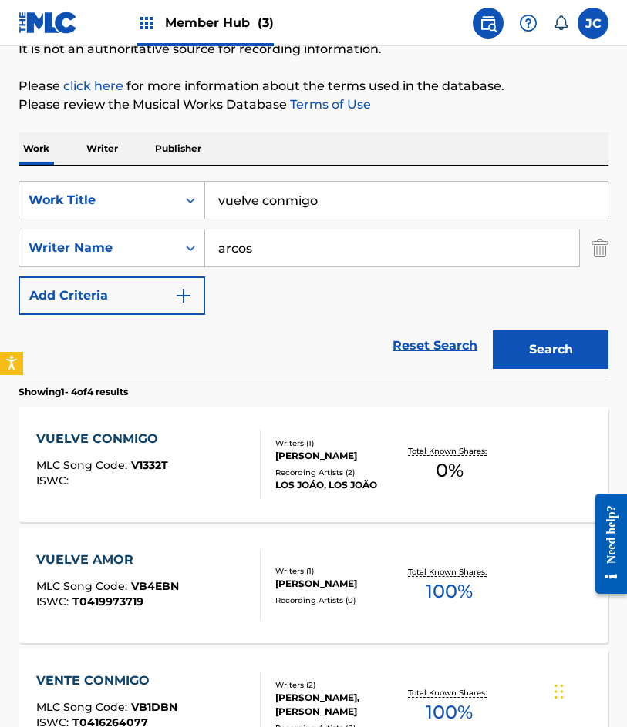
click at [231, 463] on div "VUELVE CONMIGO MLC Song Code : V1332T ISWC :" at bounding box center [148, 464] width 224 height 69
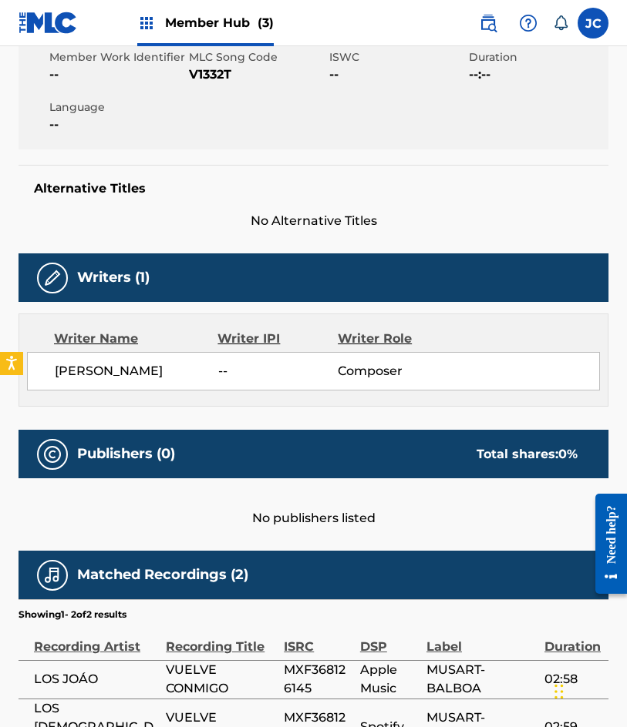
scroll to position [173, 0]
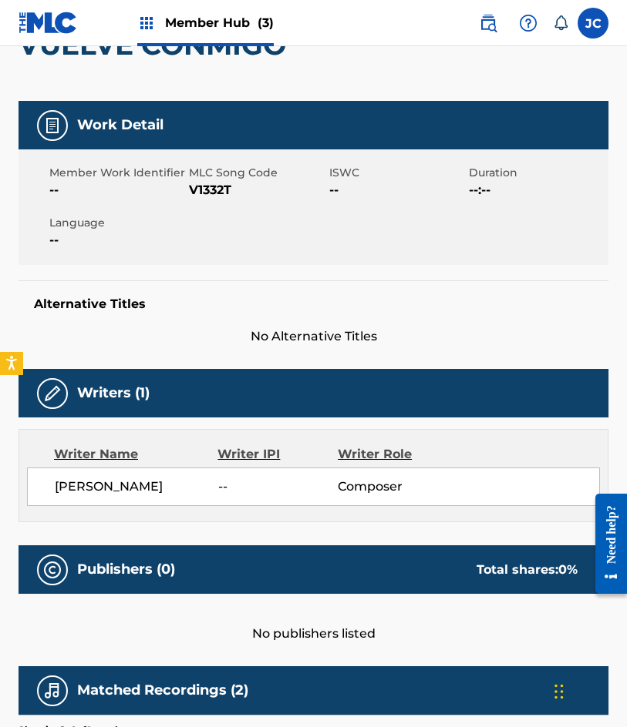
click at [205, 193] on span "V1332T" at bounding box center [257, 190] width 136 height 18
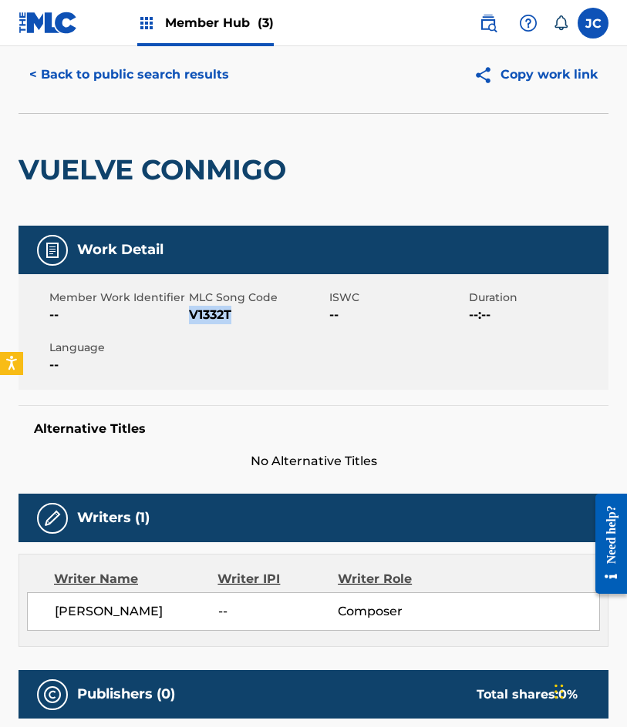
scroll to position [0, 0]
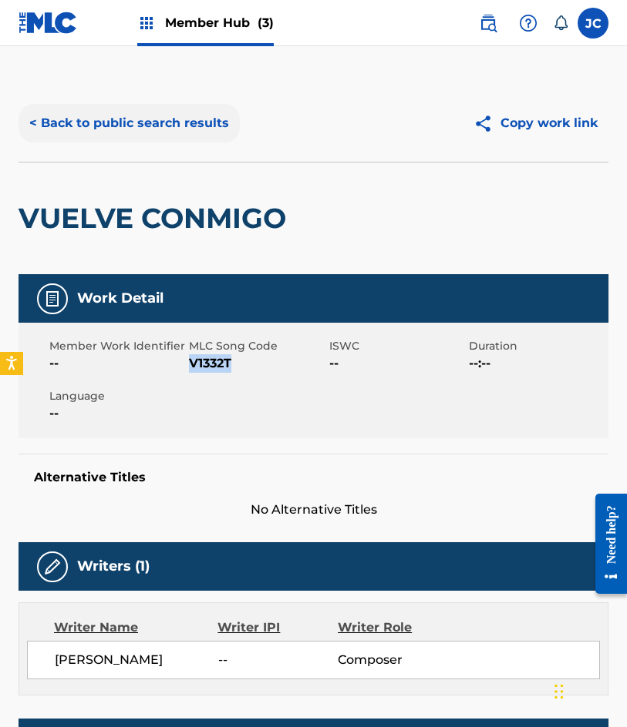
click at [121, 118] on button "< Back to public search results" at bounding box center [128, 123] width 221 height 39
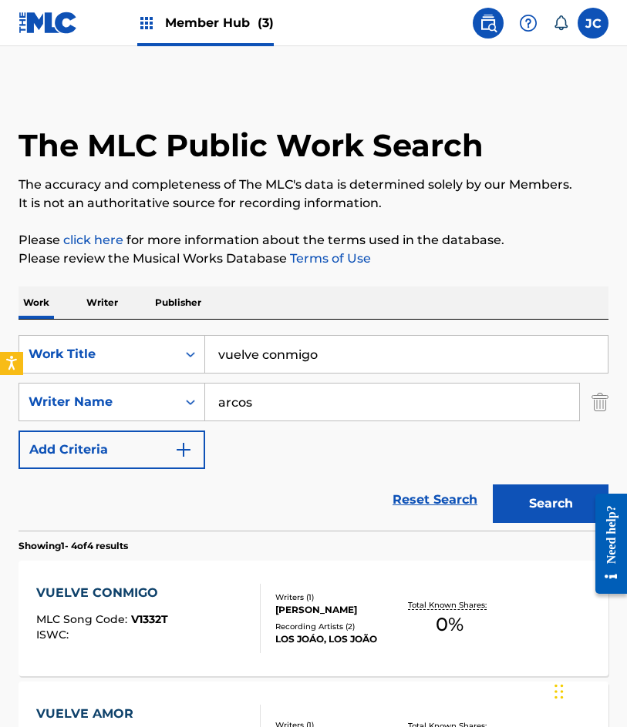
scroll to position [154, 0]
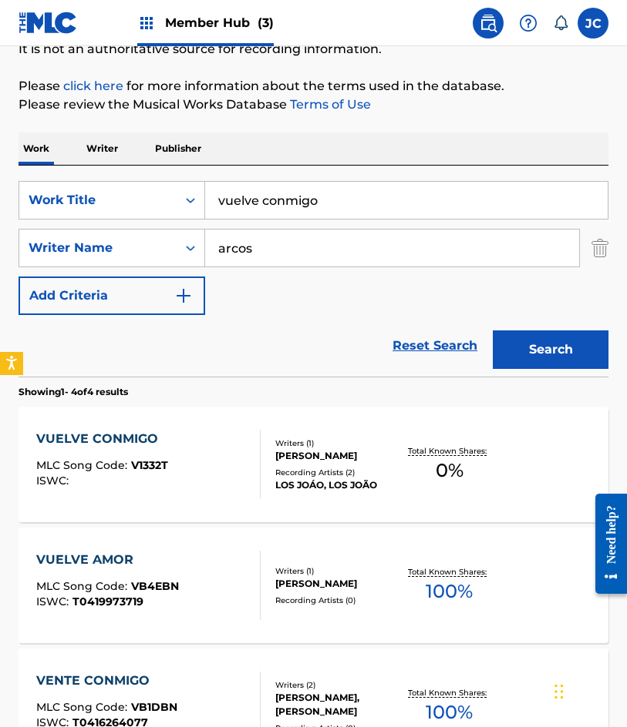
click at [344, 203] on input "vuelve conmigo" at bounding box center [406, 200] width 402 height 37
type input "a [PERSON_NAME]"
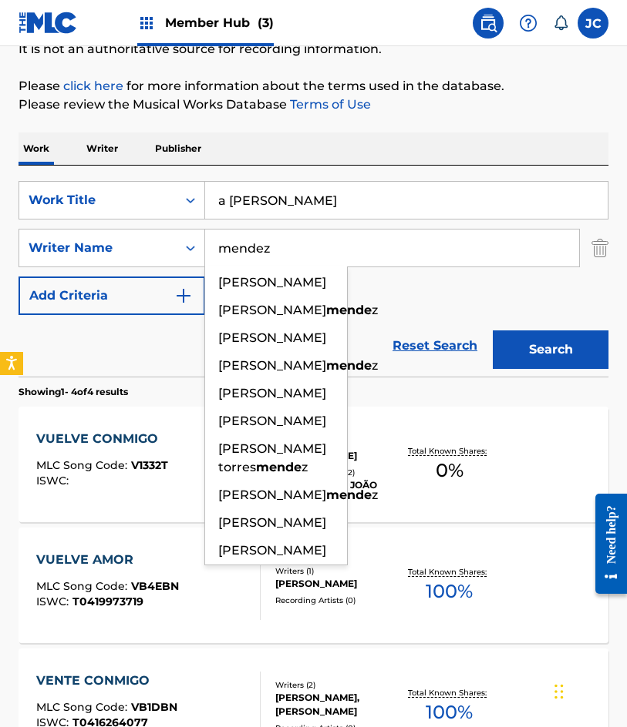
type input "mendez"
click at [492, 331] on button "Search" at bounding box center [550, 350] width 116 height 39
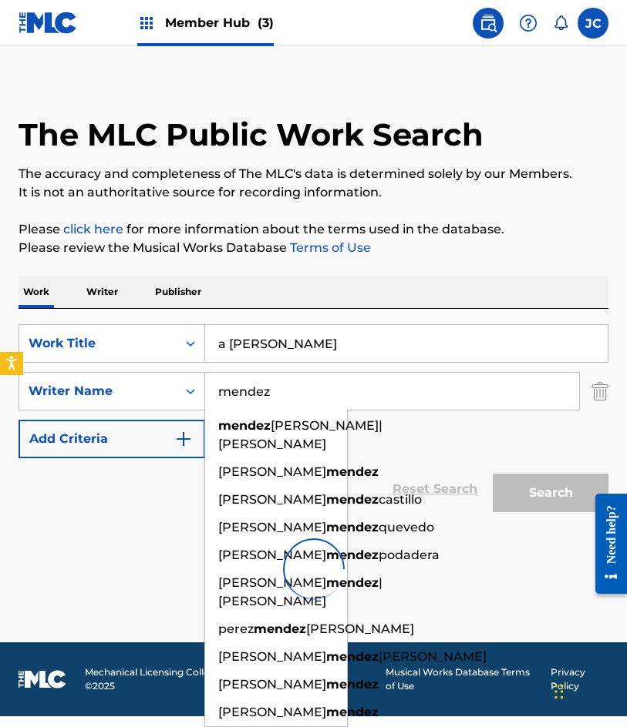
scroll to position [0, 0]
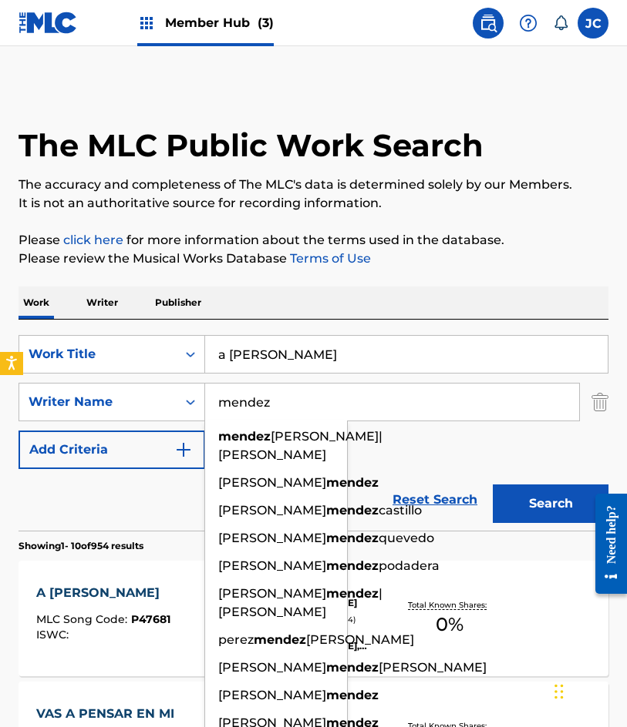
click at [377, 432] on div "SearchWithCriteria4d8e975b-c5fd-4165-b06b-4cb992b5b7a2 Work Title a [PERSON_NAM…" at bounding box center [313, 402] width 590 height 134
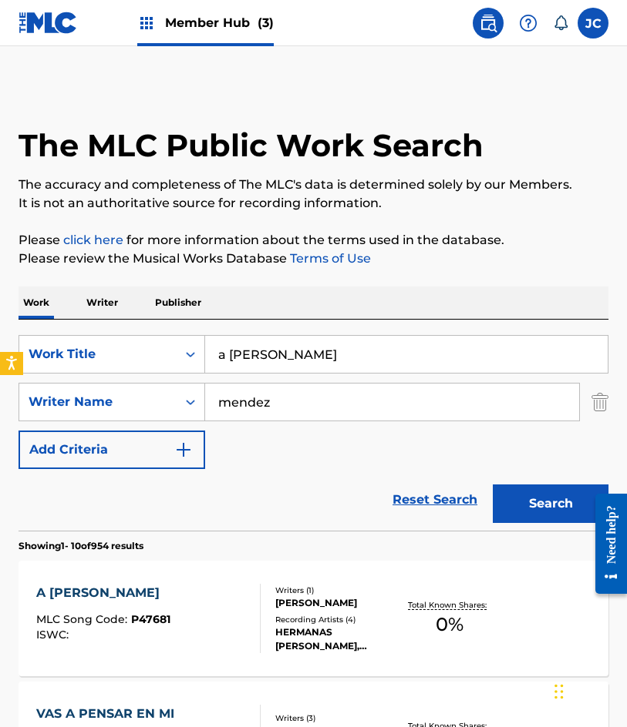
scroll to position [308, 0]
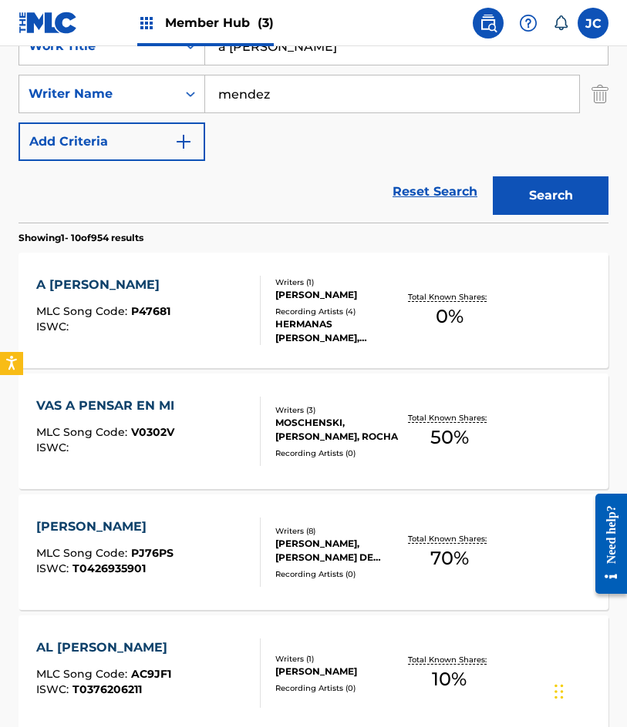
click at [184, 298] on div "A [PERSON_NAME] MLC Song Code : P47681 ISWC :" at bounding box center [148, 310] width 224 height 69
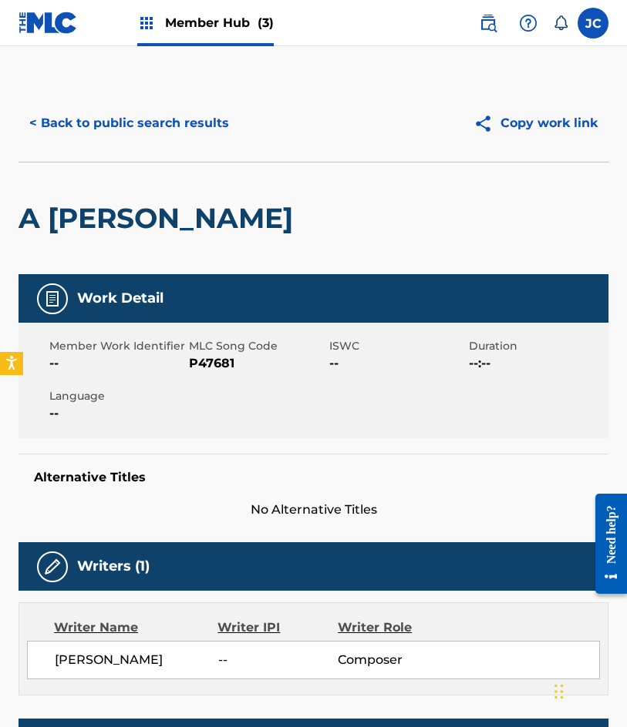
click at [211, 368] on span "P47681" at bounding box center [257, 363] width 136 height 18
click at [210, 368] on span "P47681" at bounding box center [257, 363] width 136 height 18
click at [126, 110] on button "< Back to public search results" at bounding box center [128, 123] width 221 height 39
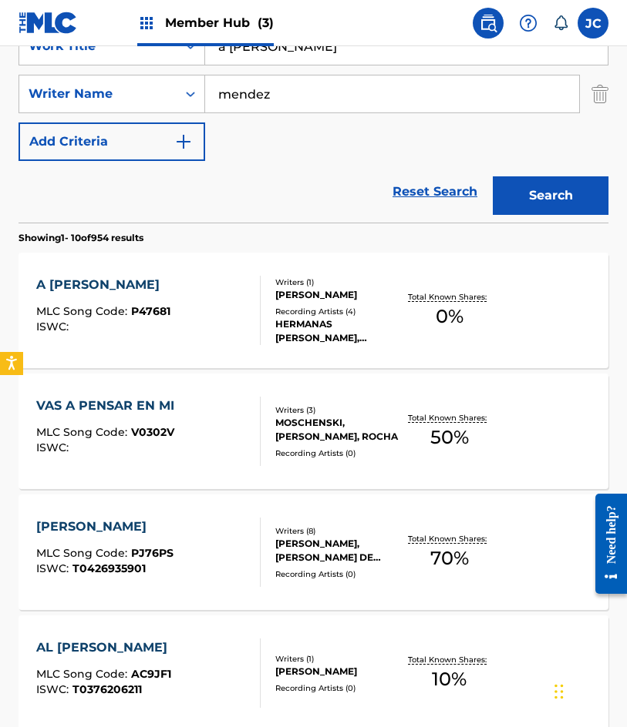
drag, startPoint x: 344, startPoint y: 49, endPoint x: 227, endPoint y: 65, distance: 117.5
click at [227, 63] on input "a [PERSON_NAME]" at bounding box center [406, 46] width 402 height 37
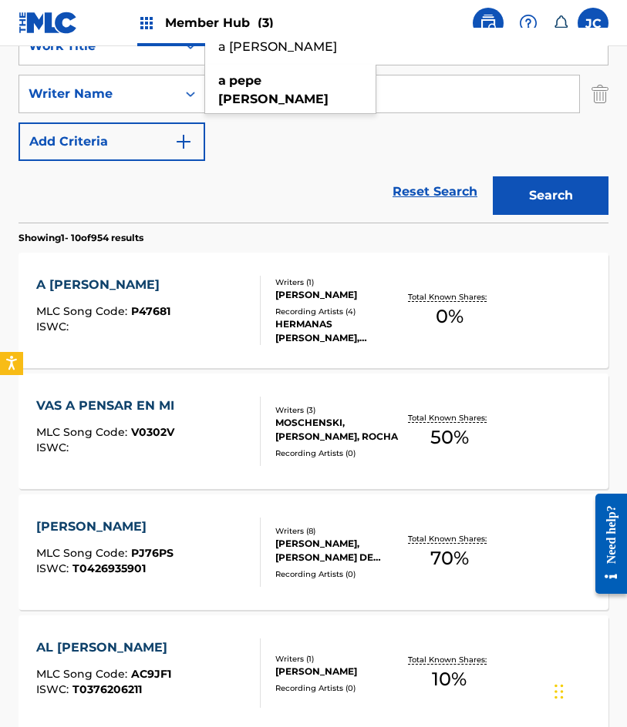
type input "a"
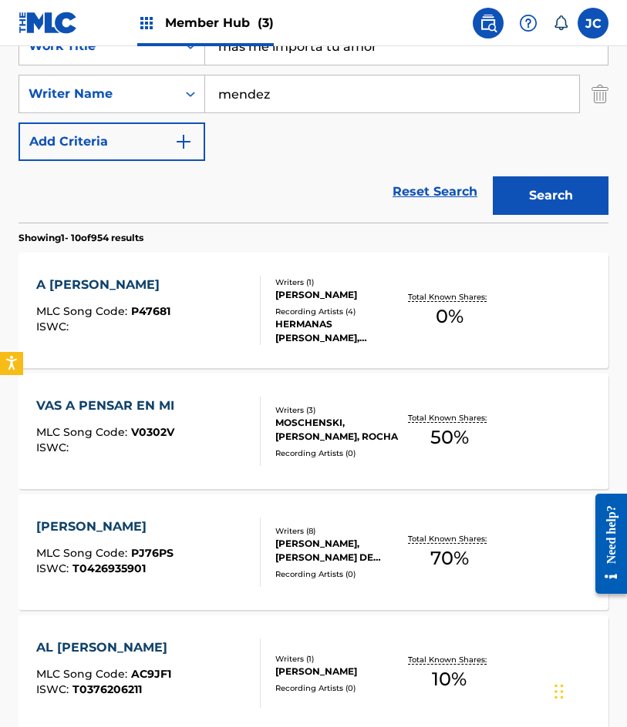
type input "mas me importa tu amor"
click at [492, 176] on button "Search" at bounding box center [550, 195] width 116 height 39
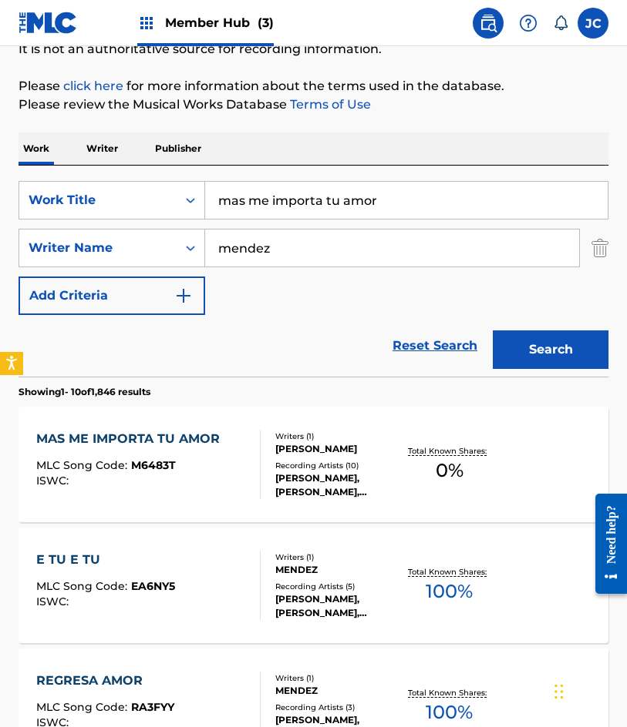
scroll to position [231, 0]
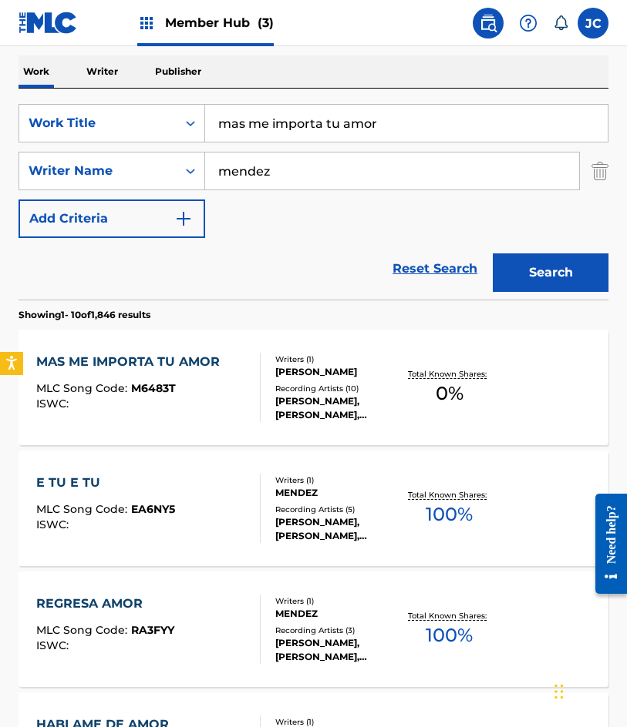
click at [312, 379] on div "[PERSON_NAME]" at bounding box center [338, 372] width 126 height 14
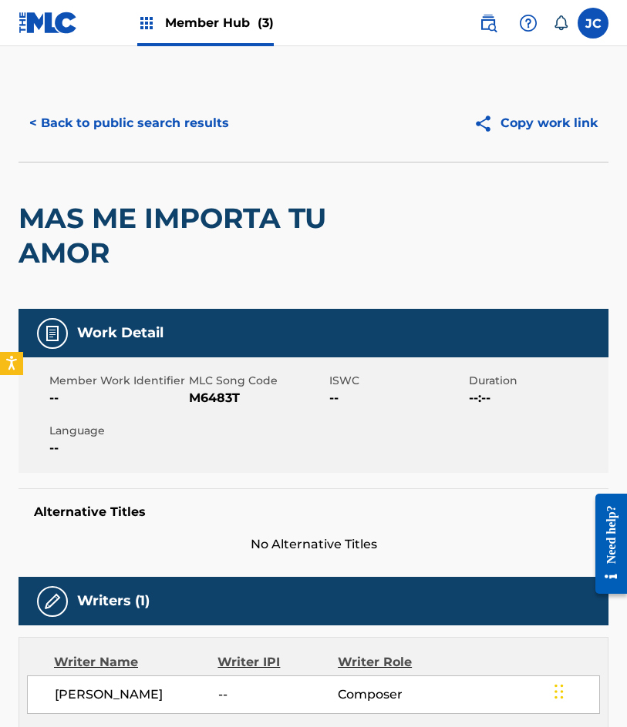
click at [218, 397] on span "M6483T" at bounding box center [257, 398] width 136 height 18
click at [153, 126] on button "< Back to public search results" at bounding box center [128, 123] width 221 height 39
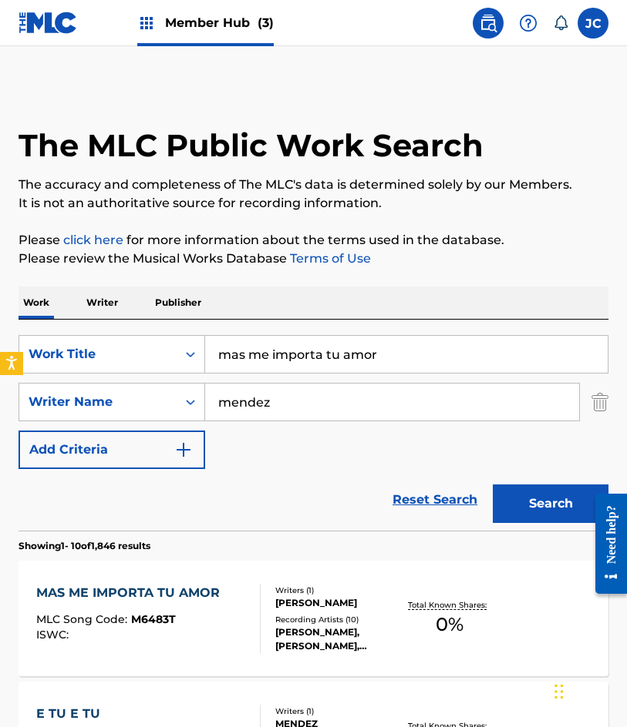
scroll to position [231, 0]
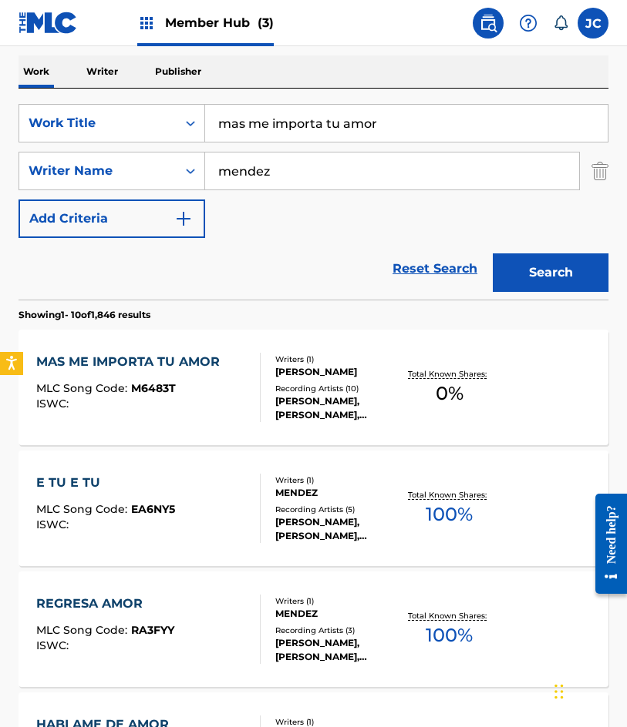
drag, startPoint x: 430, startPoint y: 114, endPoint x: 207, endPoint y: 155, distance: 226.4
click at [210, 155] on div "SearchWithCriteria4d8e975b-c5fd-4165-b06b-4cb992b5b7a2 Work Title mas me import…" at bounding box center [313, 171] width 590 height 134
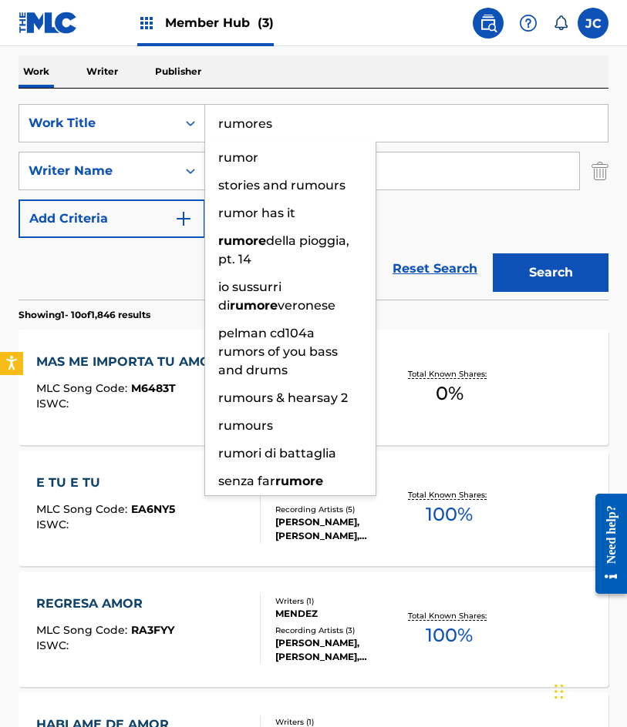
type input "rumores"
click at [492, 254] on button "Search" at bounding box center [550, 273] width 116 height 39
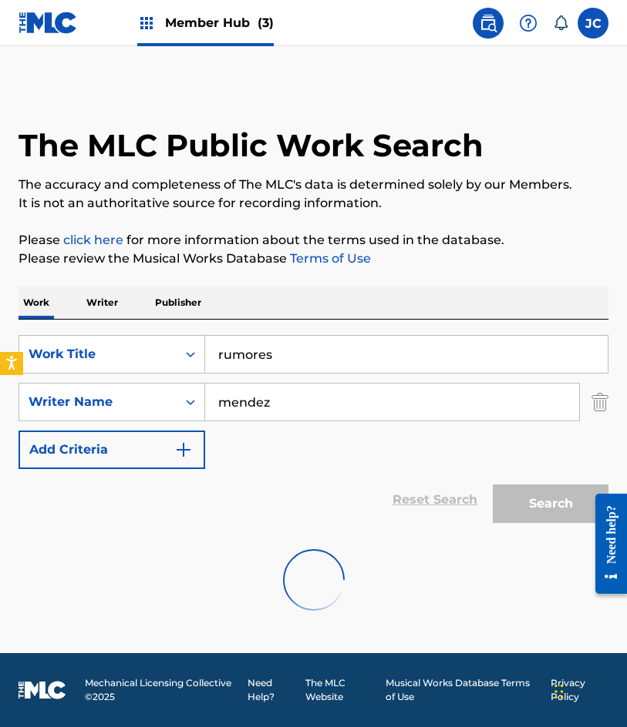
scroll to position [0, 0]
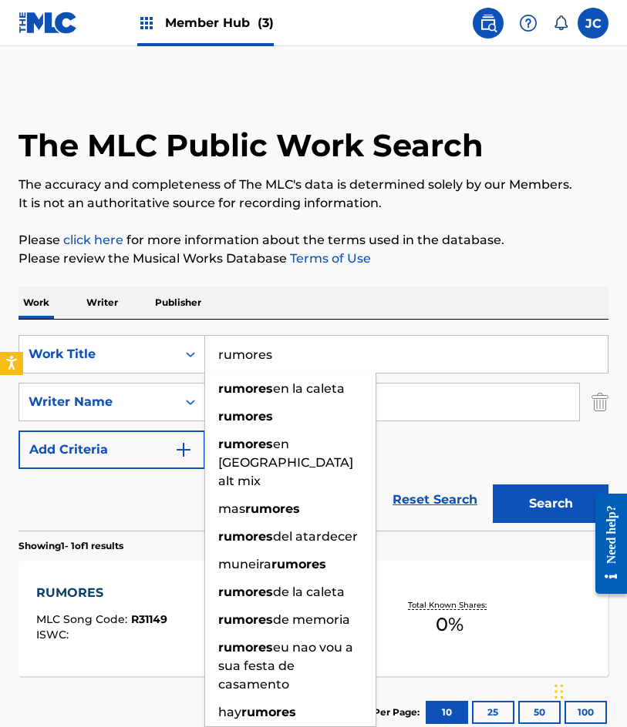
click at [470, 441] on div "SearchWithCriteria4d8e975b-c5fd-4165-b06b-4cb992b5b7a2 Work Title rumores rumor…" at bounding box center [313, 402] width 590 height 134
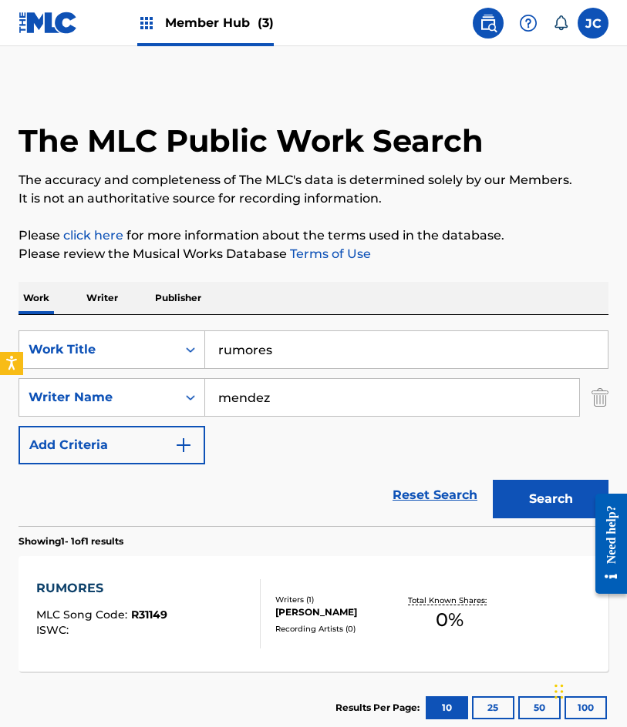
scroll to position [103, 0]
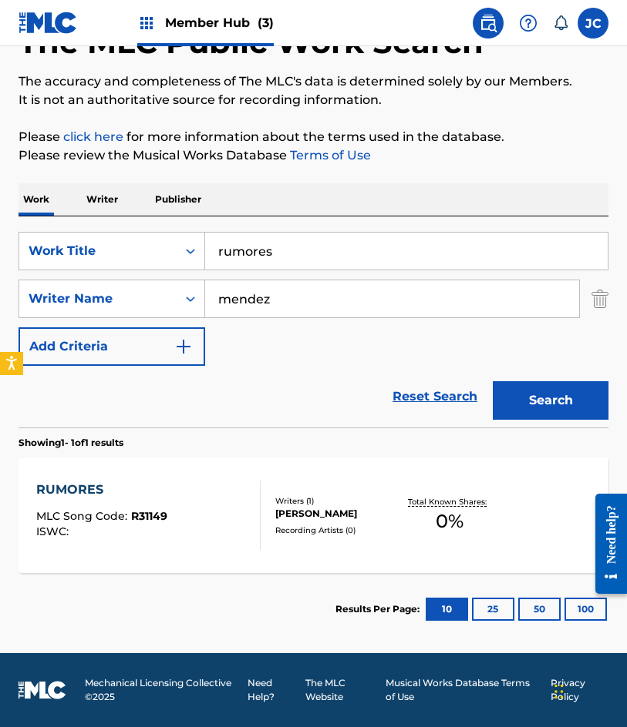
click at [285, 512] on div "[PERSON_NAME]" at bounding box center [338, 514] width 126 height 14
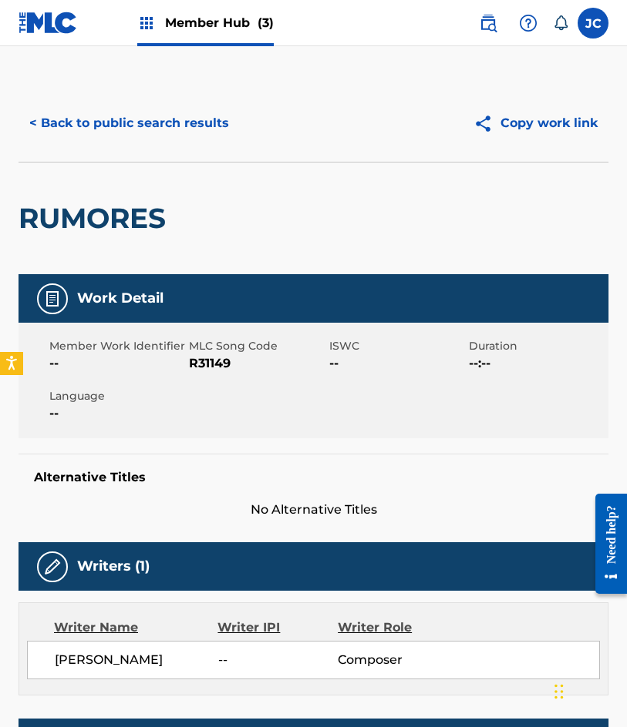
click at [207, 358] on span "R31149" at bounding box center [257, 363] width 136 height 18
drag, startPoint x: 101, startPoint y: 103, endPoint x: 106, endPoint y: 111, distance: 9.4
click at [101, 102] on div "< Back to public search results Copy work link" at bounding box center [313, 123] width 590 height 77
click at [120, 119] on button "< Back to public search results" at bounding box center [128, 123] width 221 height 39
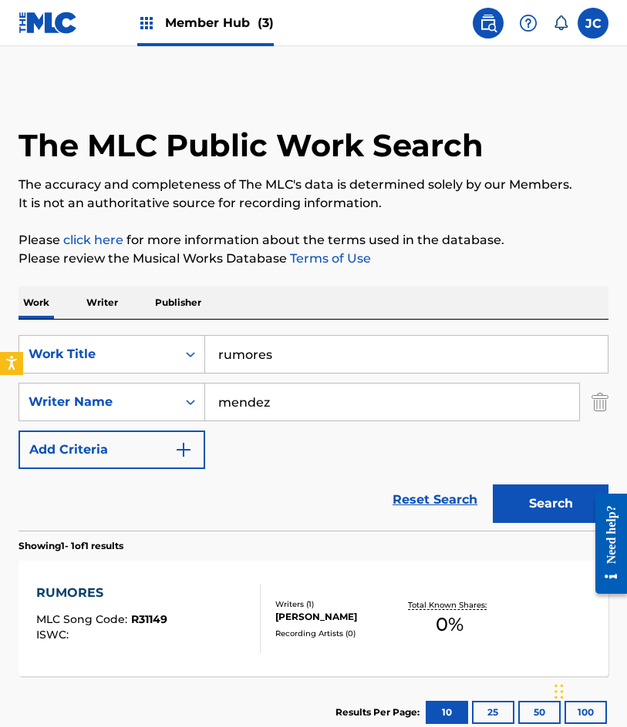
scroll to position [15, 0]
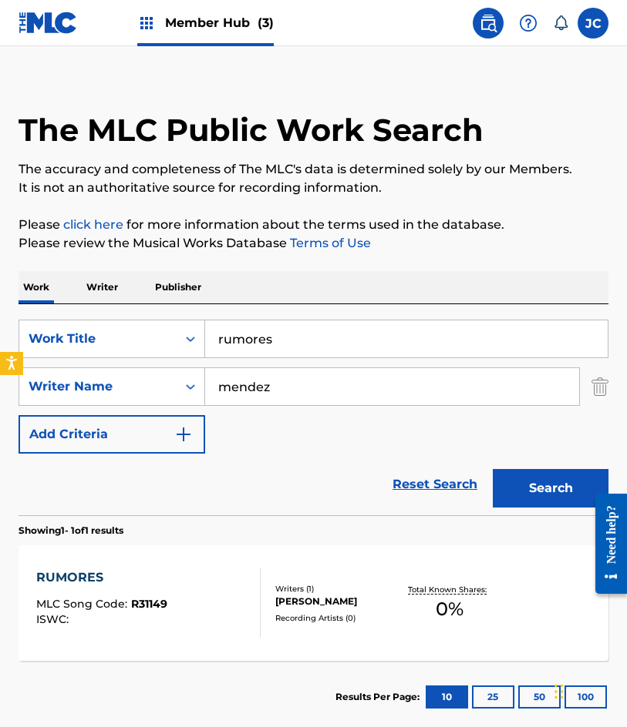
drag, startPoint x: 370, startPoint y: 333, endPoint x: 354, endPoint y: 307, distance: 29.7
click at [225, 338] on input "rumores" at bounding box center [406, 339] width 402 height 37
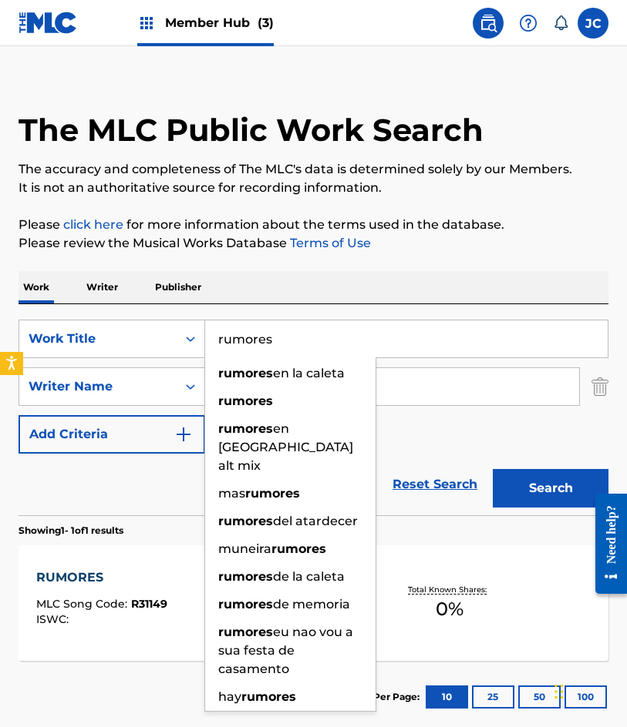
type input "r"
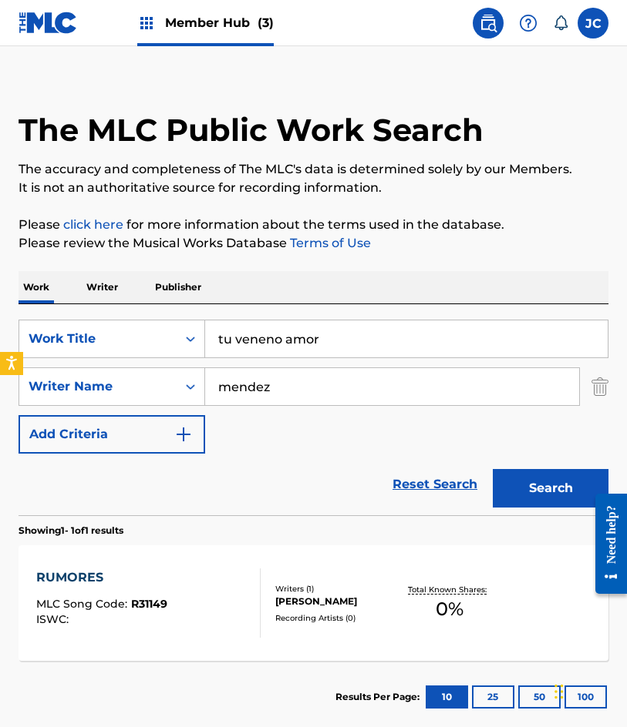
type input "tu veneno amor"
click at [492, 469] on button "Search" at bounding box center [550, 488] width 116 height 39
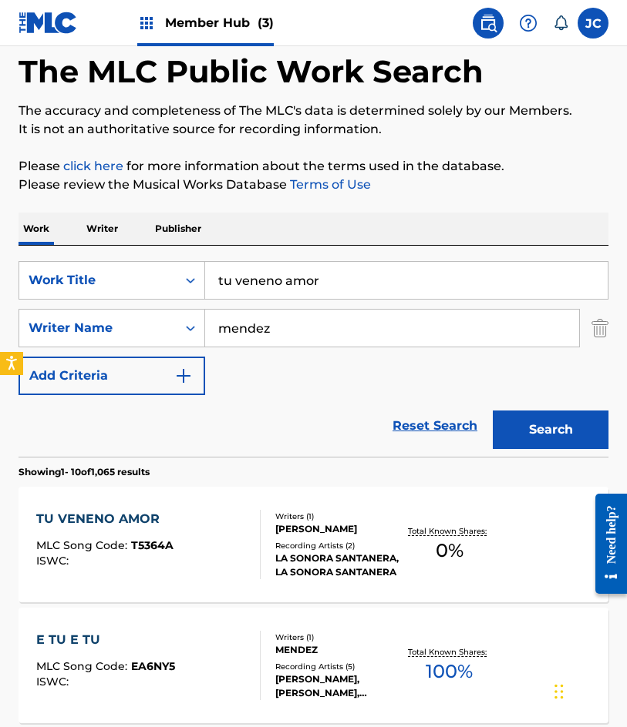
scroll to position [154, 0]
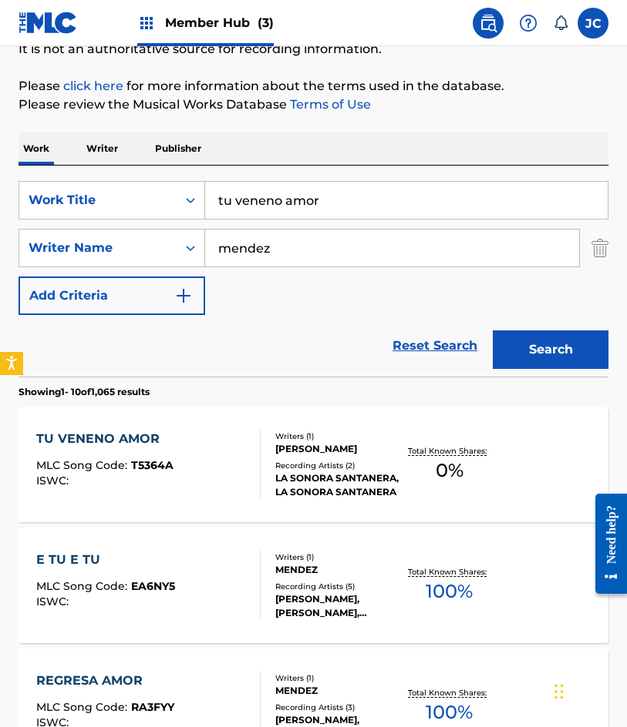
click at [255, 465] on div at bounding box center [253, 464] width 12 height 69
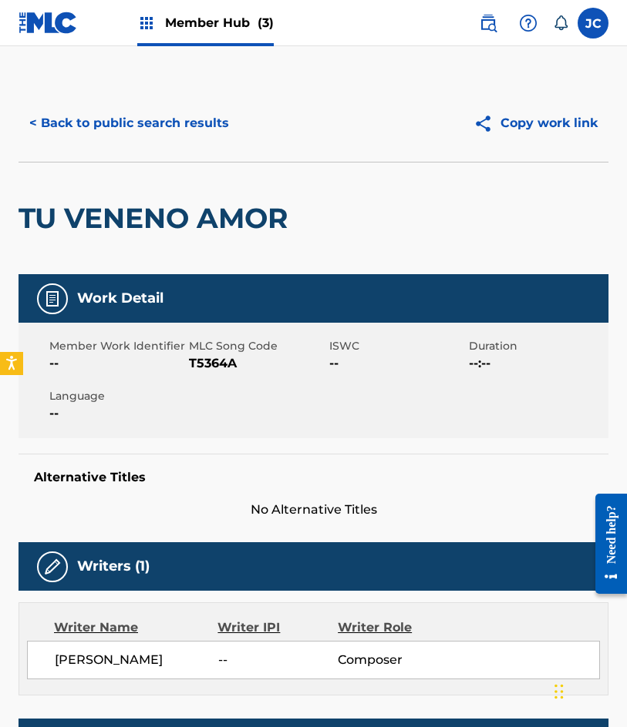
click at [204, 361] on span "T5364A" at bounding box center [257, 363] width 136 height 18
click at [108, 129] on button "< Back to public search results" at bounding box center [128, 123] width 221 height 39
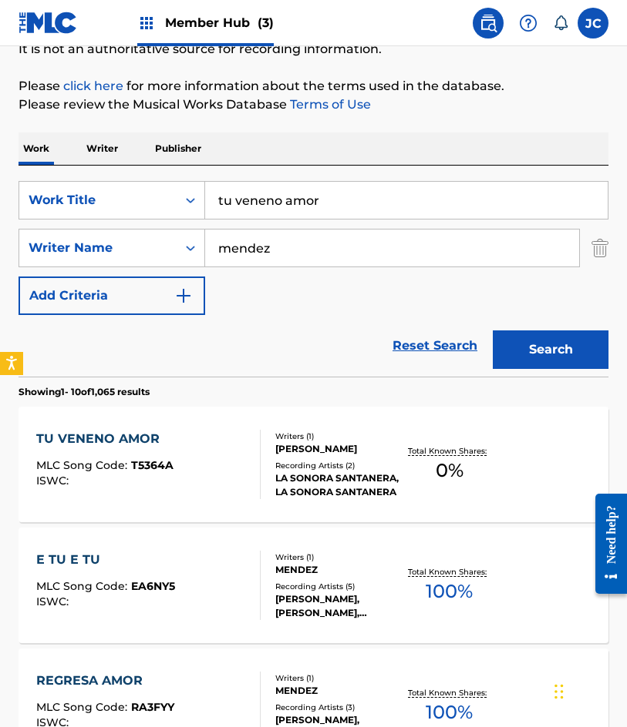
drag, startPoint x: 317, startPoint y: 203, endPoint x: 257, endPoint y: 198, distance: 61.1
click at [241, 211] on input "tu veneno amor" at bounding box center [406, 200] width 402 height 37
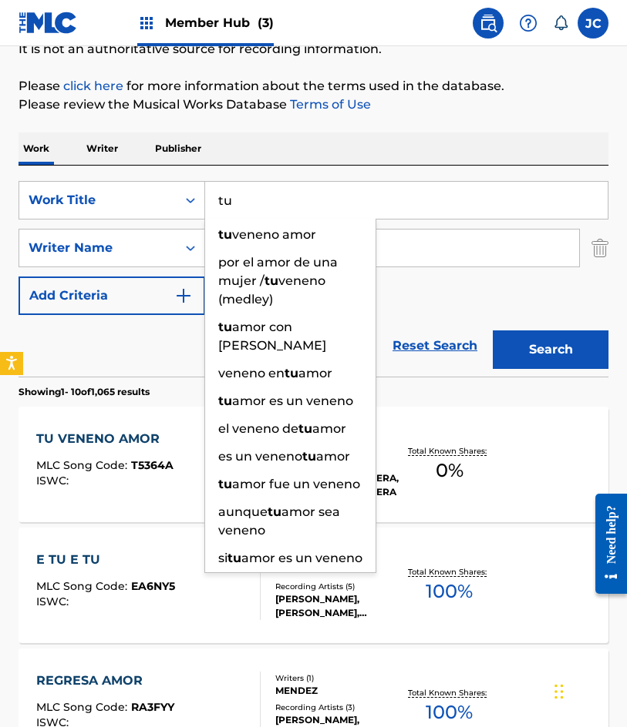
type input "t"
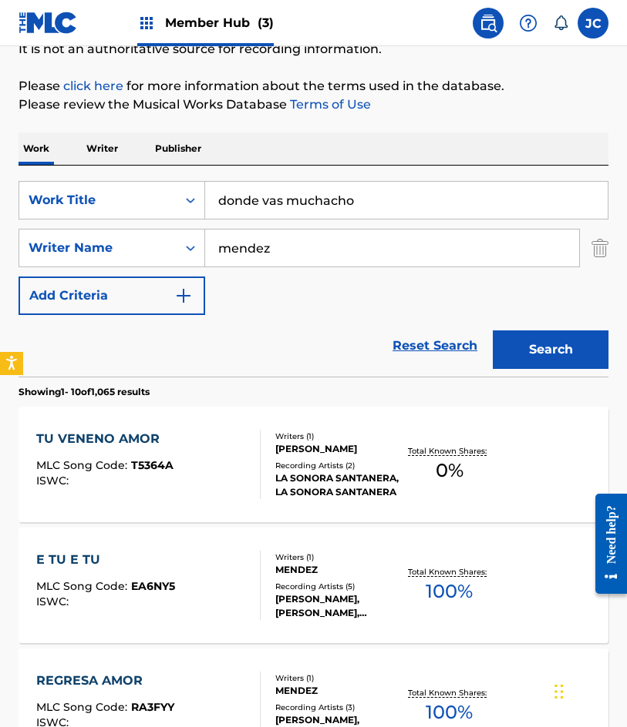
type input "donde vas muchacho"
type input "kalaf"
click at [492, 331] on button "Search" at bounding box center [550, 350] width 116 height 39
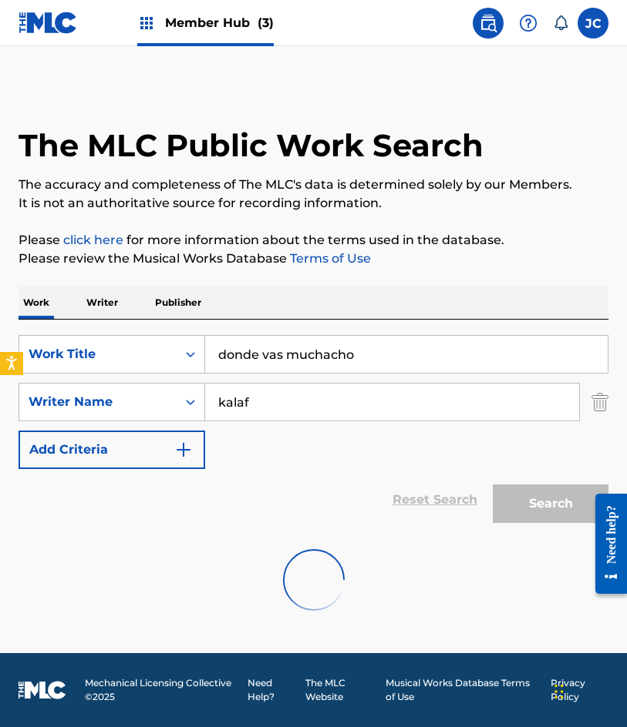
scroll to position [0, 0]
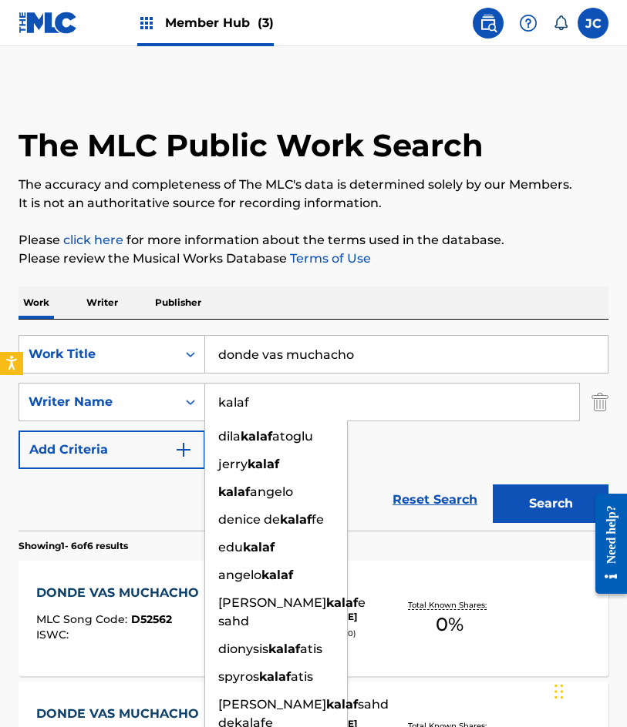
click at [428, 461] on div "SearchWithCriteria4d8e975b-c5fd-4165-b06b-4cb992b5b7a2 Work Title donde vas muc…" at bounding box center [313, 402] width 590 height 134
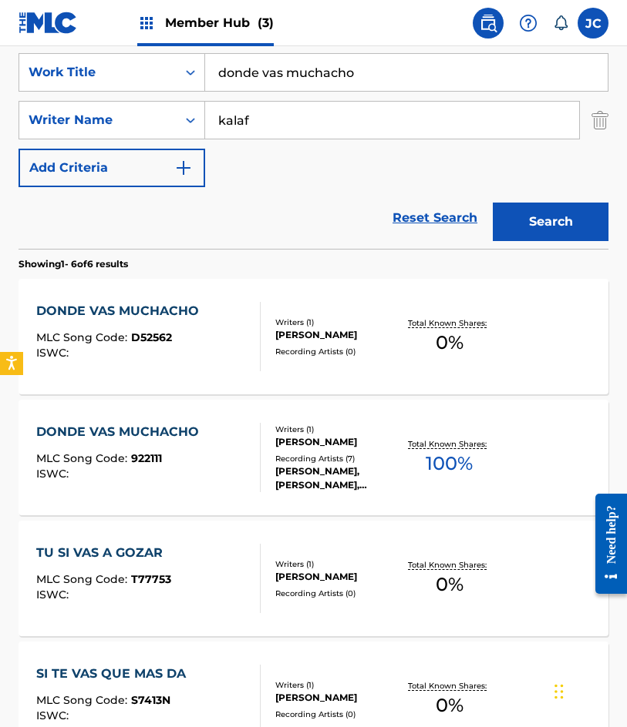
scroll to position [308, 0]
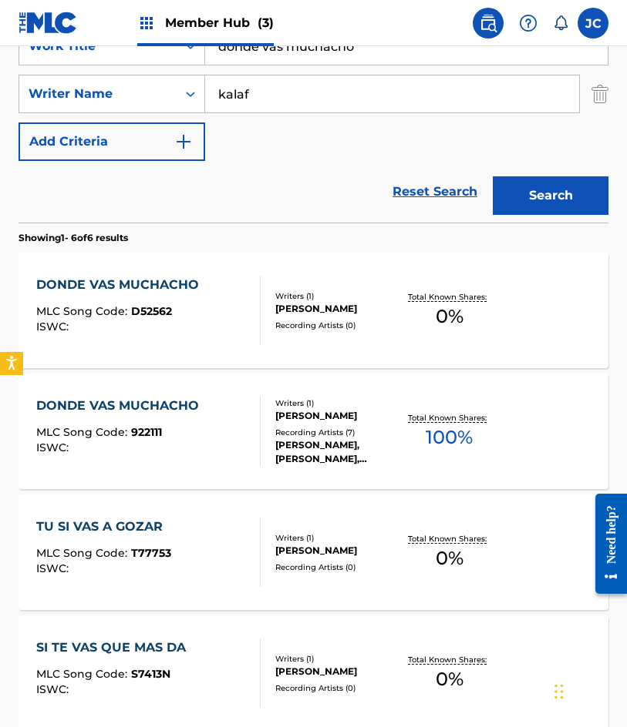
click at [216, 419] on div "DONDE VAS MUCHACHO MLC Song Code : 922111 ISWC :" at bounding box center [148, 431] width 224 height 69
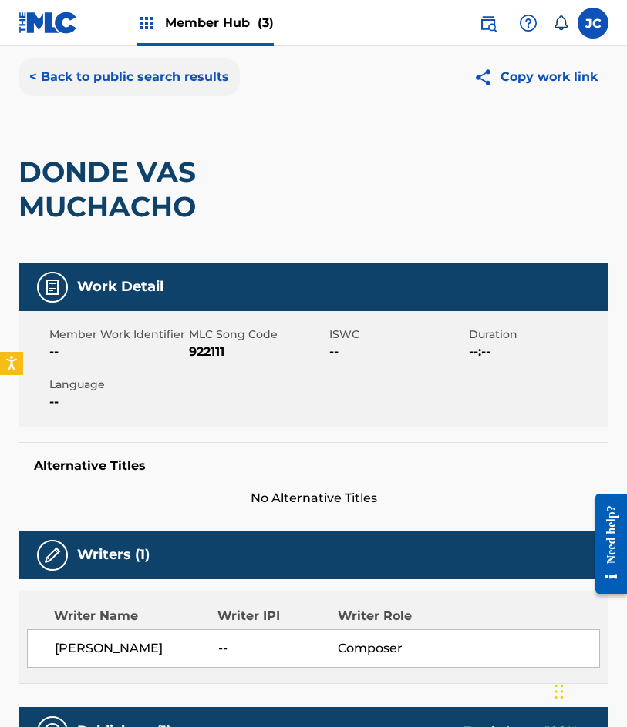
click at [129, 82] on button "< Back to public search results" at bounding box center [128, 77] width 221 height 39
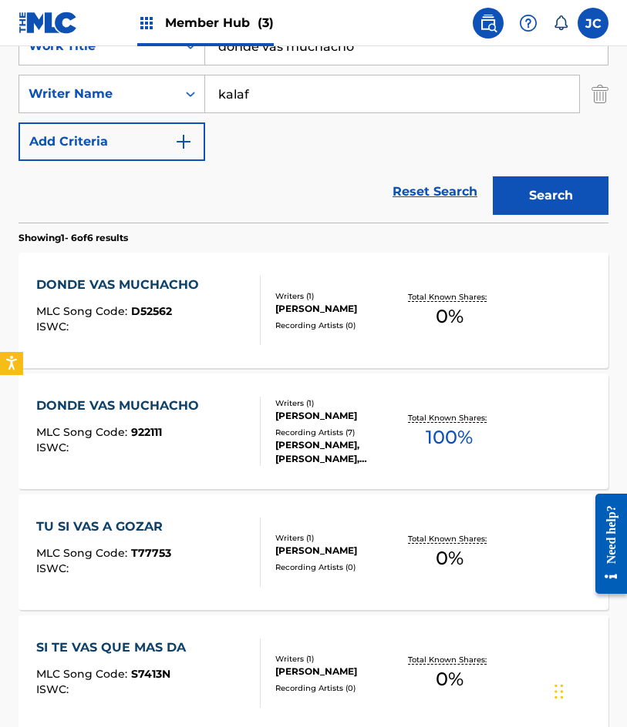
click at [69, 306] on span "MLC Song Code :" at bounding box center [83, 311] width 95 height 14
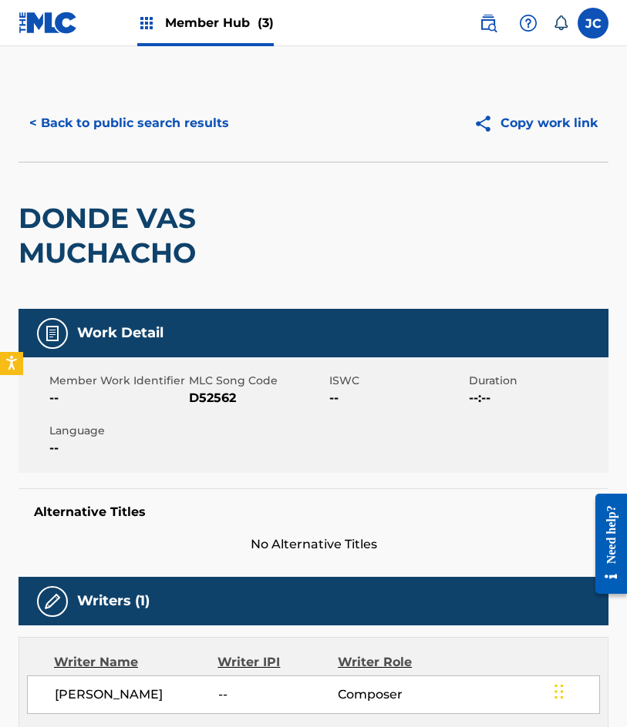
click at [208, 404] on span "D52562" at bounding box center [257, 398] width 136 height 18
click at [194, 110] on button "< Back to public search results" at bounding box center [128, 123] width 221 height 39
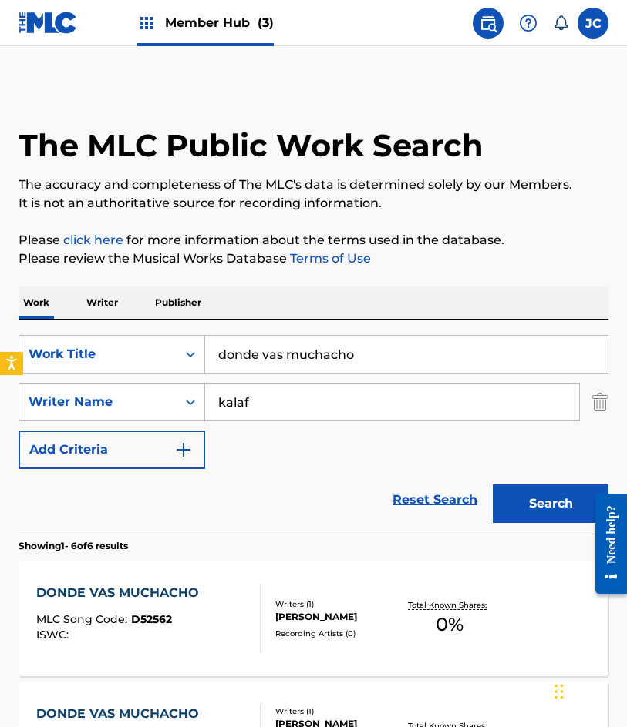
scroll to position [308, 0]
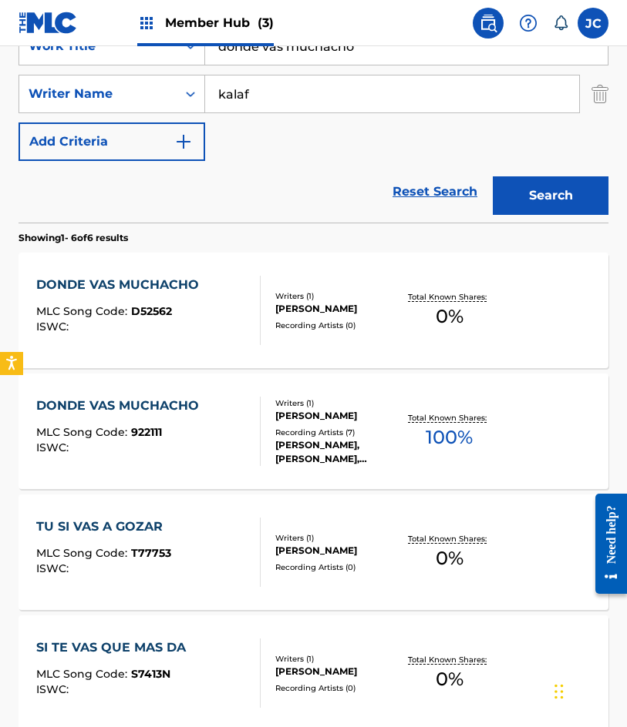
click at [314, 456] on div "[PERSON_NAME], [PERSON_NAME], [PERSON_NAME], [PERSON_NAME], [PERSON_NAME]" at bounding box center [338, 452] width 126 height 28
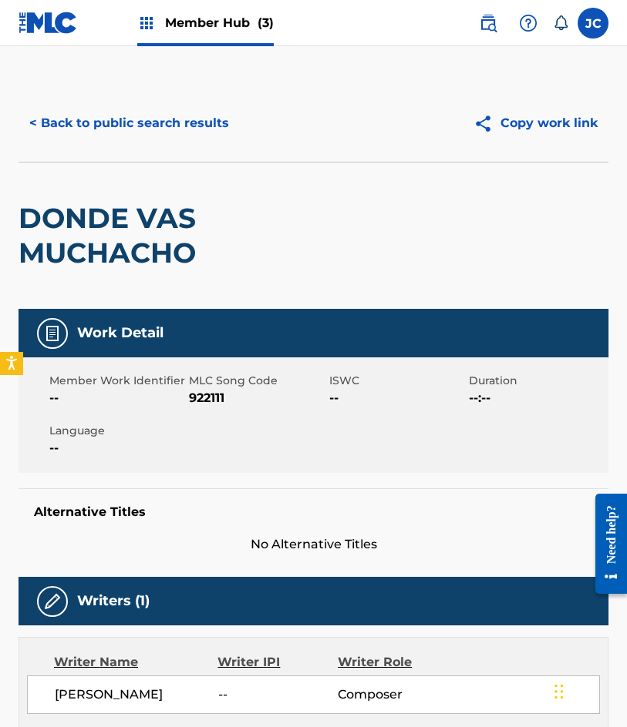
click at [211, 390] on span "922111" at bounding box center [257, 398] width 136 height 18
click at [109, 135] on button "< Back to public search results" at bounding box center [128, 123] width 221 height 39
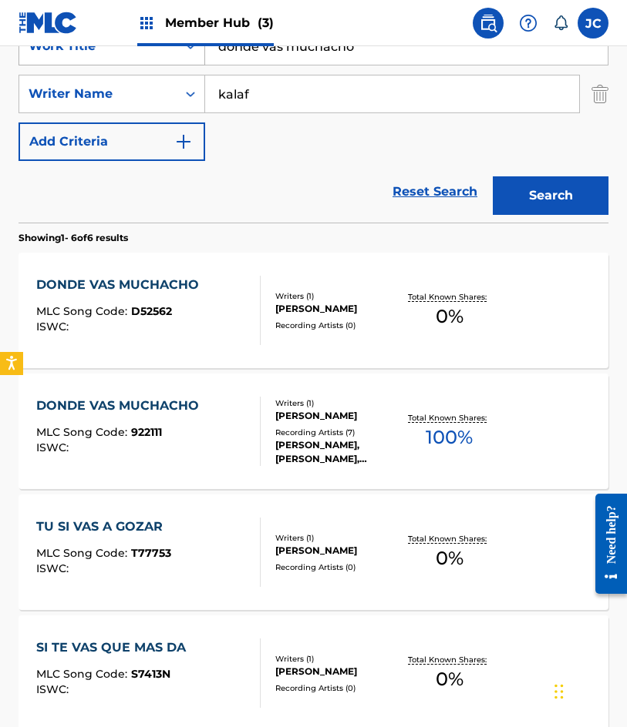
drag, startPoint x: 368, startPoint y: 55, endPoint x: 154, endPoint y: 52, distance: 213.5
click at [156, 55] on div "SearchWithCriteria4d8e975b-c5fd-4165-b06b-4cb992b5b7a2 Work Title donde vas muc…" at bounding box center [313, 46] width 590 height 39
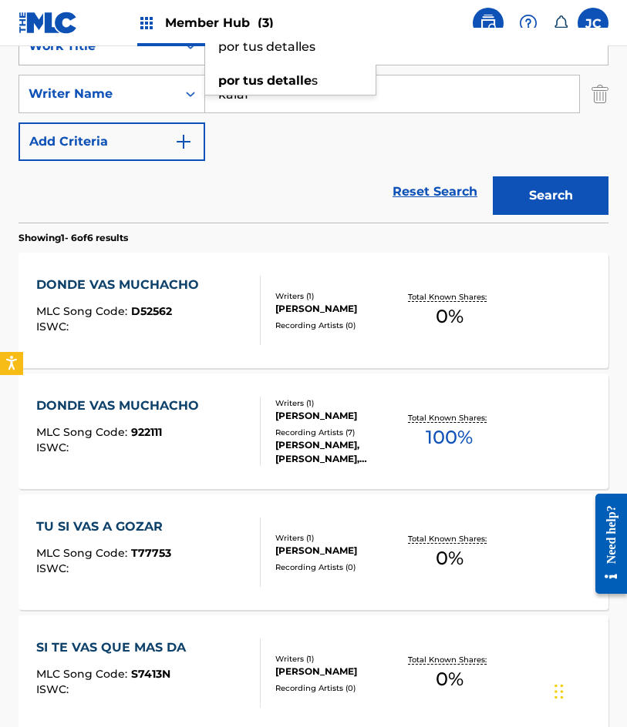
type input "por tus detalles"
click at [492, 176] on button "Search" at bounding box center [550, 195] width 116 height 39
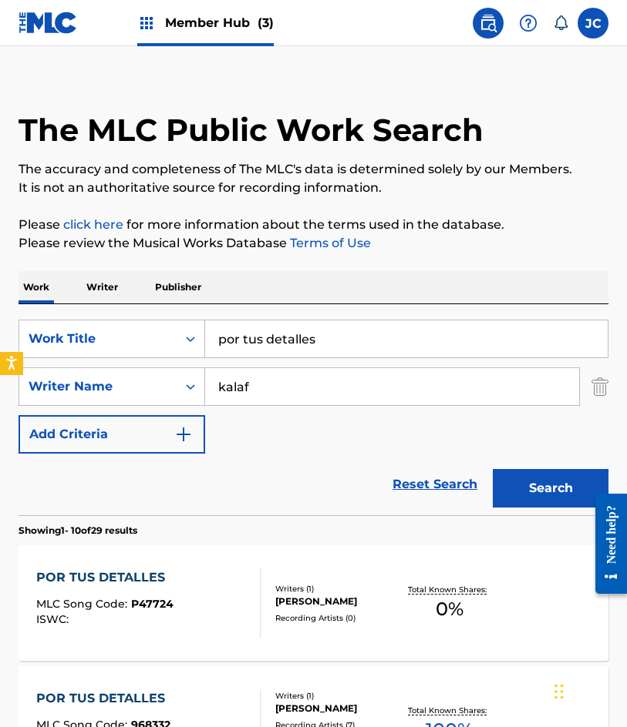
scroll to position [231, 0]
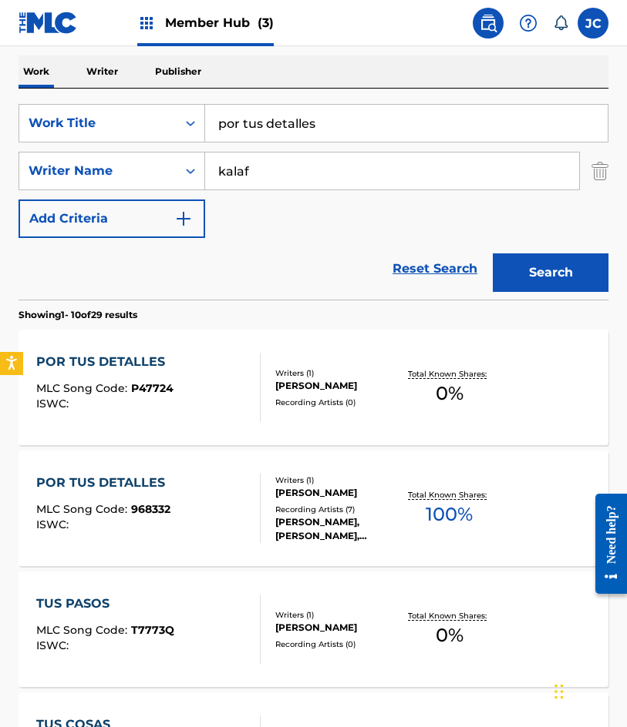
click at [175, 357] on div "POR TUS DETALLES MLC Song Code : P47724 ISWC :" at bounding box center [148, 387] width 224 height 69
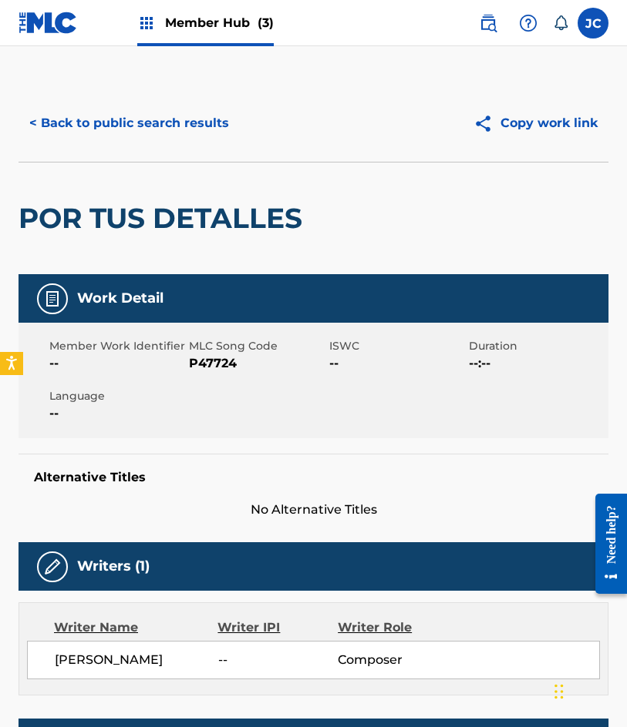
click at [207, 369] on span "P47724" at bounding box center [257, 363] width 136 height 18
click at [166, 132] on button "< Back to public search results" at bounding box center [128, 123] width 221 height 39
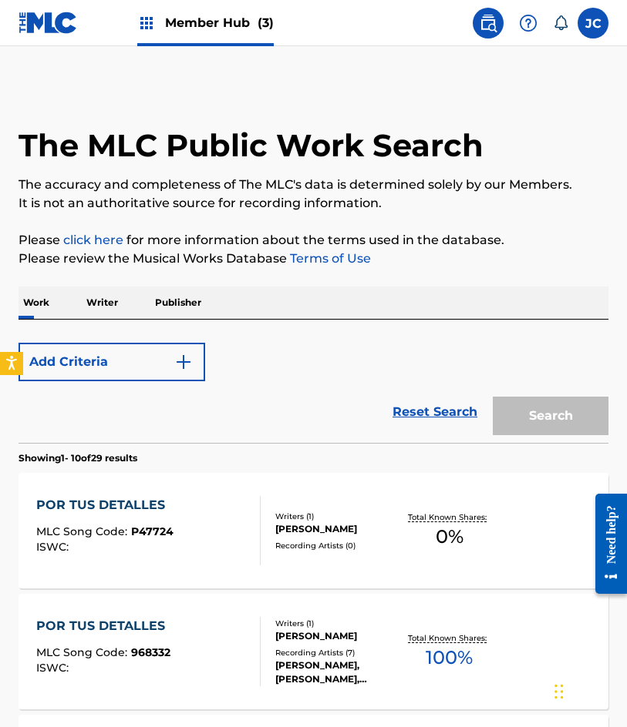
scroll to position [231, 0]
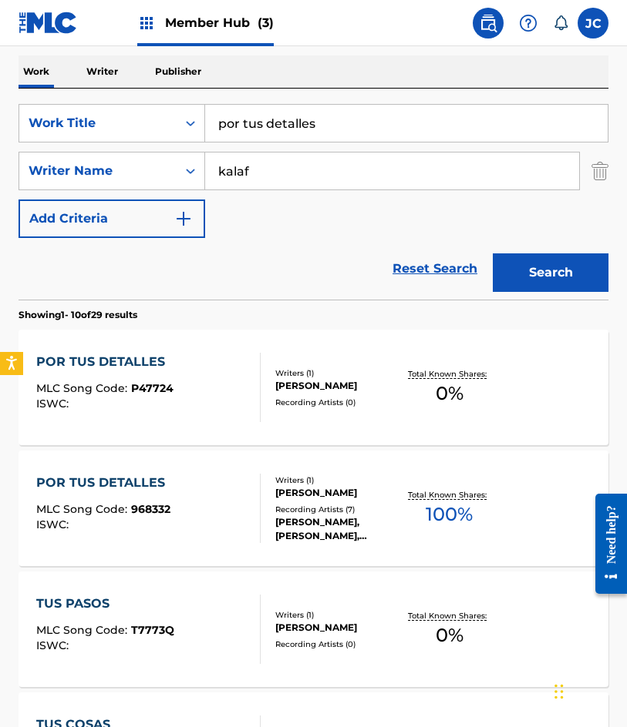
click at [277, 499] on div "[PERSON_NAME]" at bounding box center [338, 493] width 126 height 14
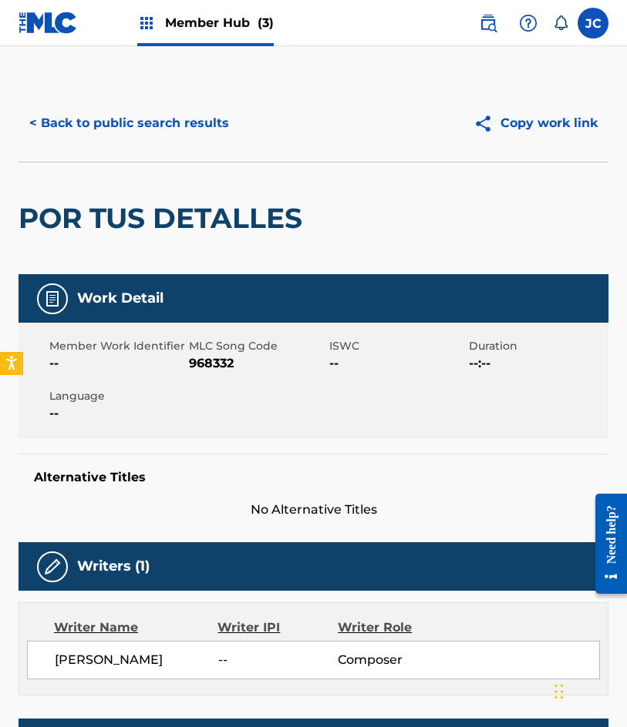
click at [210, 370] on span "968332" at bounding box center [257, 363] width 136 height 18
click at [213, 363] on span "968332" at bounding box center [257, 363] width 136 height 18
click at [161, 133] on button "< Back to public search results" at bounding box center [128, 123] width 221 height 39
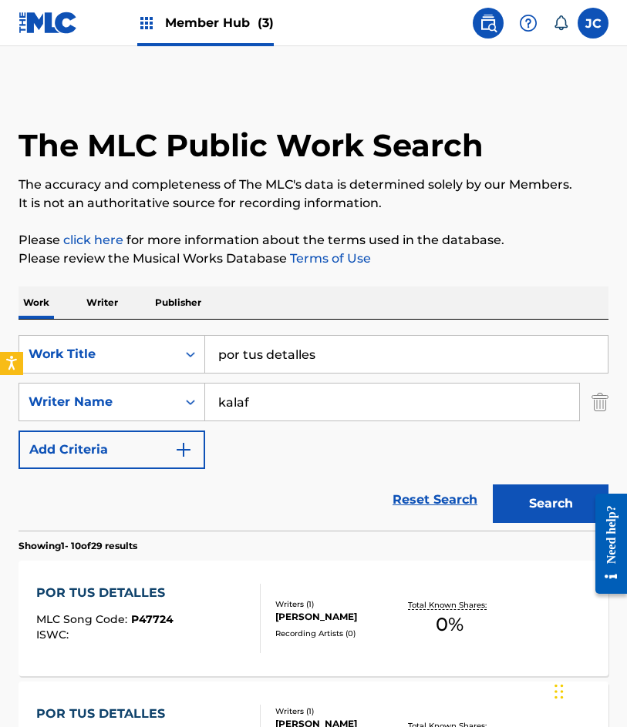
scroll to position [231, 0]
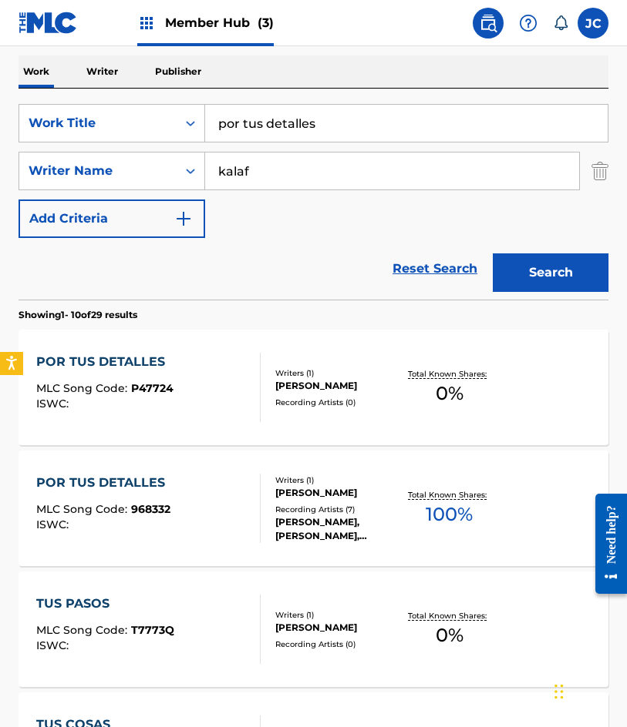
click at [156, 268] on div "Reset Search Search" at bounding box center [313, 269] width 590 height 62
drag, startPoint x: 331, startPoint y: 123, endPoint x: 89, endPoint y: 134, distance: 243.0
click at [93, 138] on div "SearchWithCriteria4d8e975b-c5fd-4165-b06b-4cb992b5b7a2 Work Title por tus detal…" at bounding box center [313, 123] width 590 height 39
type input "sin viento a favor"
click at [492, 254] on button "Search" at bounding box center [550, 273] width 116 height 39
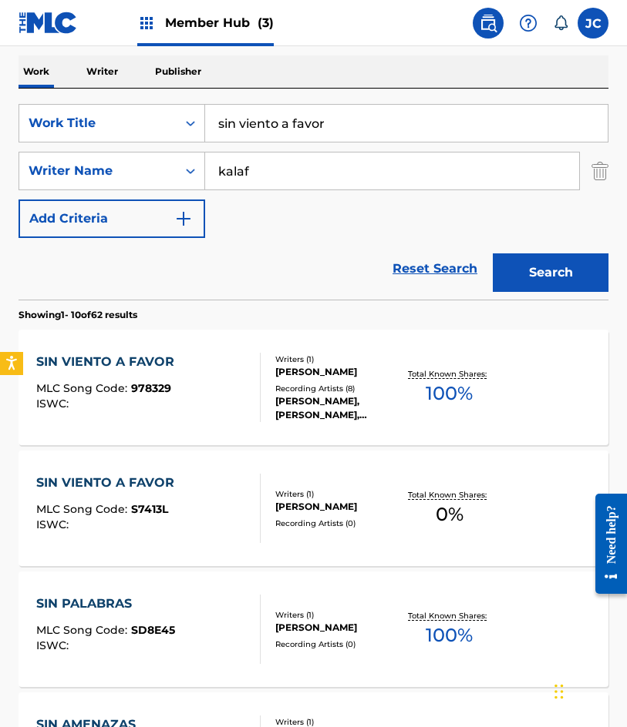
click at [101, 375] on div "SIN VIENTO A FAVOR MLC Song Code : 978329 ISWC :" at bounding box center [109, 387] width 146 height 69
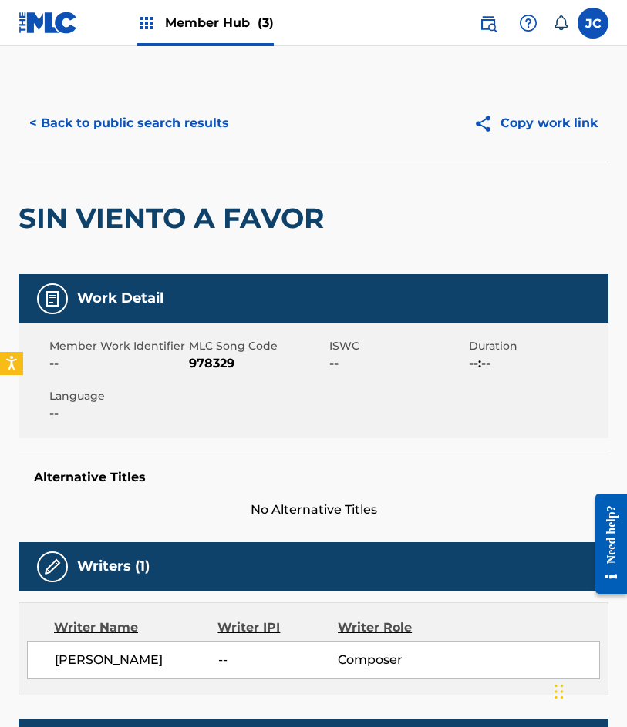
click at [212, 364] on span "978329" at bounding box center [257, 363] width 136 height 18
click at [170, 125] on button "< Back to public search results" at bounding box center [128, 123] width 221 height 39
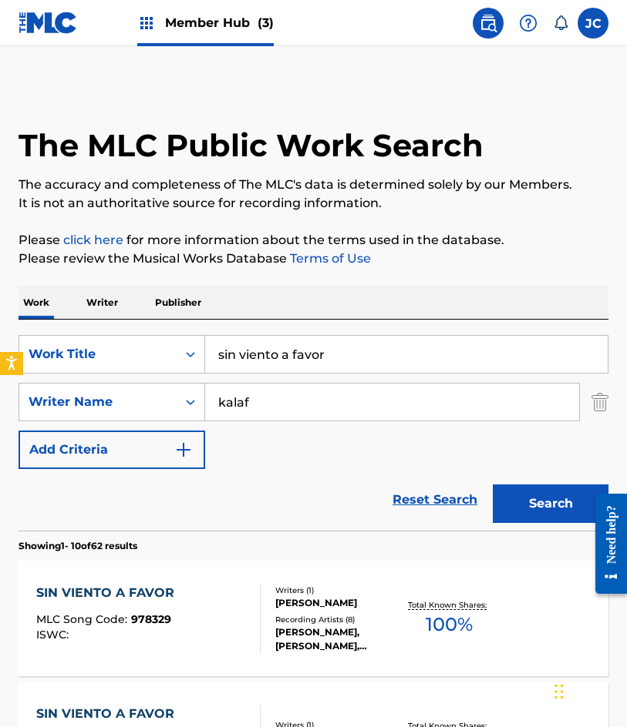
scroll to position [231, 0]
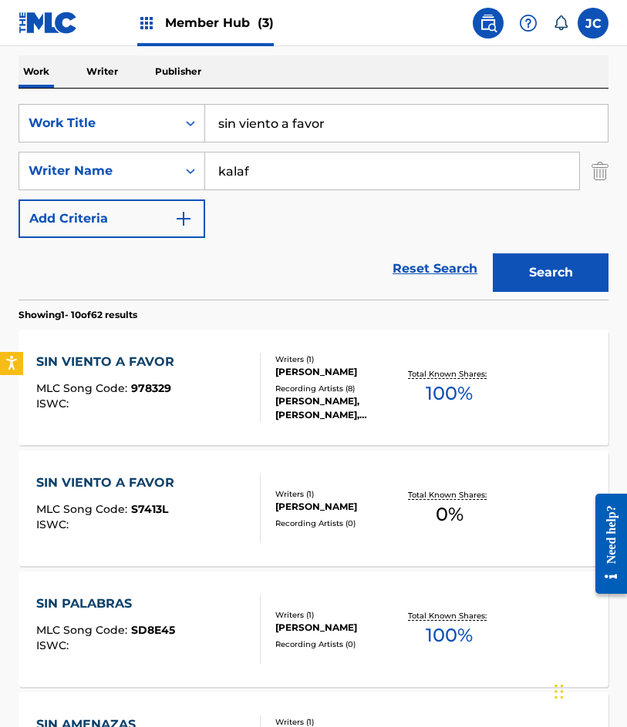
click at [211, 498] on div "SIN VIENTO A FAVOR MLC Song Code : S7413L ISWC :" at bounding box center [148, 508] width 224 height 69
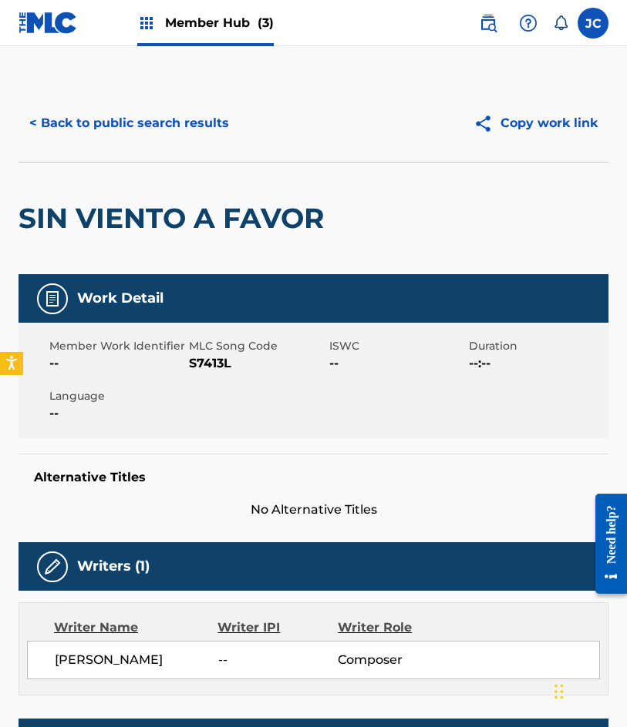
click at [210, 375] on div "Member Work Identifier -- MLC Song Code S7413L ISWC -- Duration --:-- Language …" at bounding box center [313, 381] width 590 height 116
click at [210, 367] on span "S7413L" at bounding box center [257, 363] width 136 height 18
click at [183, 115] on button "< Back to public search results" at bounding box center [128, 123] width 221 height 39
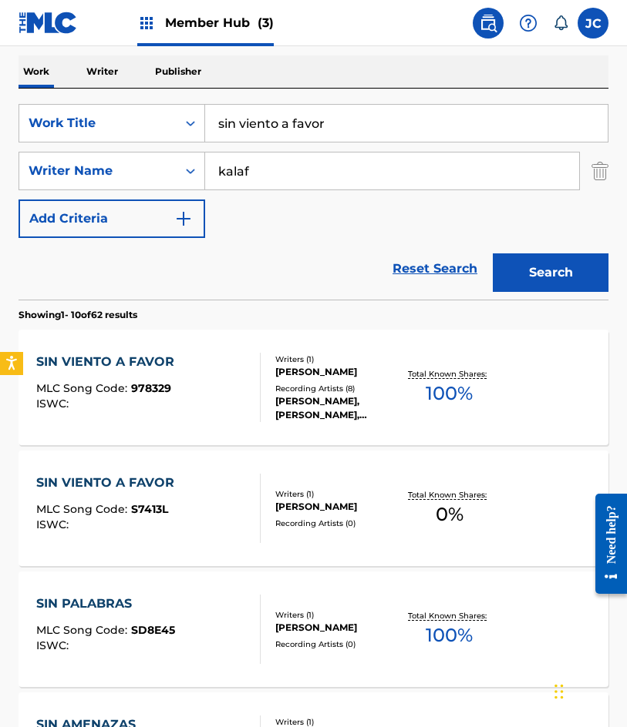
click at [308, 352] on div "SIN VIENTO A FAVOR MLC Song Code : 978329 ISWC : Writers ( 1 ) [PERSON_NAME] Re…" at bounding box center [313, 388] width 590 height 116
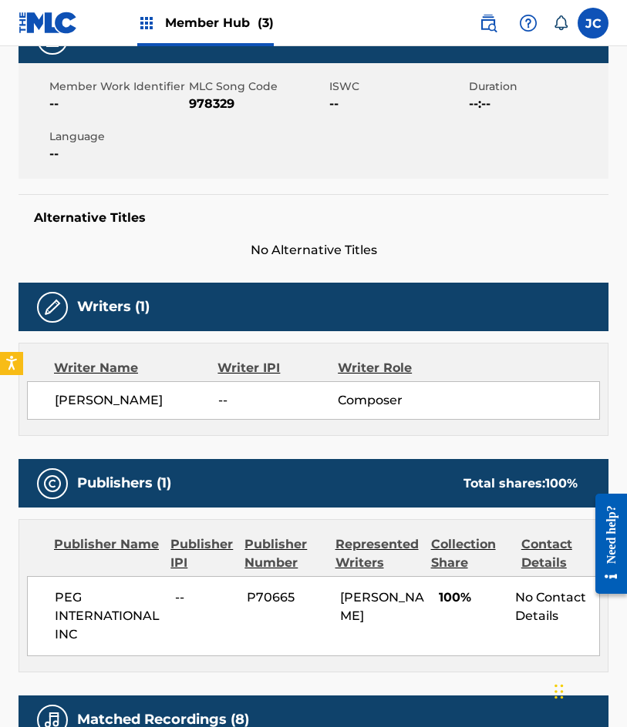
scroll to position [231, 0]
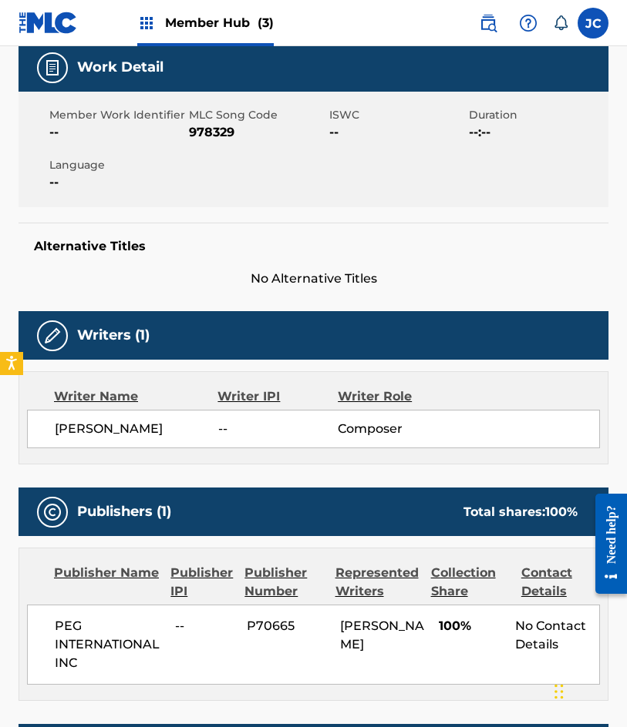
click at [223, 129] on span "978329" at bounding box center [257, 132] width 136 height 18
click at [223, 128] on span "978329" at bounding box center [257, 132] width 136 height 18
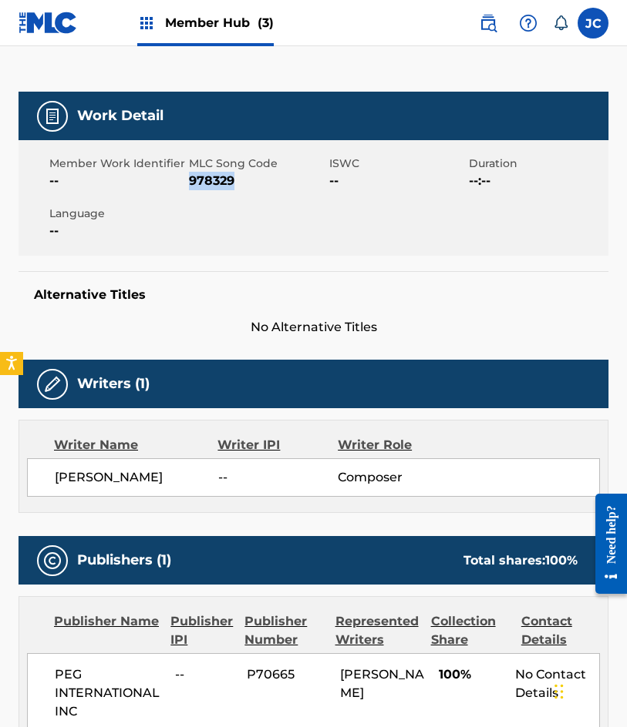
scroll to position [0, 0]
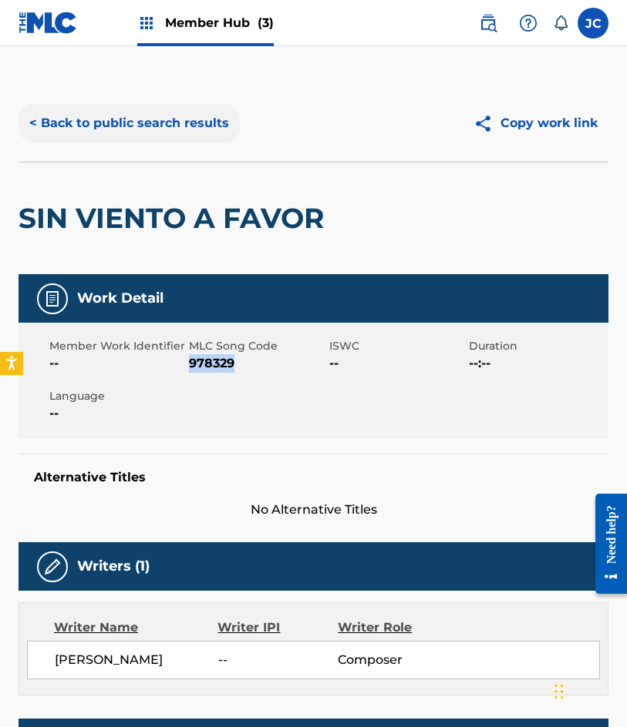
click at [148, 139] on button "< Back to public search results" at bounding box center [128, 123] width 221 height 39
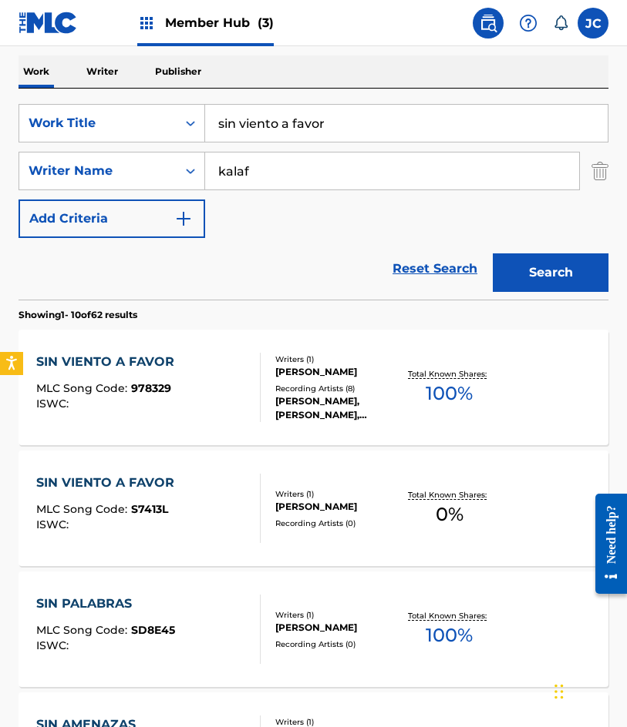
drag, startPoint x: 143, startPoint y: 272, endPoint x: 249, endPoint y: 82, distance: 218.0
click at [143, 272] on div "Reset Search Search" at bounding box center [313, 269] width 590 height 62
drag, startPoint x: 262, startPoint y: 109, endPoint x: 80, endPoint y: 115, distance: 182.0
click at [81, 116] on div "SearchWithCriteria4d8e975b-c5fd-4165-b06b-4cb992b5b7a2 Work Title sin viento a …" at bounding box center [313, 123] width 590 height 39
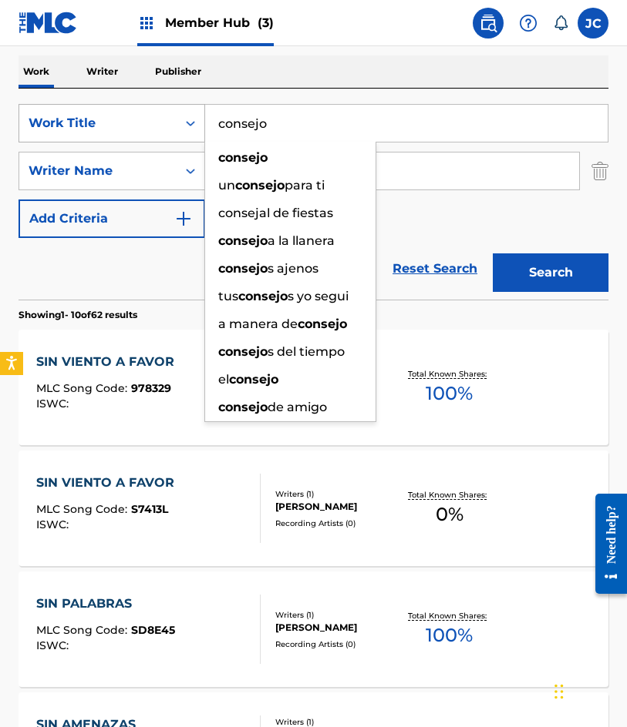
type input "consejo"
click at [492, 254] on button "Search" at bounding box center [550, 273] width 116 height 39
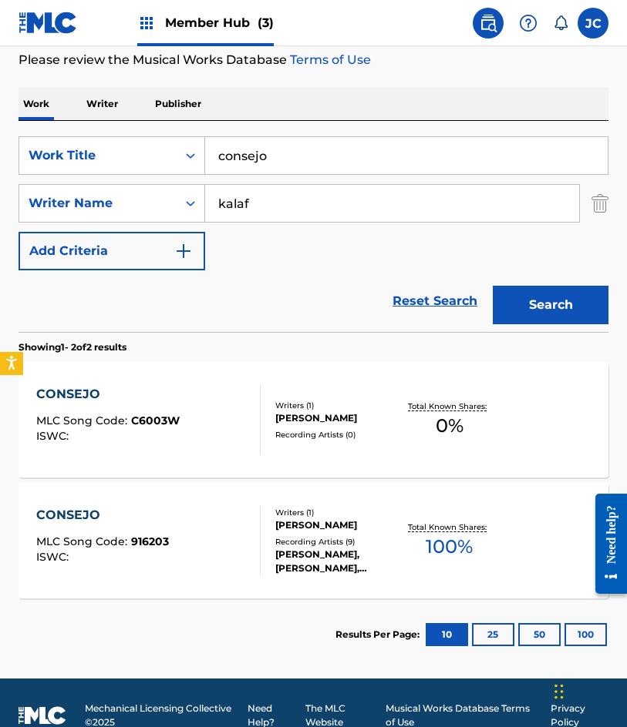
scroll to position [224, 0]
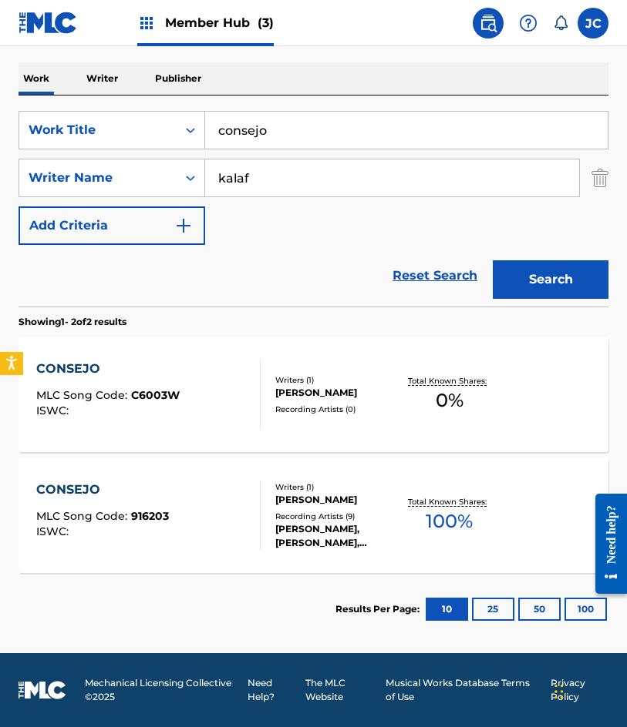
click at [296, 534] on div "[PERSON_NAME], [PERSON_NAME], [PERSON_NAME], [PERSON_NAME], [PERSON_NAME]" at bounding box center [338, 536] width 126 height 28
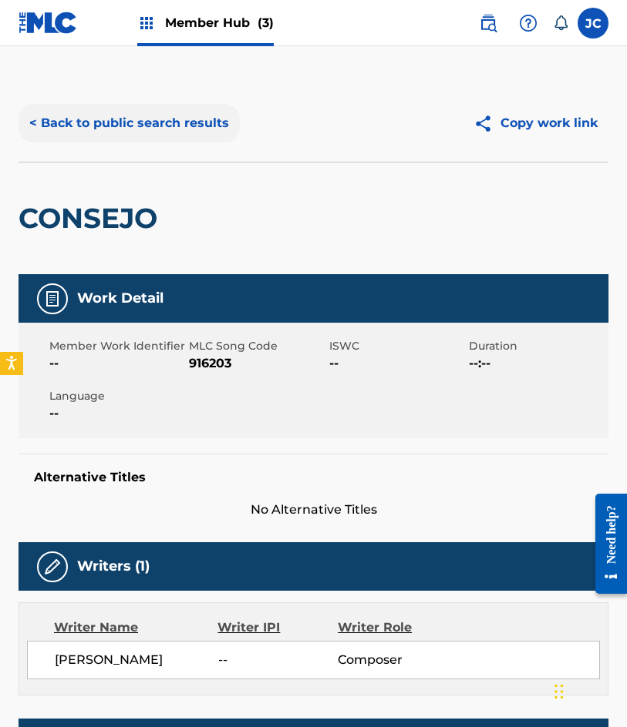
click at [163, 113] on button "< Back to public search results" at bounding box center [128, 123] width 221 height 39
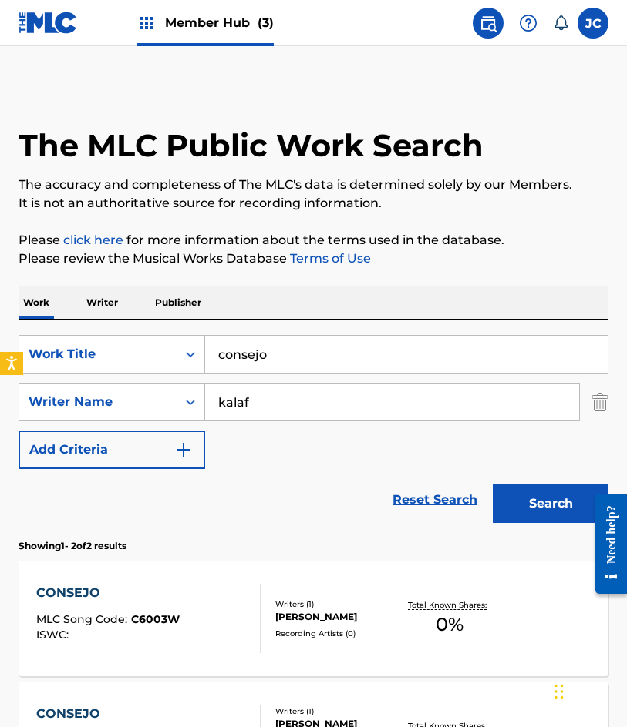
scroll to position [136, 0]
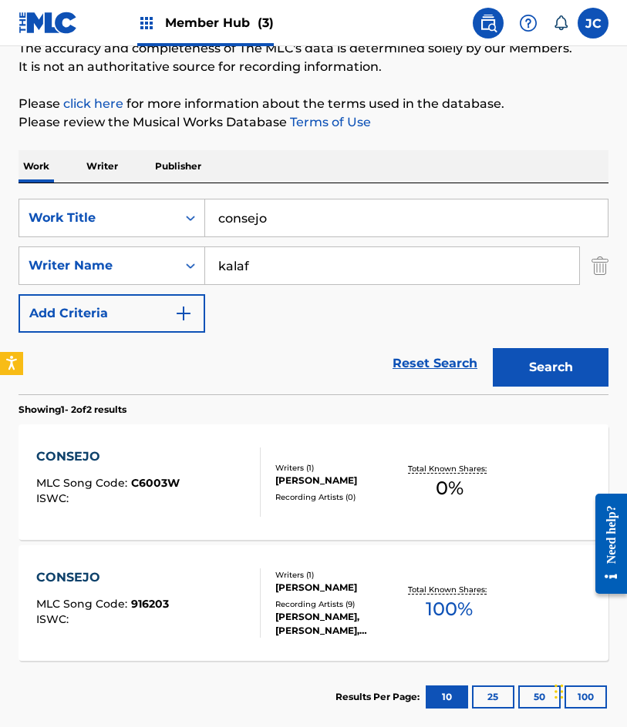
click at [157, 466] on div "CONSEJO MLC Song Code : C6003W ISWC :" at bounding box center [107, 482] width 143 height 69
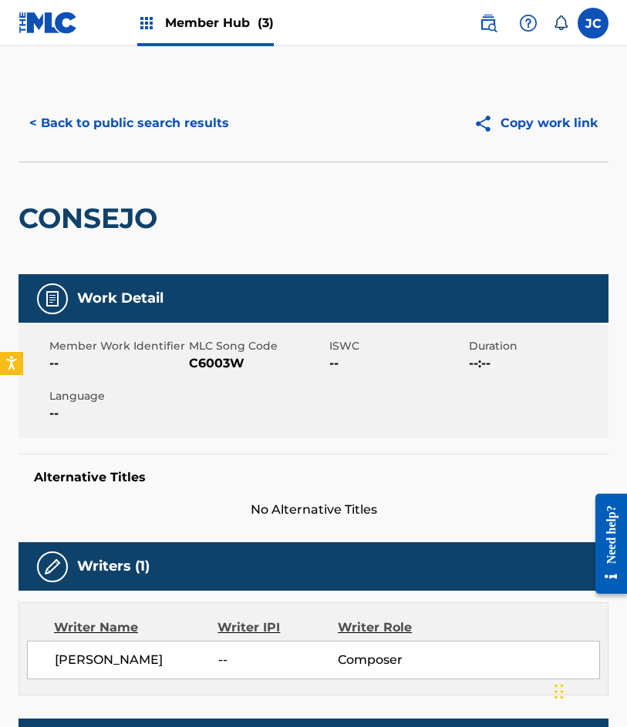
click at [193, 370] on span "C6003W" at bounding box center [257, 363] width 136 height 18
click at [149, 127] on button "< Back to public search results" at bounding box center [128, 123] width 221 height 39
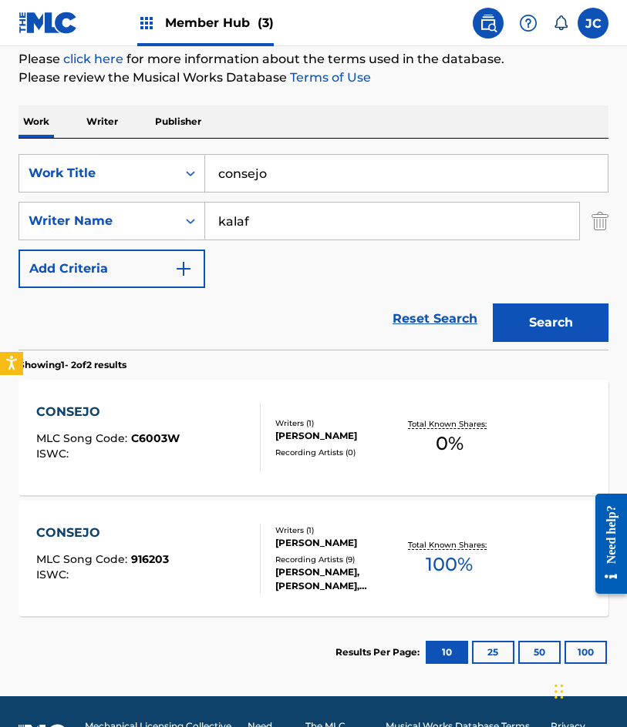
scroll to position [224, 0]
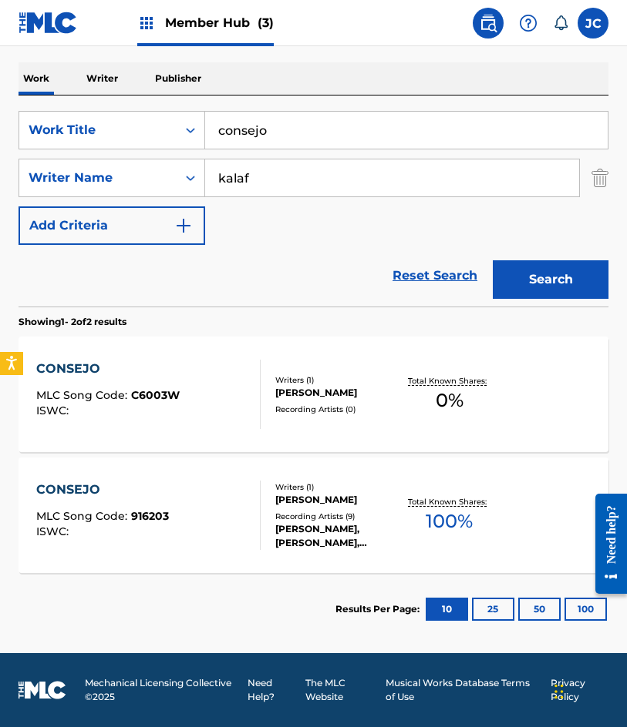
click at [253, 507] on div at bounding box center [253, 515] width 12 height 69
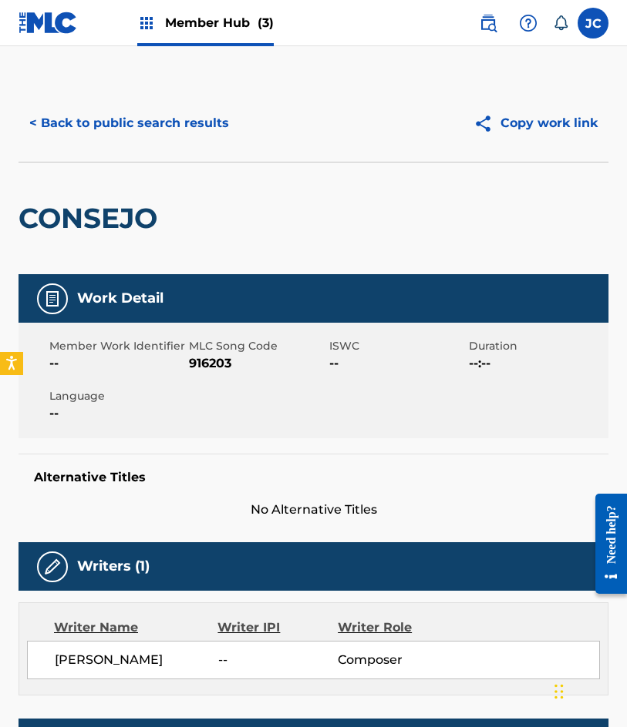
click at [198, 368] on span "916203" at bounding box center [257, 363] width 136 height 18
click at [176, 136] on button "< Back to public search results" at bounding box center [128, 123] width 221 height 39
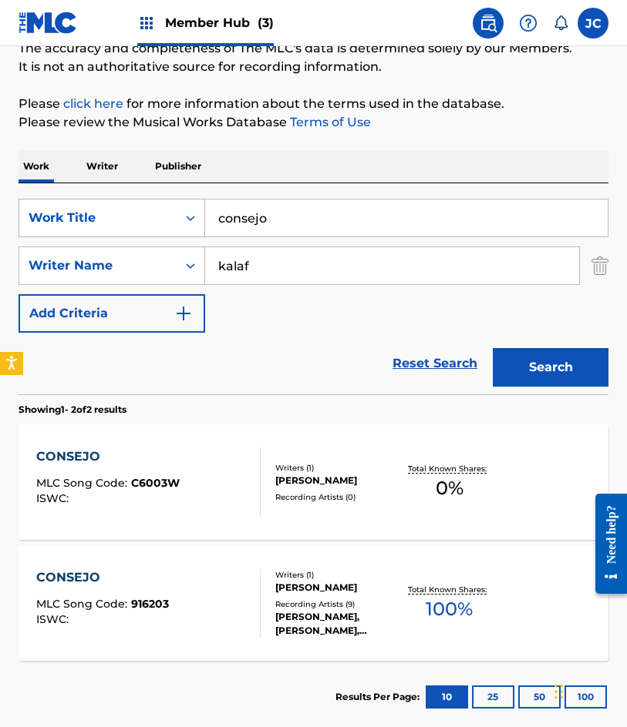
click at [184, 222] on div "SearchWithCriteria4d8e975b-c5fd-4165-b06b-4cb992b5b7a2 Work Title consejo" at bounding box center [313, 218] width 590 height 39
type input "el muneco de [PERSON_NAME]"
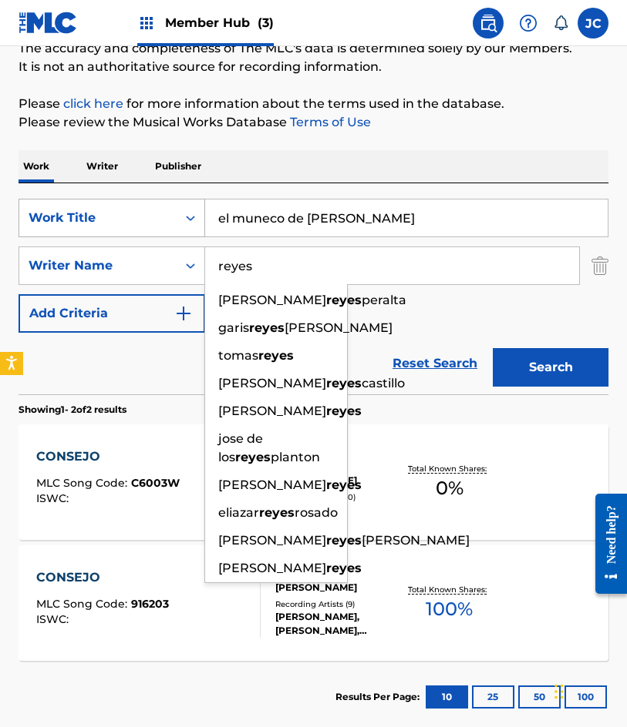
type input "reyes"
click at [492, 348] on button "Search" at bounding box center [550, 367] width 116 height 39
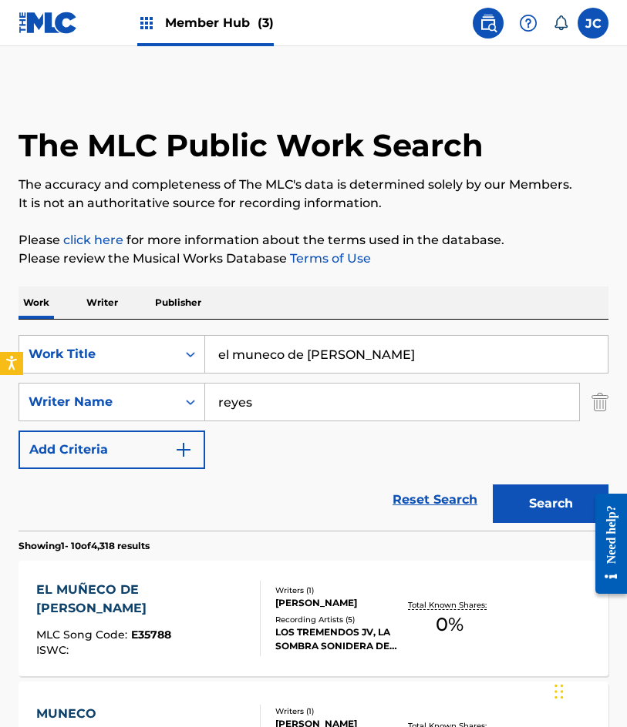
click at [368, 450] on div "SearchWithCriteria4d8e975b-c5fd-4165-b06b-4cb992b5b7a2 Work Title el muneco de …" at bounding box center [313, 402] width 590 height 134
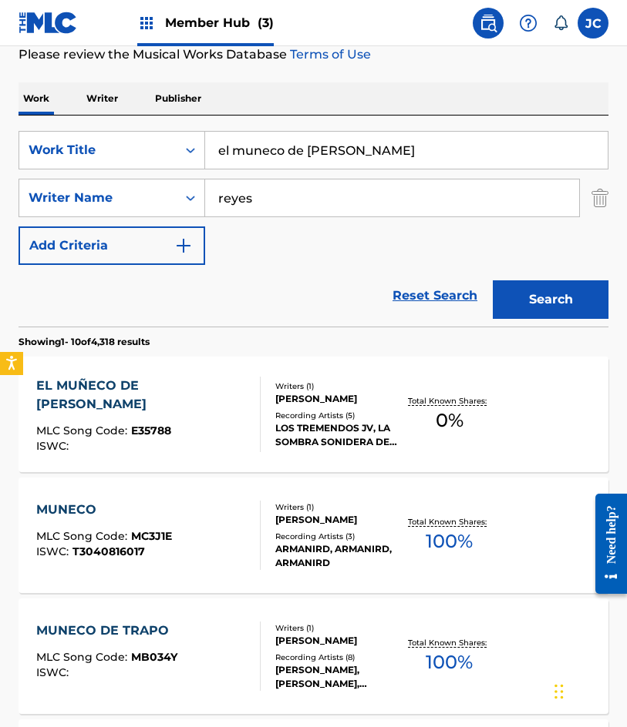
scroll to position [231, 0]
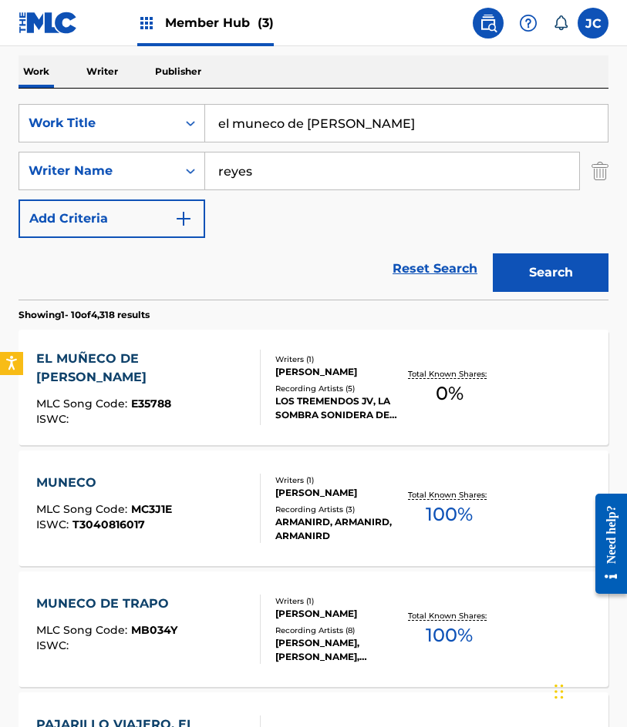
click at [236, 379] on div "EL MUÑECO DE [PERSON_NAME] MLC Song Code : E35788 ISWC :" at bounding box center [148, 388] width 224 height 76
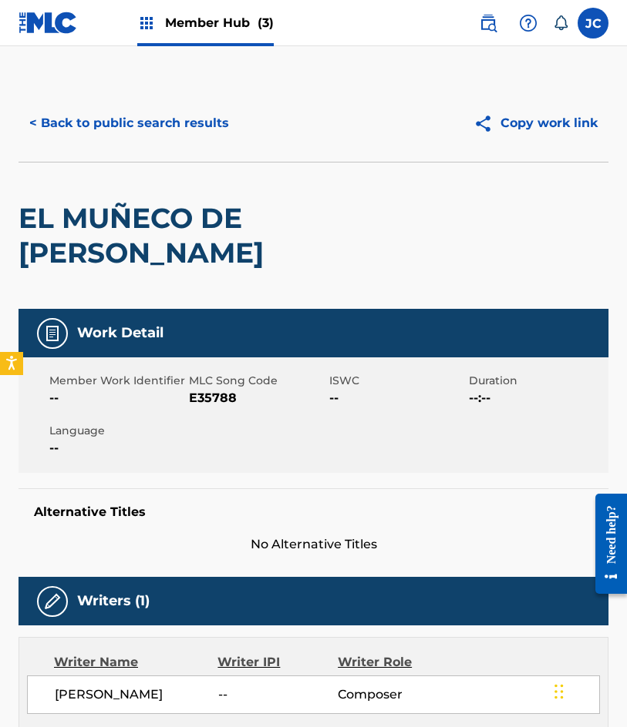
click at [203, 392] on span "E35788" at bounding box center [257, 398] width 136 height 18
click at [142, 135] on button "< Back to public search results" at bounding box center [128, 123] width 221 height 39
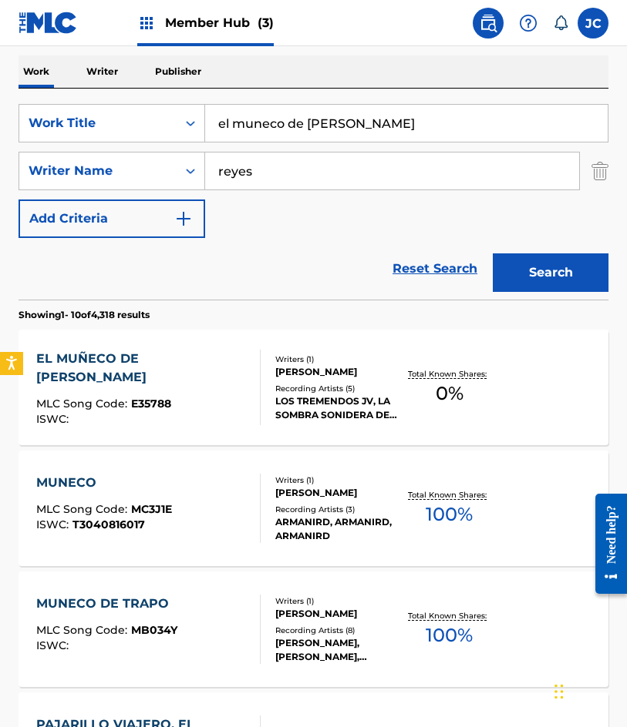
drag, startPoint x: 361, startPoint y: 120, endPoint x: 2, endPoint y: 123, distance: 359.1
click at [2, 124] on div "The MLC Public Work Search The accuracy and completeness of The MLC's data is d…" at bounding box center [313, 734] width 627 height 1760
type input "cada ano te recordare"
click at [492, 254] on button "Search" at bounding box center [550, 273] width 116 height 39
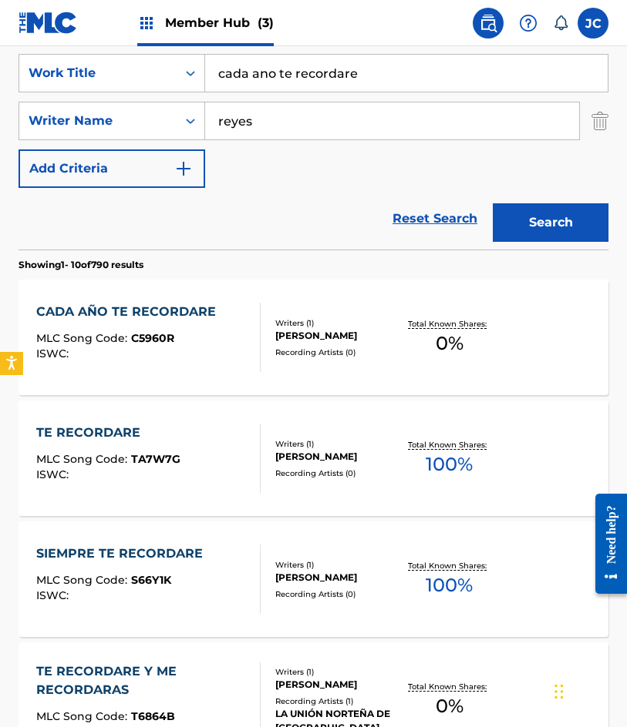
scroll to position [308, 0]
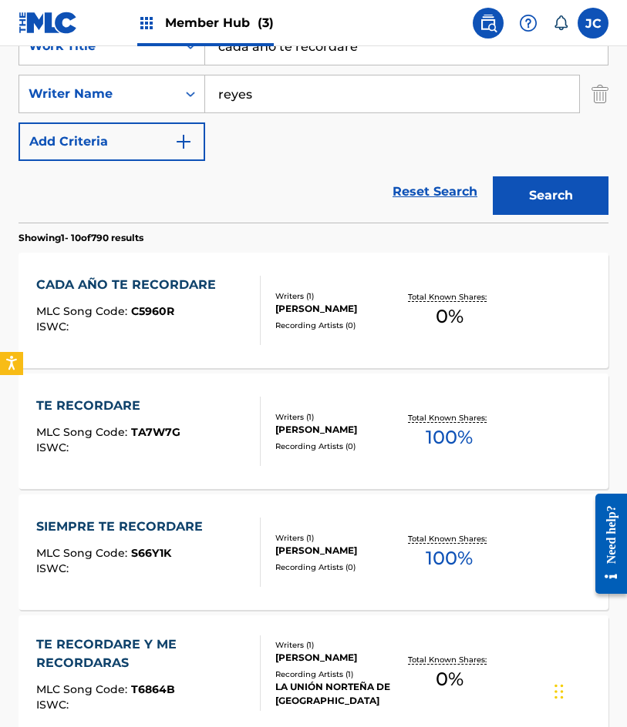
click at [230, 311] on div "CADA AÑO TE RECORDARE MLC Song Code : C5960R ISWC :" at bounding box center [148, 310] width 224 height 69
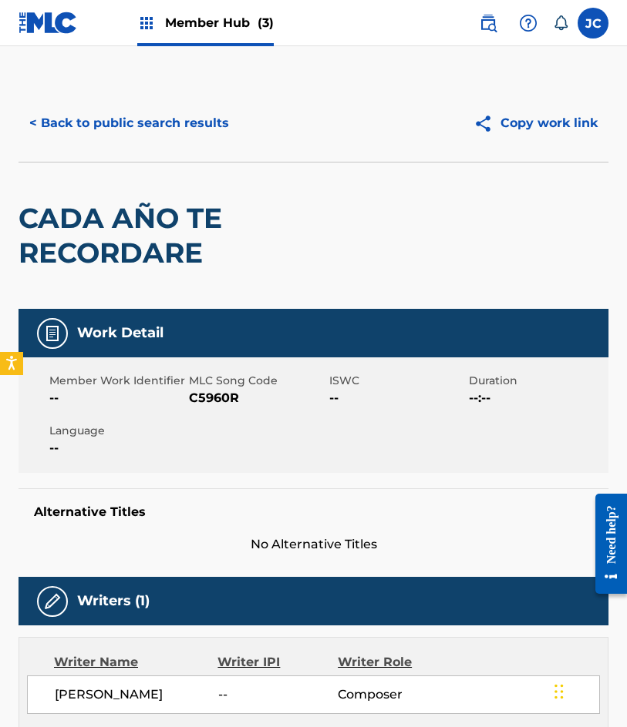
click at [178, 391] on span "--" at bounding box center [117, 398] width 136 height 18
click at [193, 391] on span "C5960R" at bounding box center [257, 398] width 136 height 18
drag, startPoint x: 134, startPoint y: 186, endPoint x: 174, endPoint y: 132, distance: 67.8
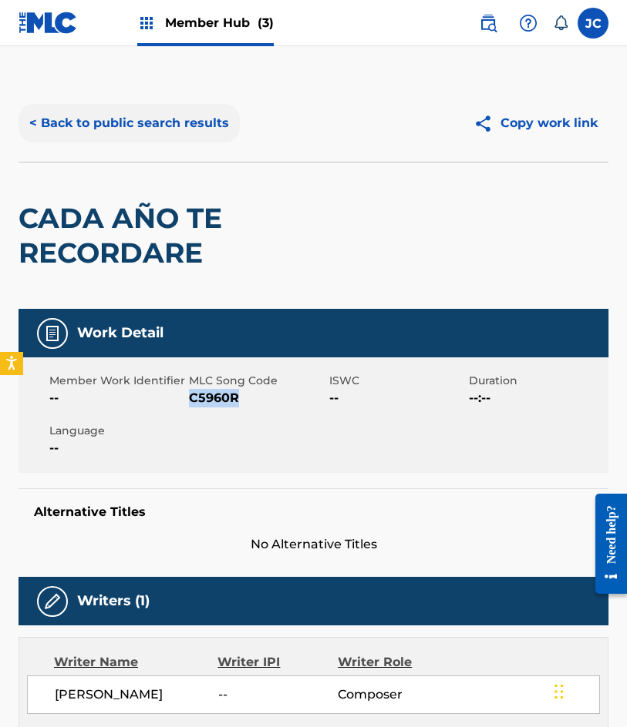
click at [134, 186] on div "CADA AÑO TE RECORDARE" at bounding box center [195, 236] width 354 height 146
click at [174, 132] on button "< Back to public search results" at bounding box center [128, 123] width 221 height 39
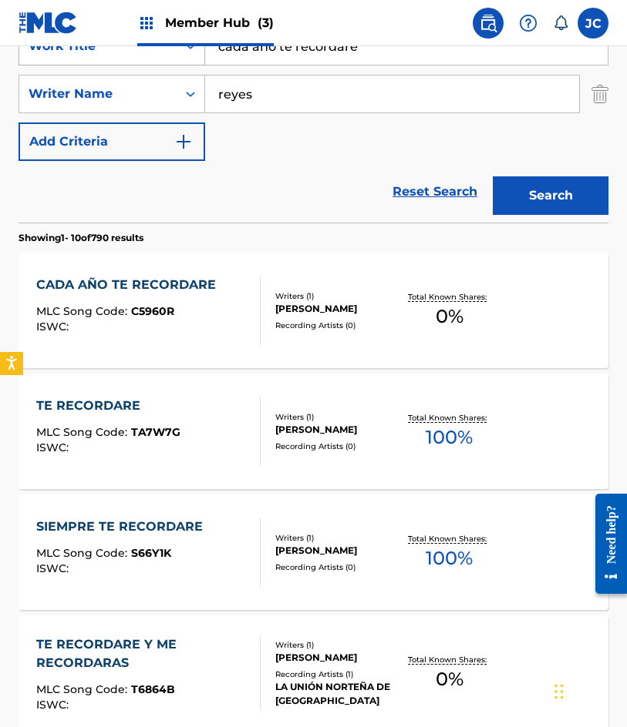
drag, startPoint x: 390, startPoint y: 59, endPoint x: 140, endPoint y: 65, distance: 249.7
click at [142, 66] on div "SearchWithCriteria4d8e975b-c5fd-4165-b06b-4cb992b5b7a2 Work Title cada ano te r…" at bounding box center [313, 94] width 590 height 134
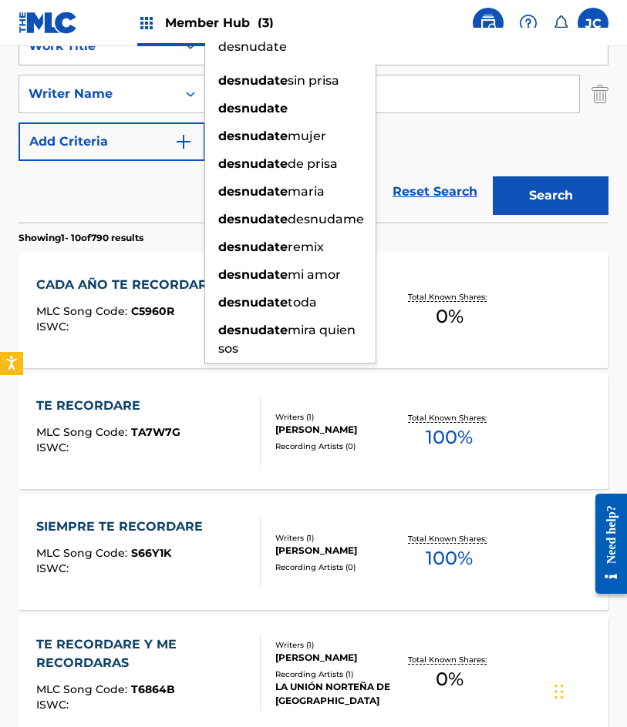
type input "desnudate"
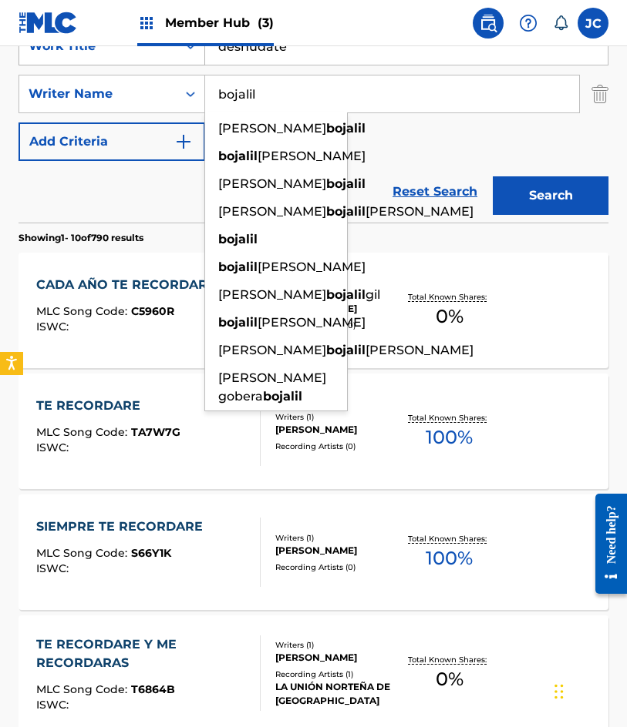
type input "bojalil"
click at [492, 176] on button "Search" at bounding box center [550, 195] width 116 height 39
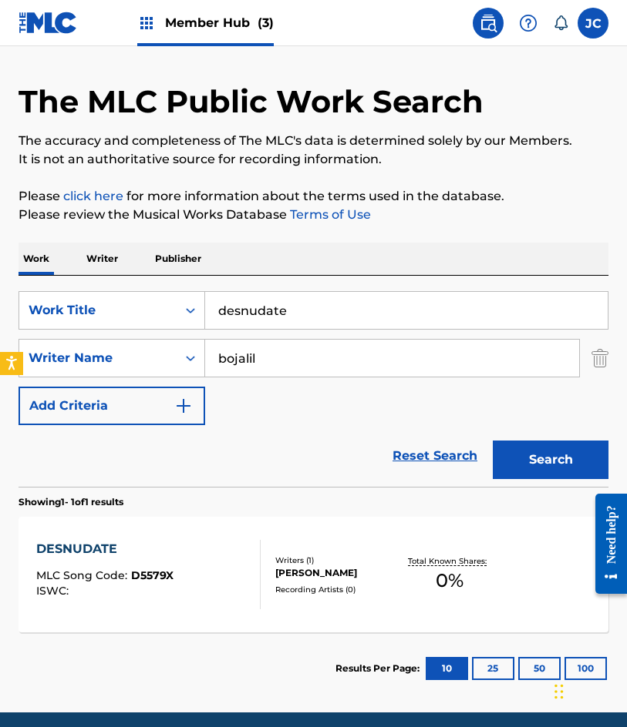
scroll to position [103, 0]
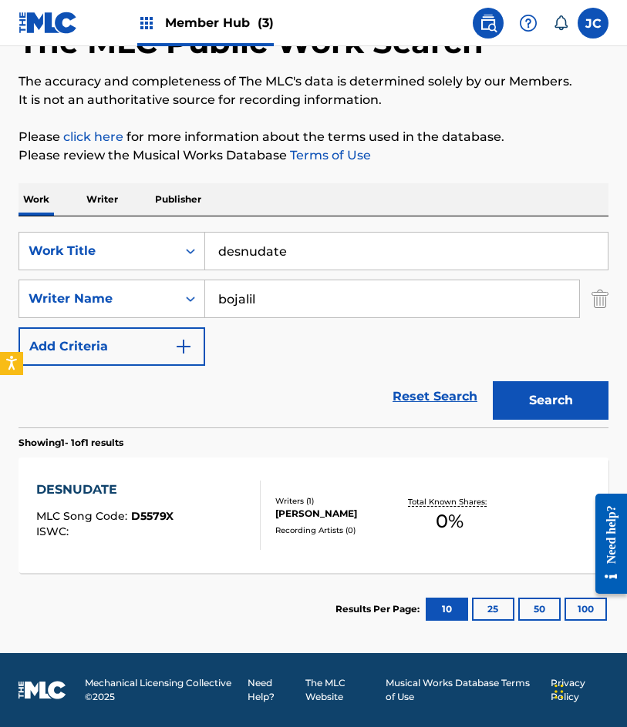
click at [348, 512] on div "[PERSON_NAME]" at bounding box center [338, 514] width 126 height 14
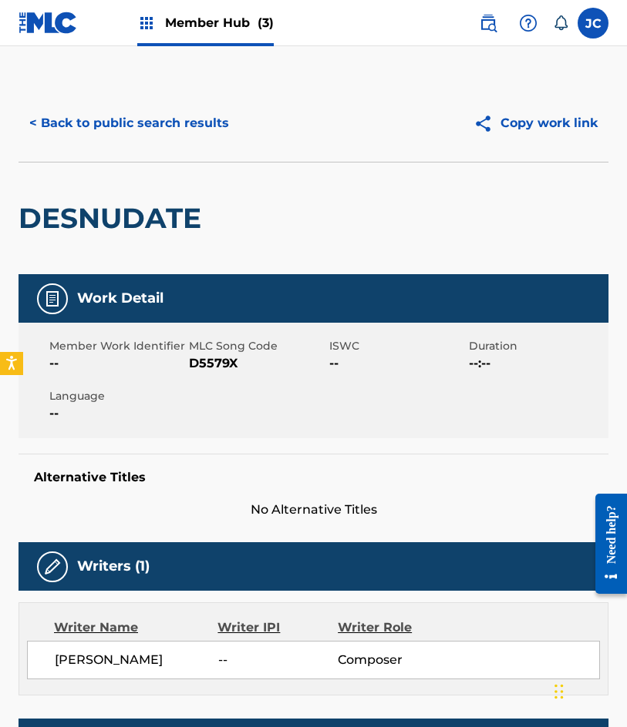
click at [205, 360] on span "D5579X" at bounding box center [257, 363] width 136 height 18
click at [196, 126] on button "< Back to public search results" at bounding box center [128, 123] width 221 height 39
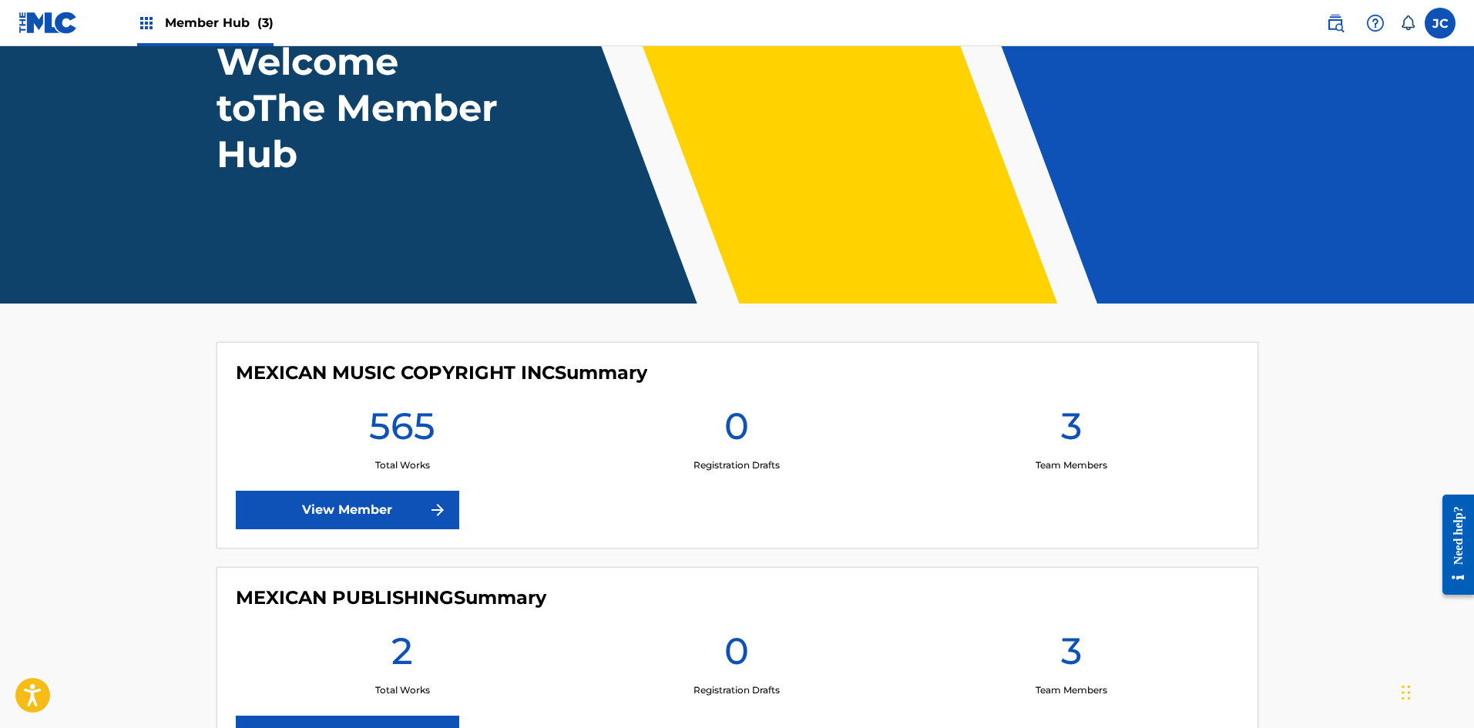
scroll to position [308, 0]
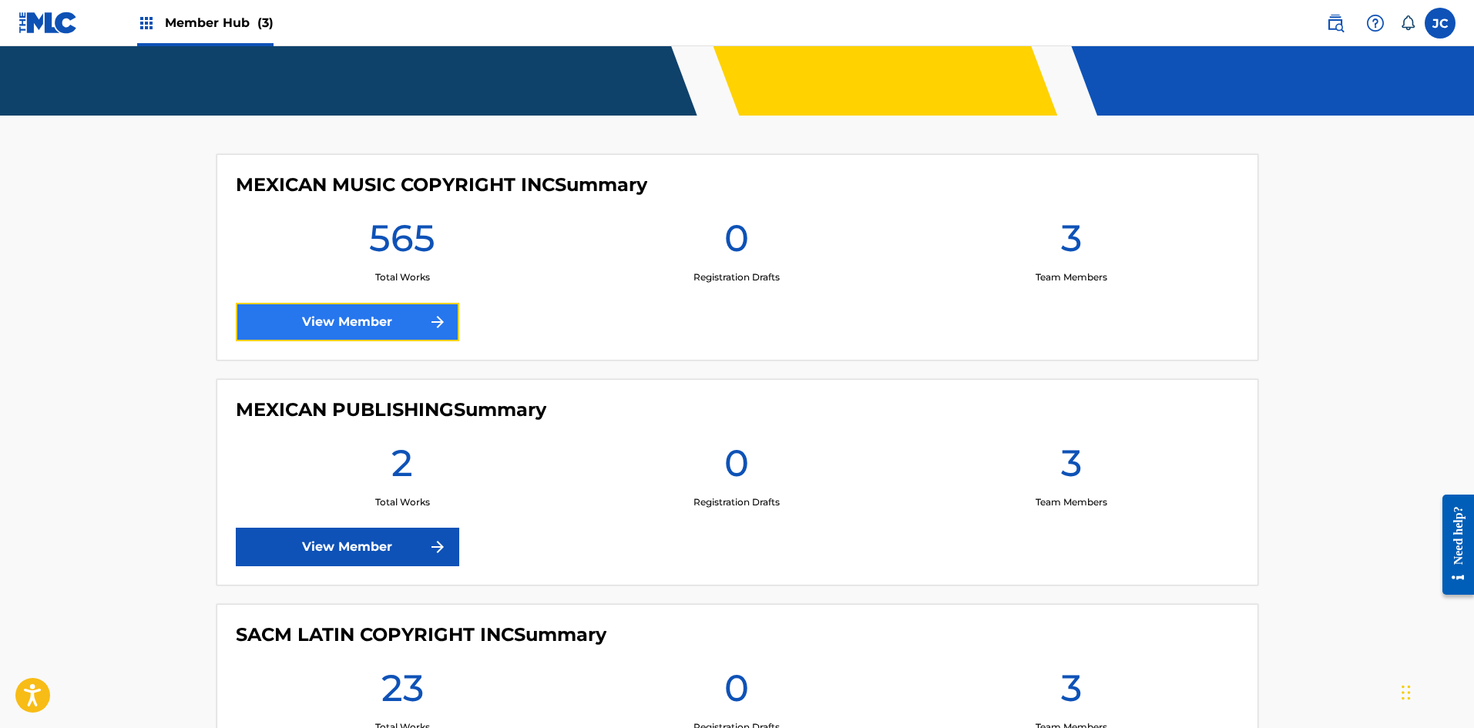
click at [433, 328] on img at bounding box center [437, 322] width 18 height 18
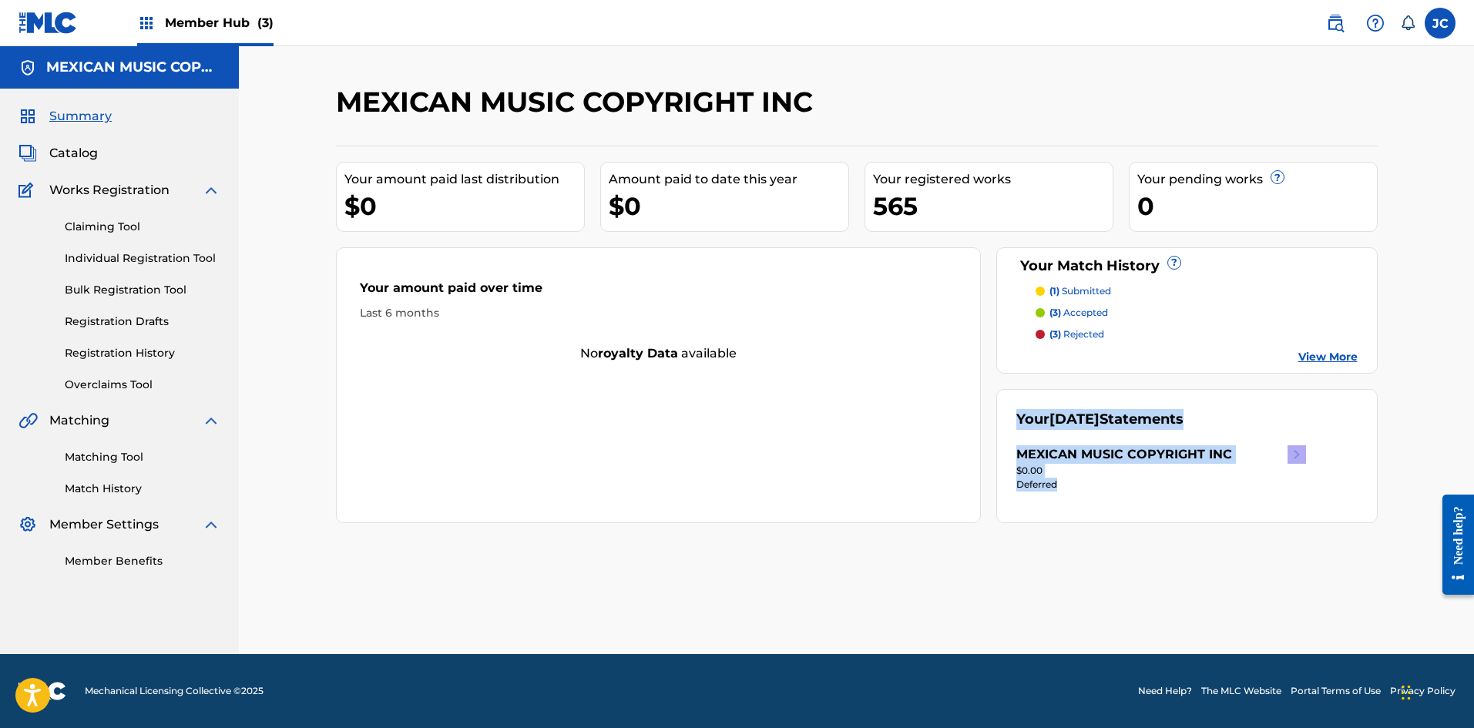
drag, startPoint x: 1013, startPoint y: 412, endPoint x: 1238, endPoint y: 517, distance: 247.9
click at [1238, 517] on div "Your September 2025 Statements MEXICAN MUSIC COPYRIGHT INC $0.00 Deferred" at bounding box center [1186, 456] width 381 height 134
click at [1154, 601] on div "MEXICAN MUSIC COPYRIGHT INC Your amount paid last distribution $0 Amount paid t…" at bounding box center [856, 369] width 1079 height 569
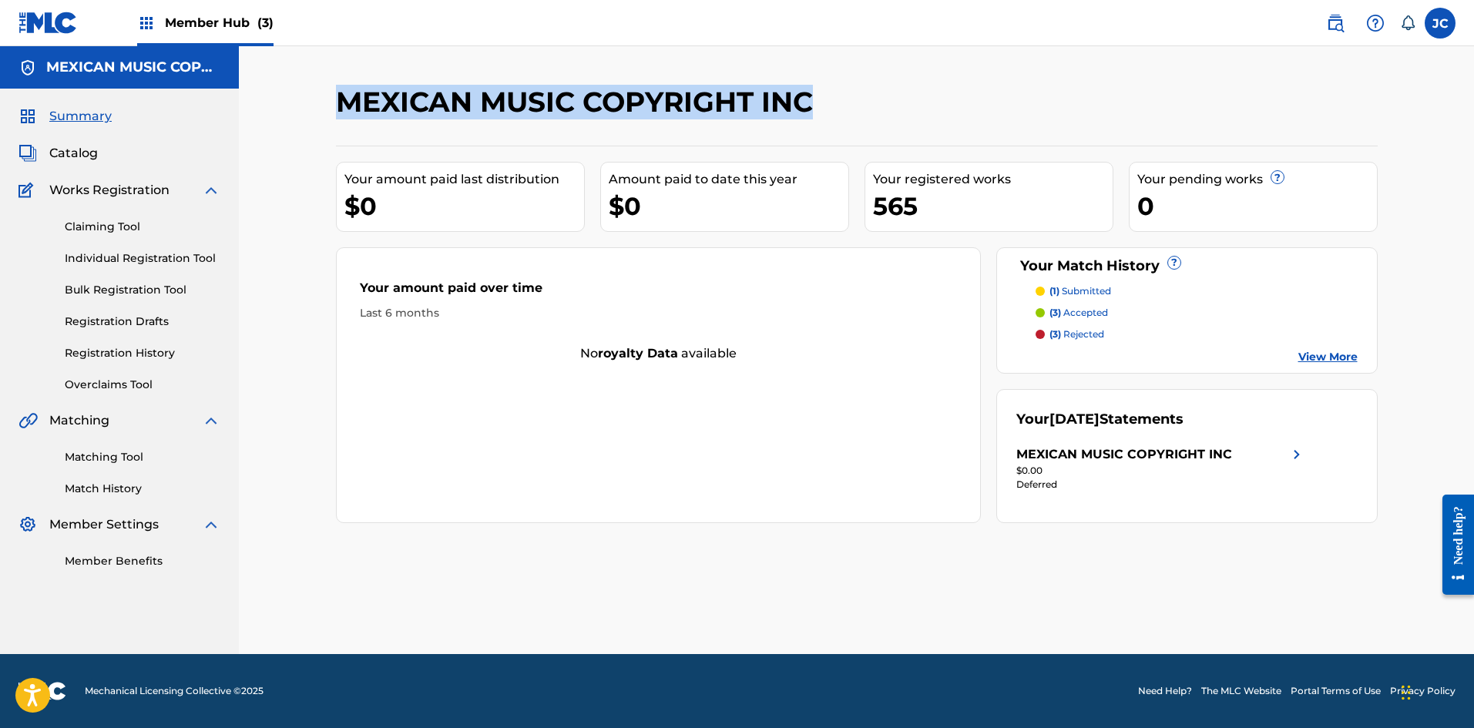
drag, startPoint x: 322, startPoint y: 101, endPoint x: 889, endPoint y: 103, distance: 567.2
click at [889, 103] on div "MEXICAN MUSIC COPYRIGHT INC Your amount paid last distribution $0 Amount paid t…" at bounding box center [856, 369] width 1079 height 569
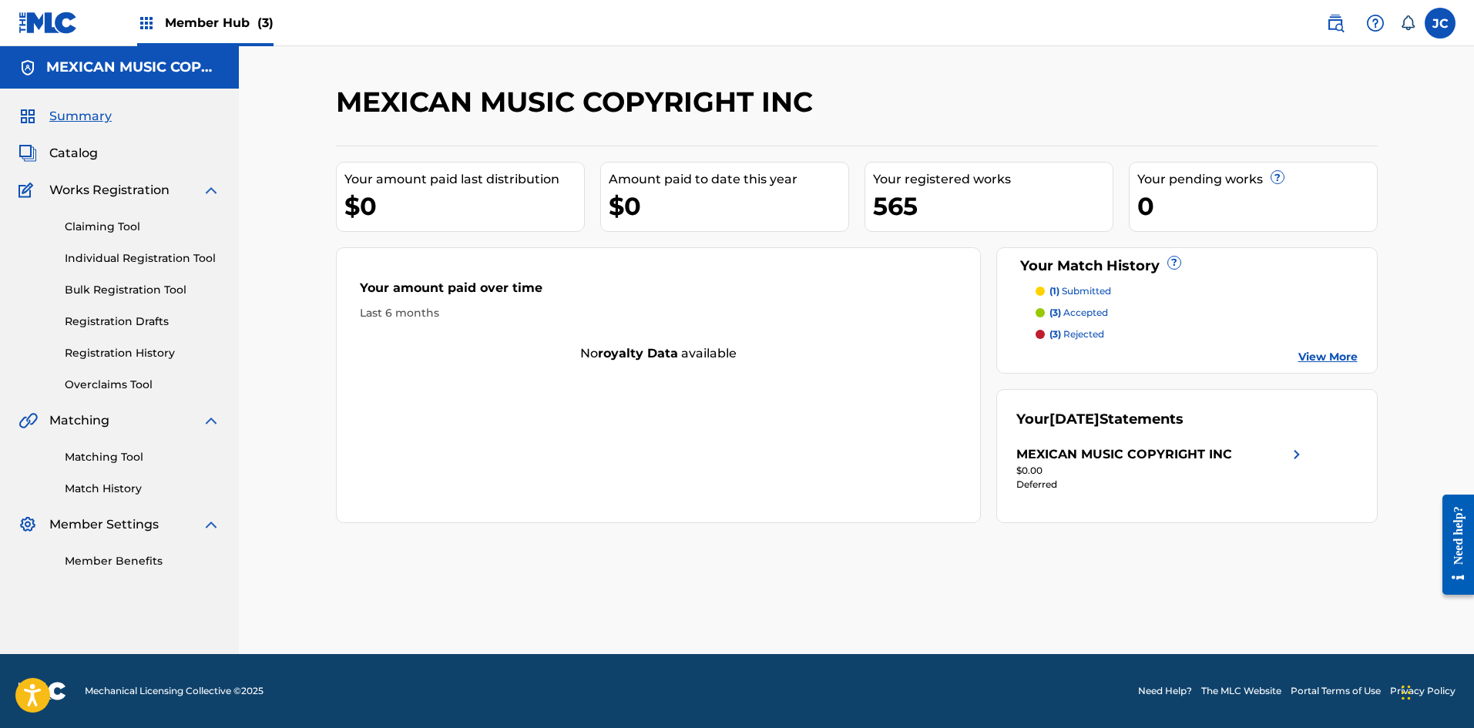
click at [890, 109] on div "MEXICAN MUSIC COPYRIGHT INC" at bounding box center [737, 107] width 802 height 45
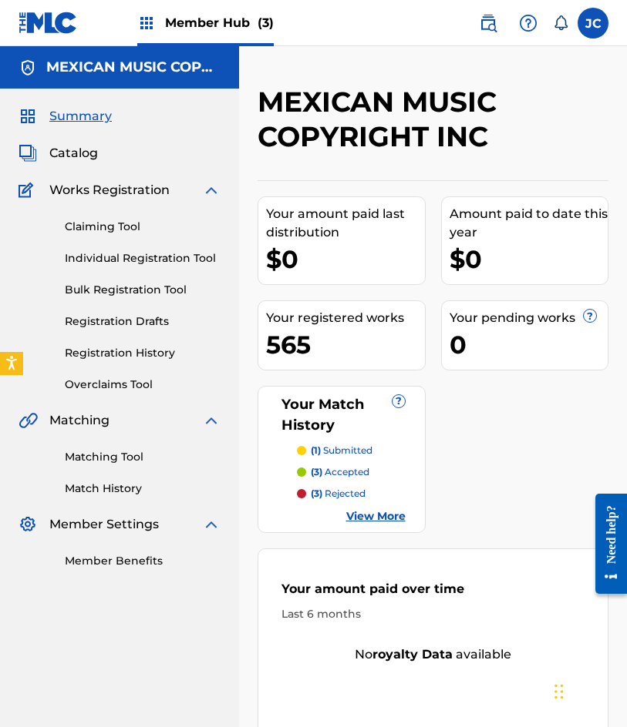
click at [65, 15] on img at bounding box center [47, 23] width 59 height 22
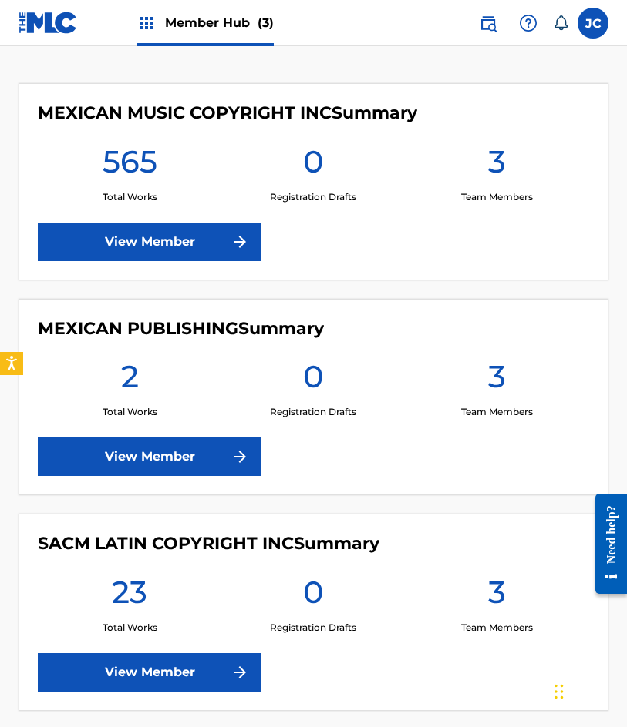
scroll to position [317, 0]
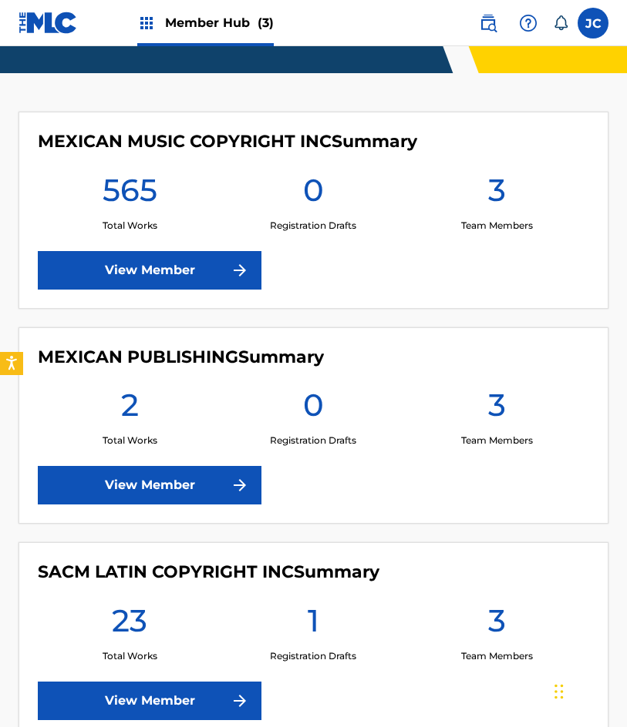
scroll to position [308, 0]
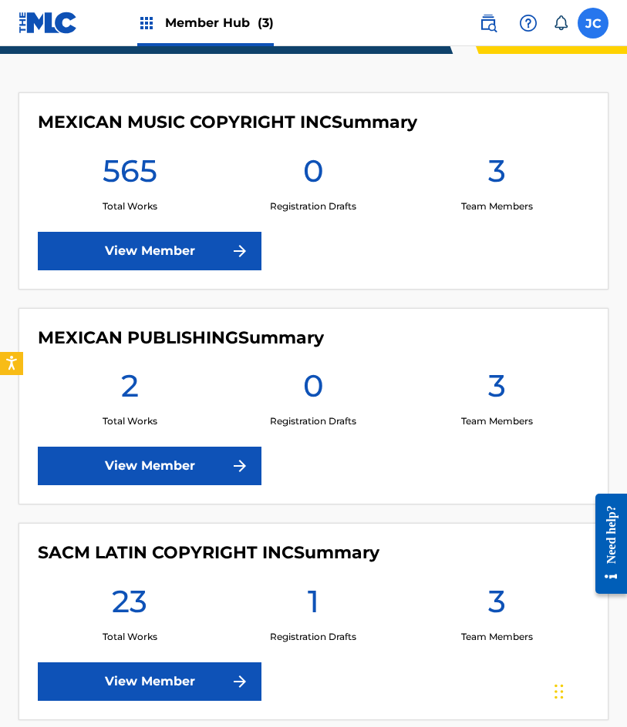
click at [586, 29] on label at bounding box center [592, 23] width 31 height 31
click at [593, 23] on input "JC Jesús Cervantes auxint01@sacm.org.mx Notification Preferences Profile Log out" at bounding box center [593, 23] width 0 height 0
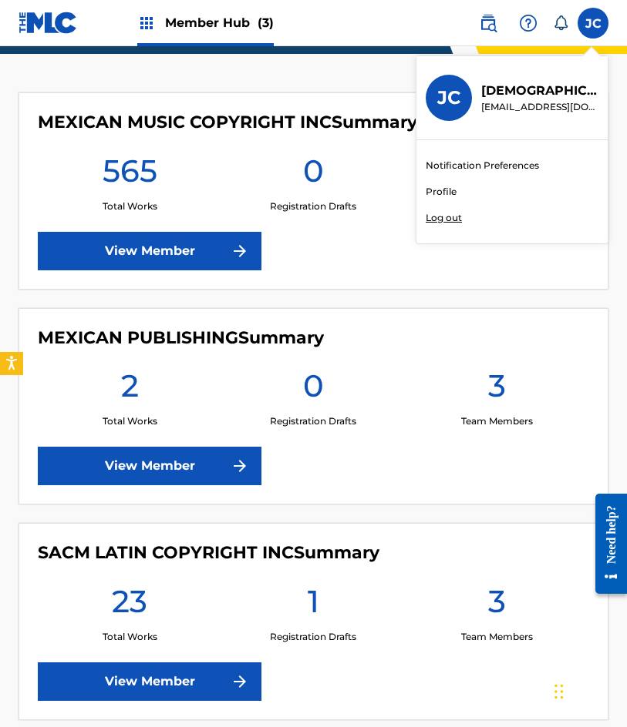
click at [442, 214] on p "Log out" at bounding box center [443, 218] width 36 height 14
click at [593, 23] on input "JC Jesús Cervantes auxint01@sacm.org.mx Notification Preferences Profile Log out" at bounding box center [593, 23] width 0 height 0
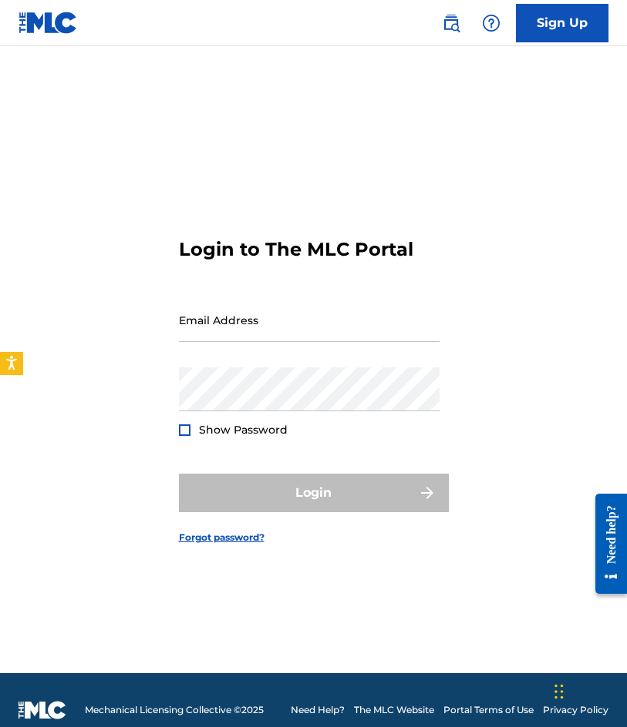
click at [123, 174] on div "Login to The MLC Portal Email Address Password Show Password Login Forgot passw…" at bounding box center [313, 379] width 627 height 589
